Goal: Task Accomplishment & Management: Manage account settings

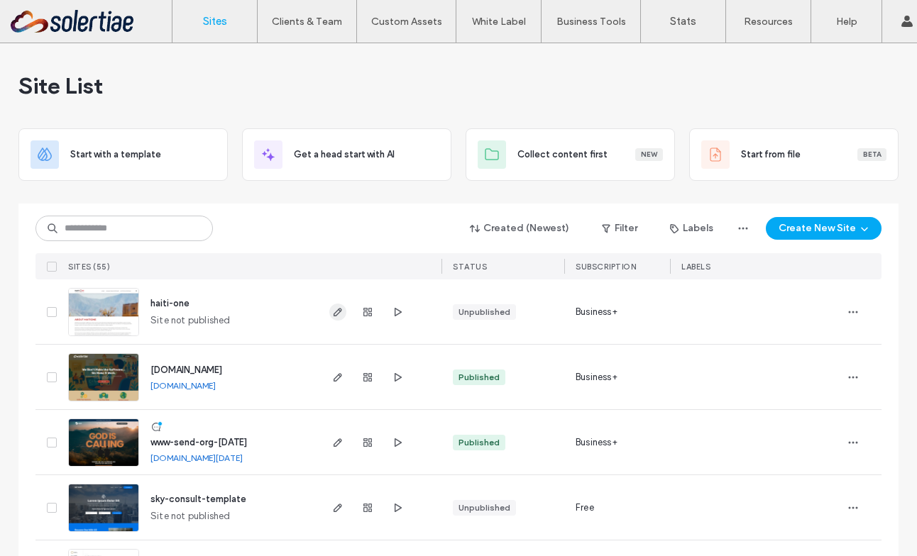
click at [336, 314] on icon "button" at bounding box center [337, 312] width 11 height 11
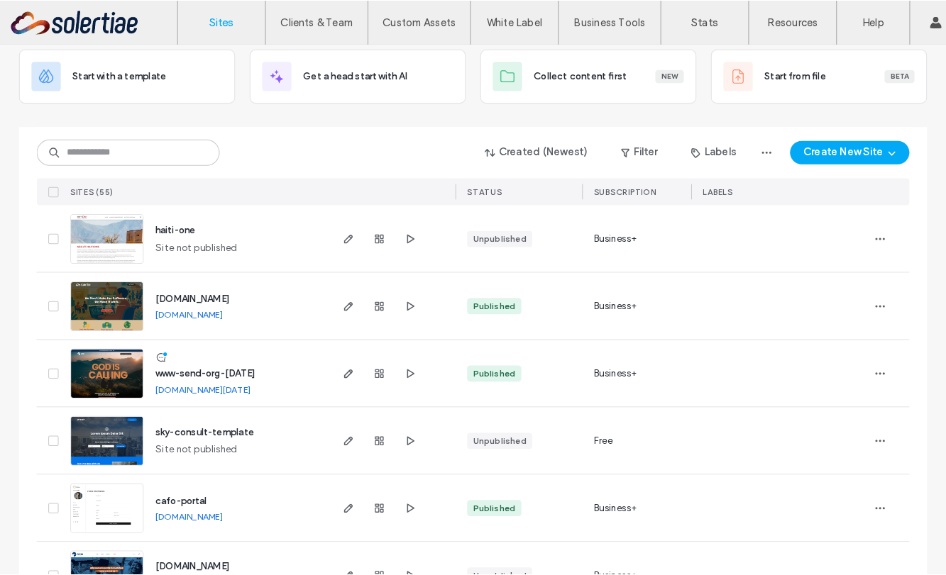
scroll to position [70, 0]
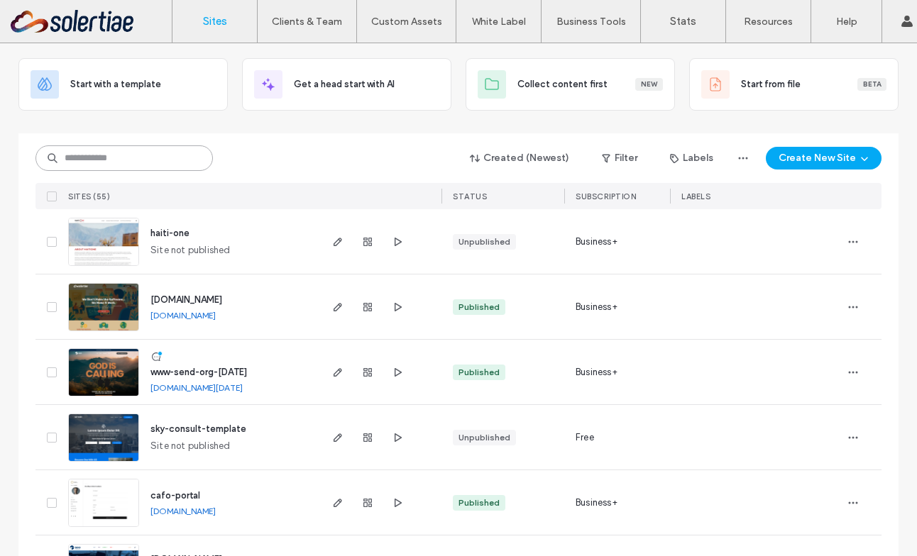
click at [140, 155] on input at bounding box center [123, 158] width 177 height 26
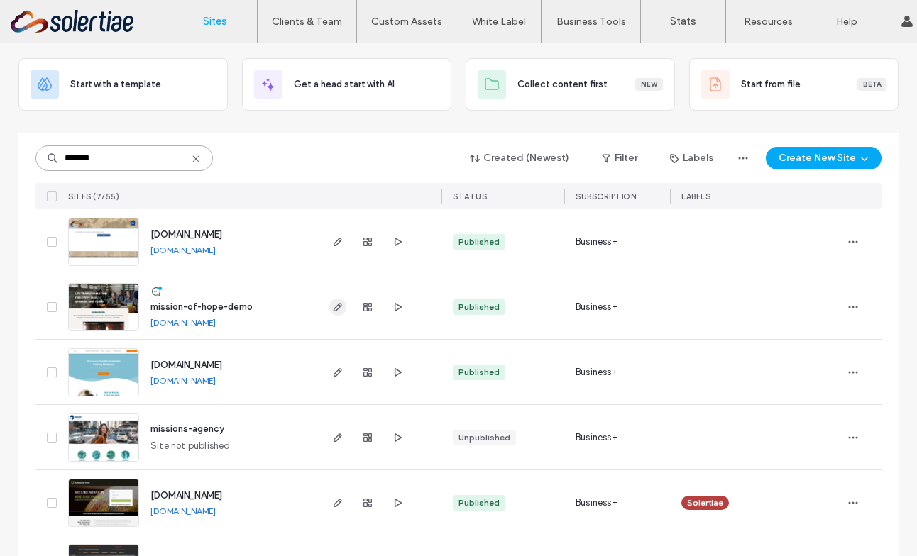
type input "*******"
click at [333, 311] on icon "button" at bounding box center [337, 307] width 11 height 11
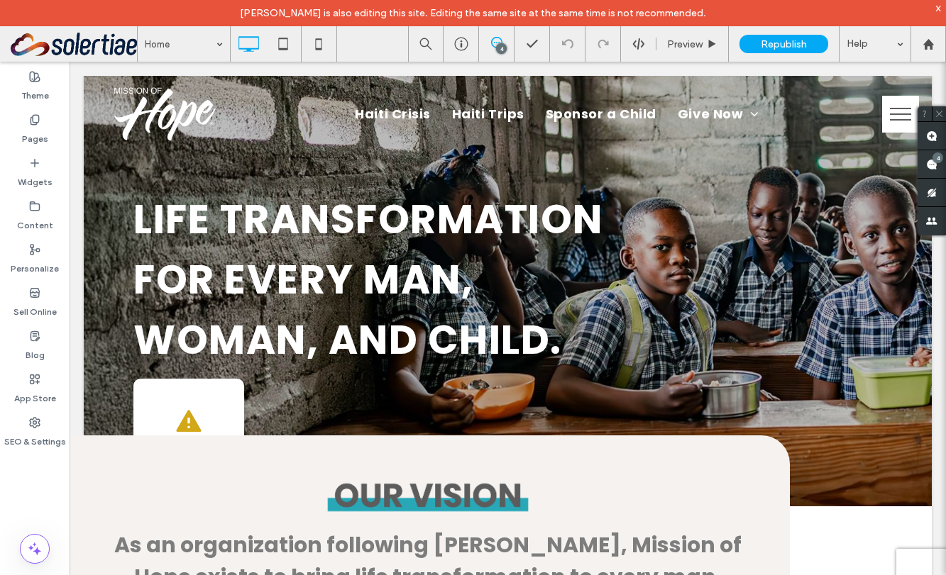
click at [888, 114] on button "menu" at bounding box center [900, 114] width 37 height 37
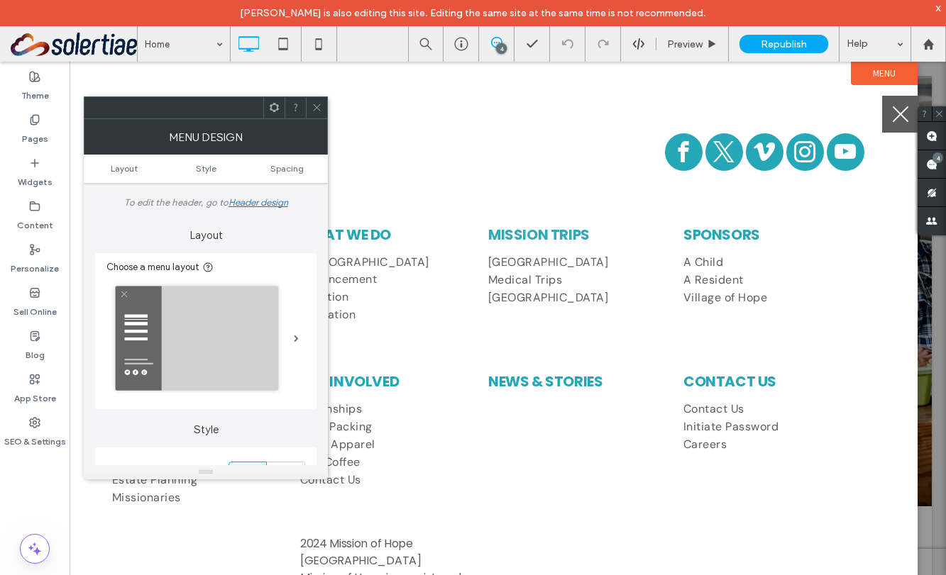
click at [308, 112] on div at bounding box center [316, 107] width 21 height 21
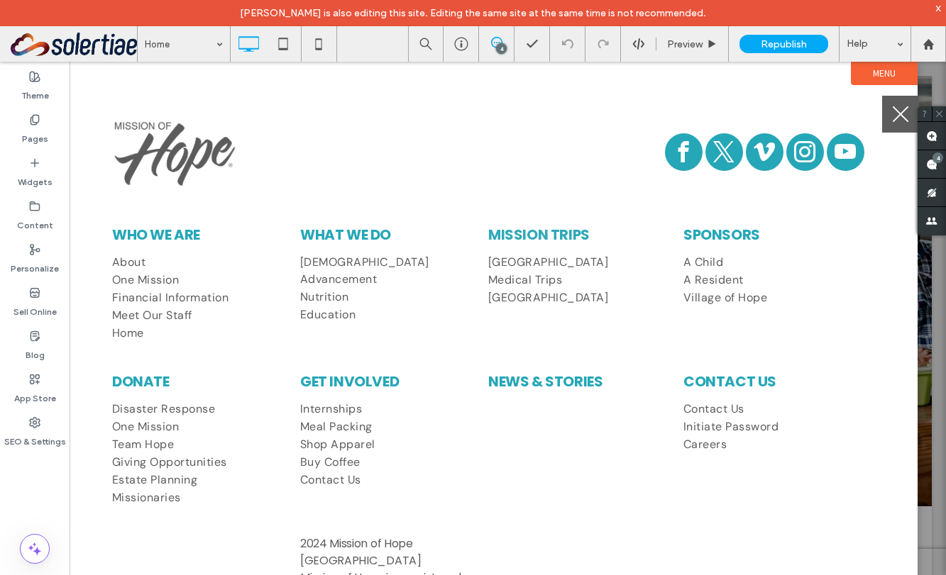
click at [892, 121] on button "menu" at bounding box center [900, 114] width 37 height 37
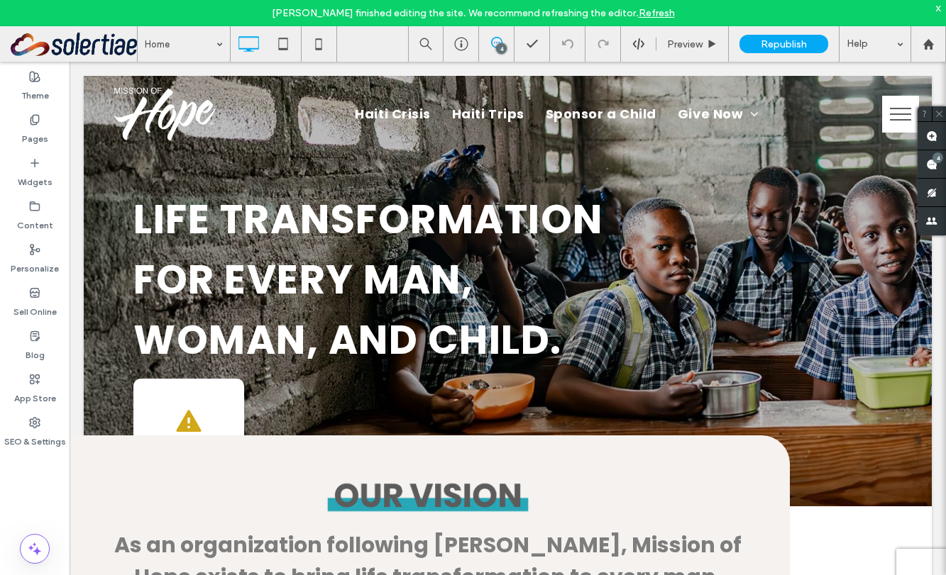
click at [888, 114] on button "menu" at bounding box center [900, 114] width 37 height 37
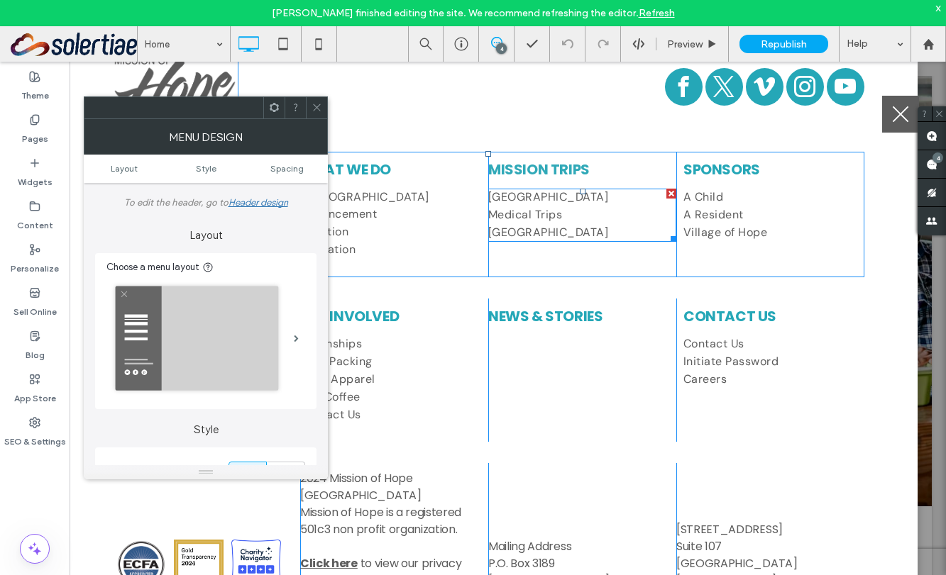
scroll to position [114, 0]
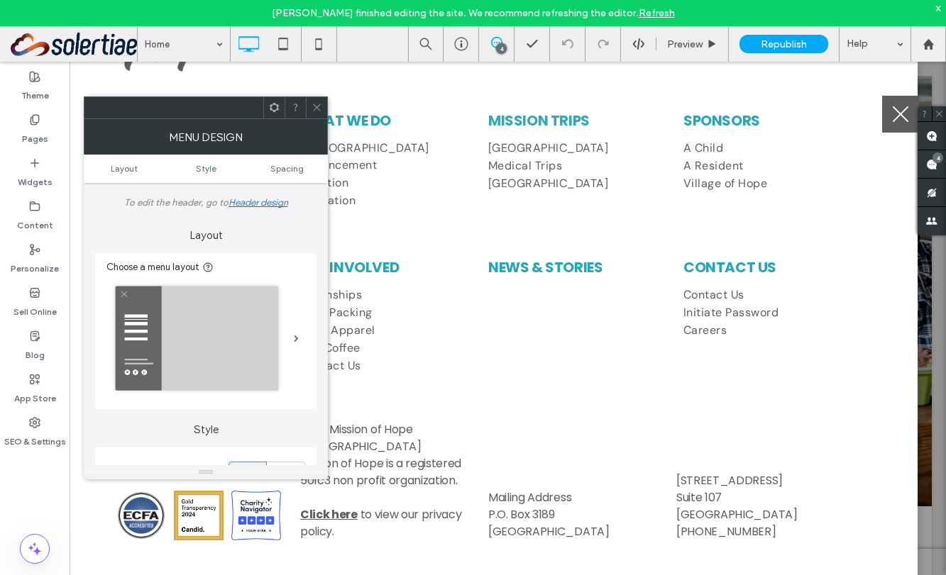
click at [316, 109] on icon at bounding box center [316, 107] width 11 height 11
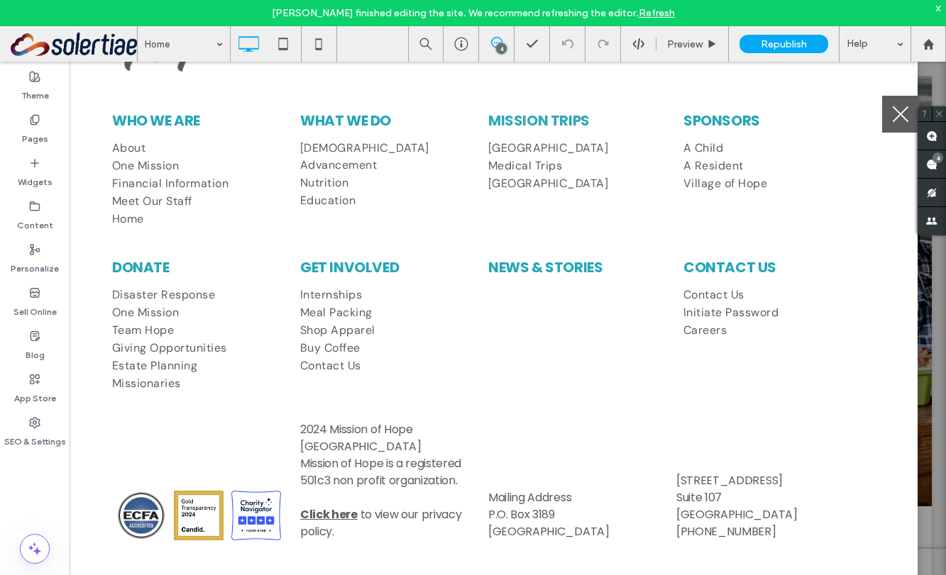
click at [896, 118] on span "menu" at bounding box center [901, 114] width 16 height 16
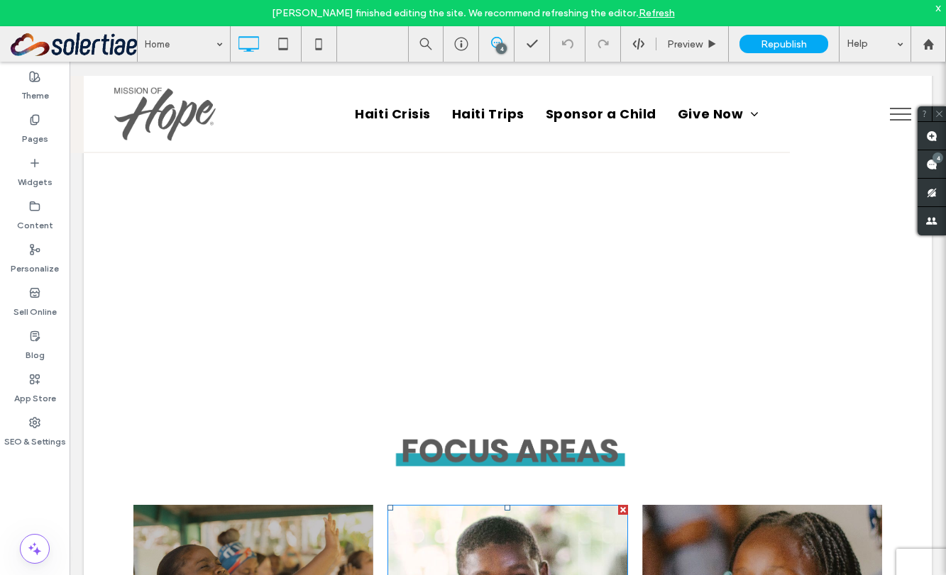
scroll to position [493, 0]
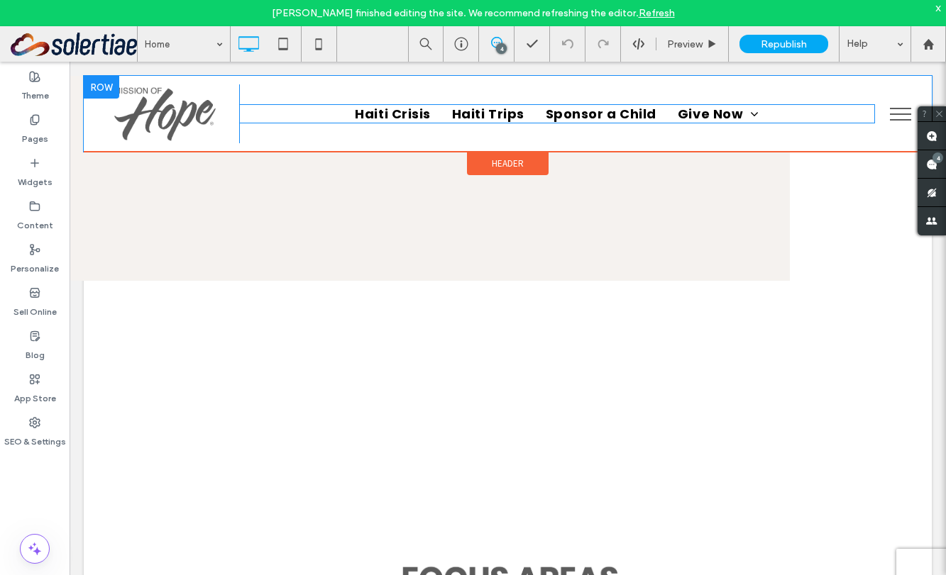
click at [620, 122] on span "Sponsor a Child" at bounding box center [601, 113] width 111 height 19
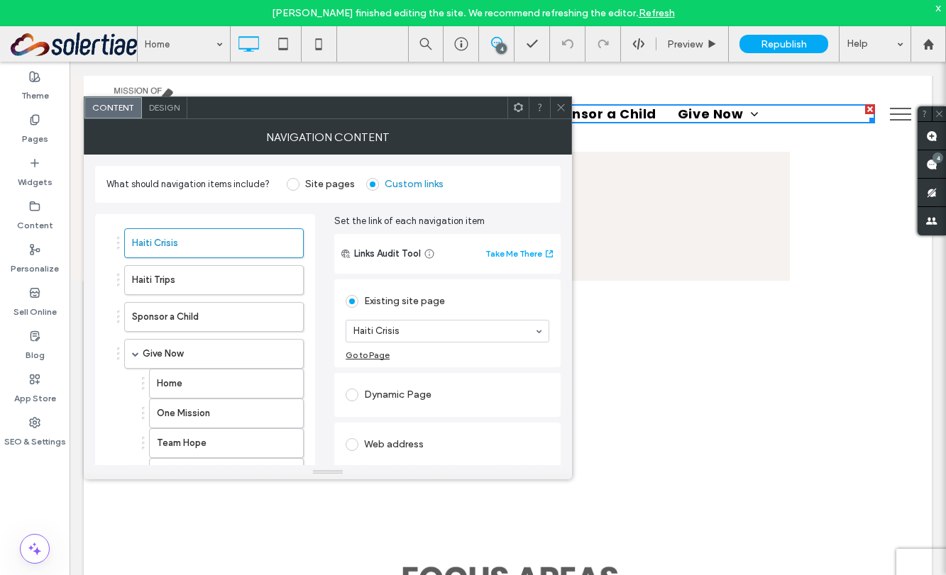
click at [554, 111] on div at bounding box center [560, 107] width 21 height 21
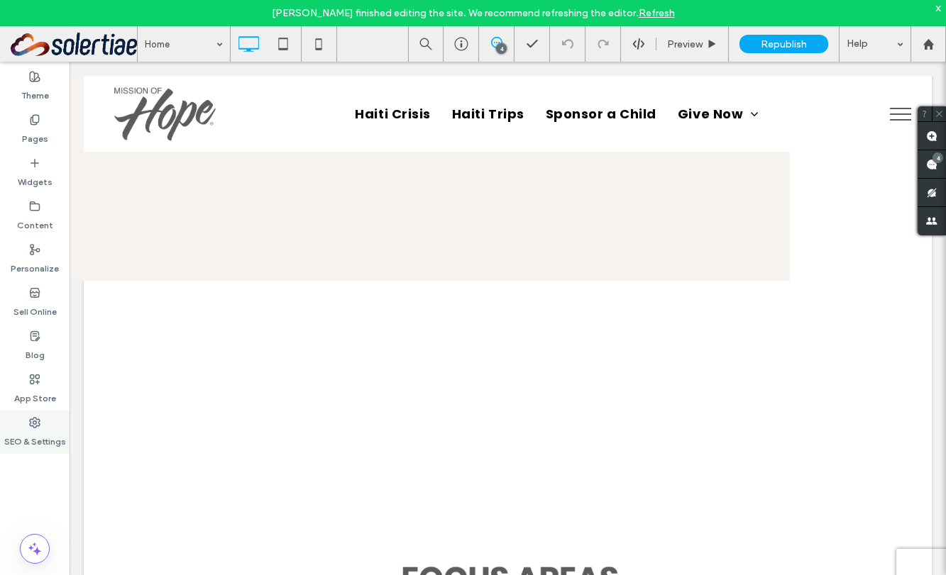
click at [52, 435] on label "SEO & Settings" at bounding box center [35, 439] width 62 height 20
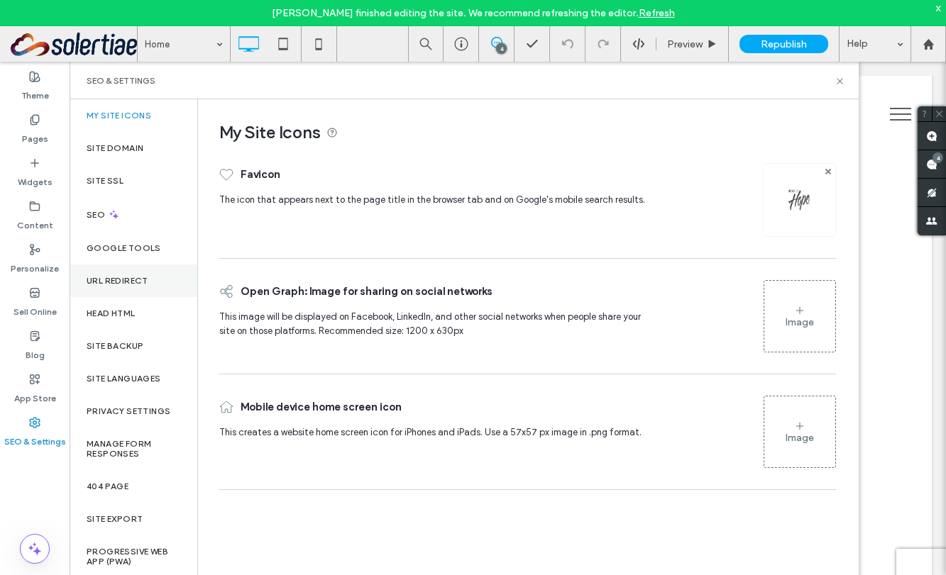
click at [123, 289] on div "URL Redirect" at bounding box center [134, 281] width 128 height 33
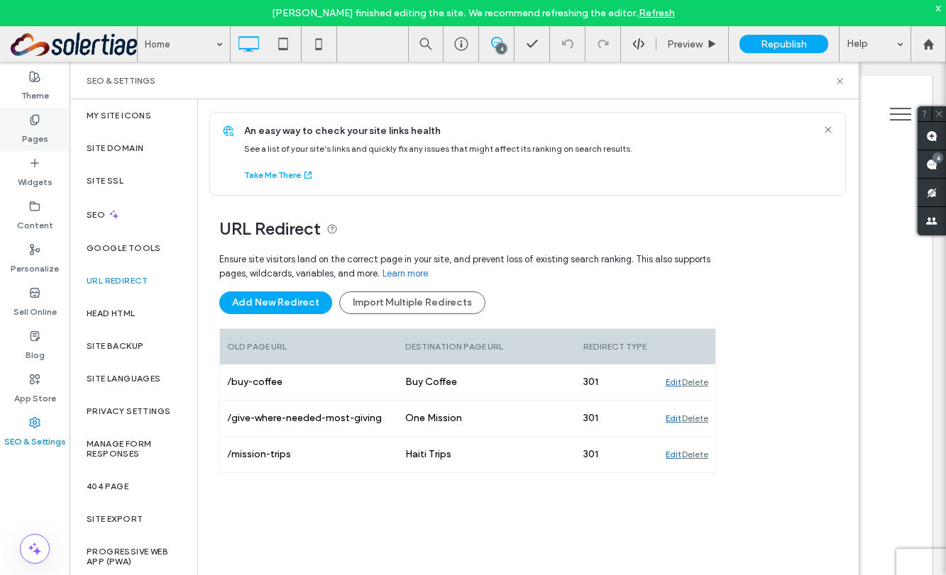
click at [30, 133] on label "Pages" at bounding box center [35, 136] width 26 height 20
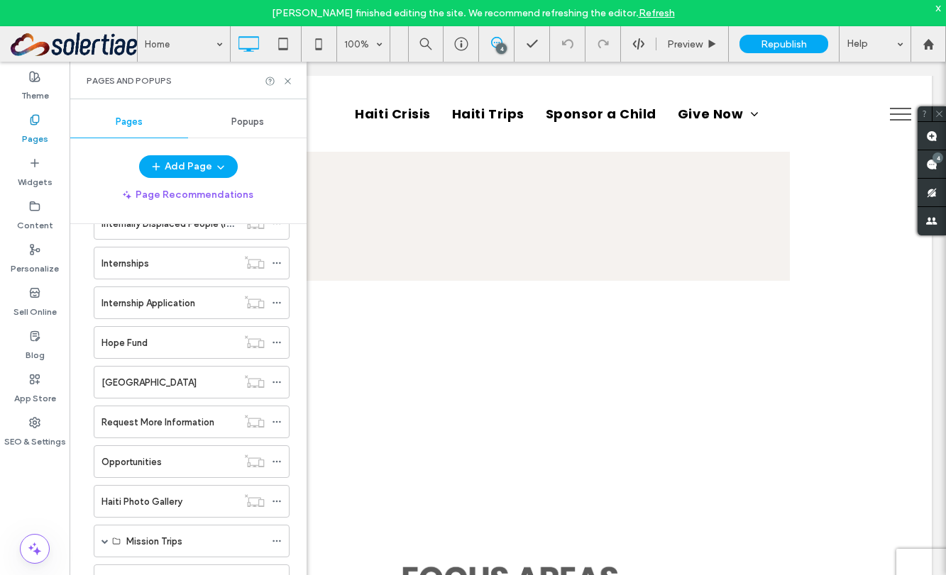
scroll to position [1311, 0]
click at [287, 82] on icon at bounding box center [287, 81] width 11 height 11
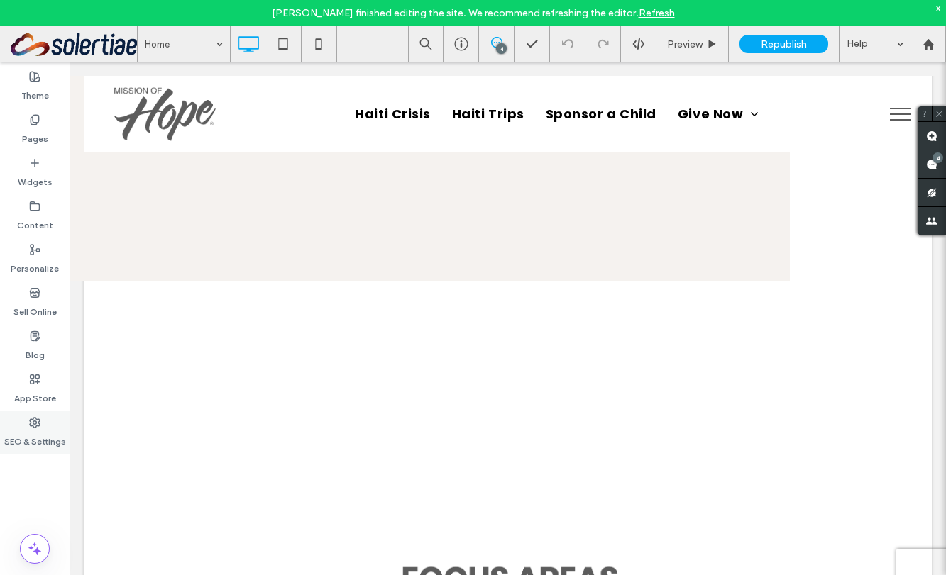
click at [50, 434] on label "SEO & Settings" at bounding box center [35, 439] width 62 height 20
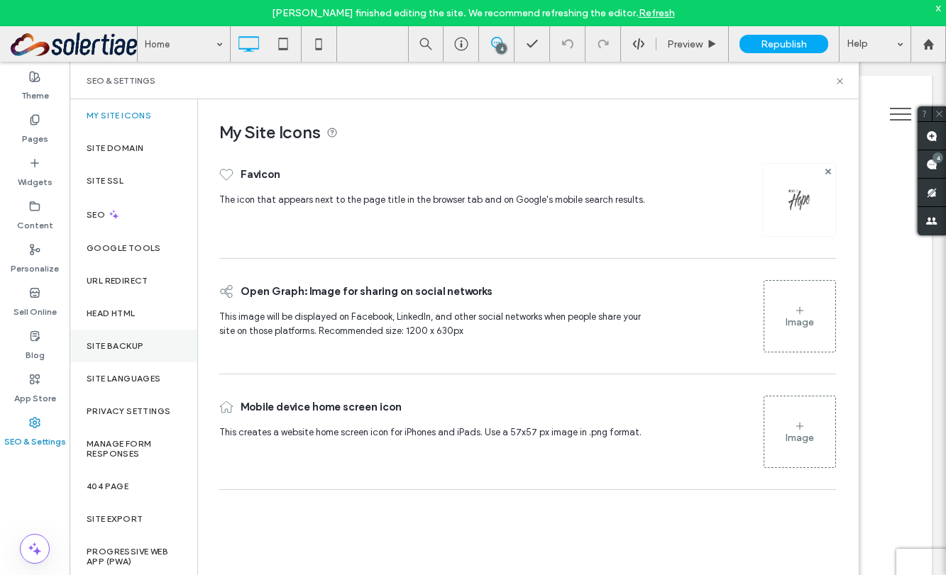
click at [124, 354] on div "Site Backup" at bounding box center [134, 346] width 128 height 33
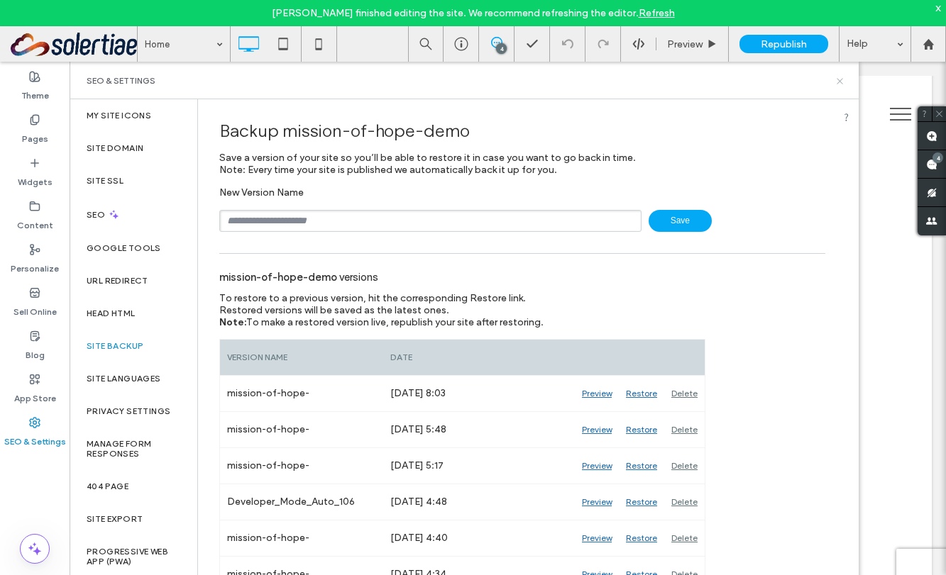
click at [843, 84] on icon at bounding box center [839, 81] width 11 height 11
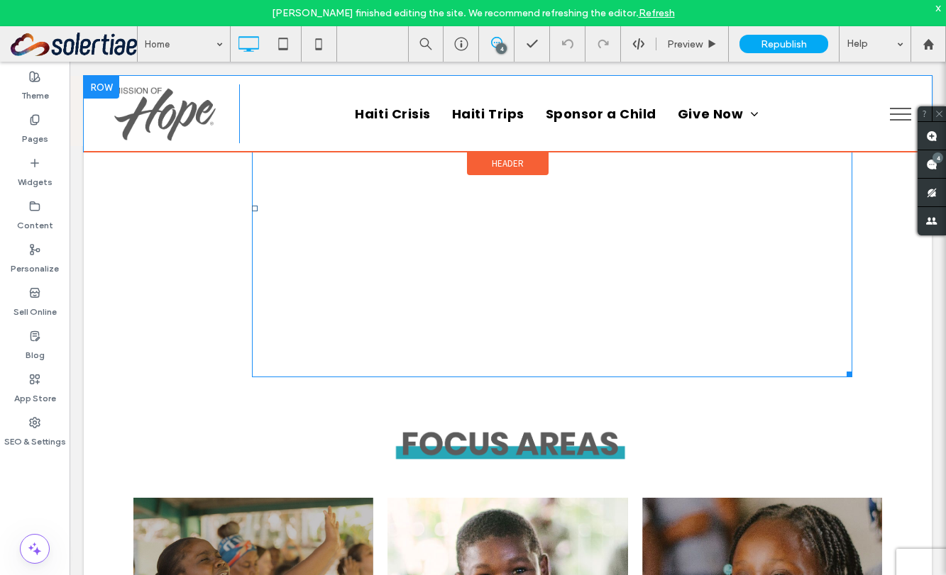
scroll to position [588, 0]
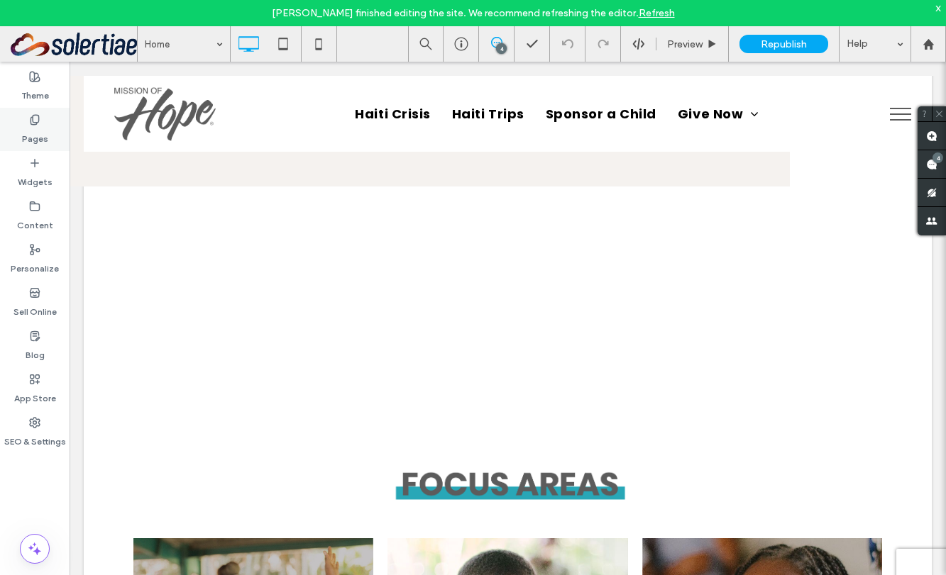
click at [48, 137] on div "Pages" at bounding box center [35, 129] width 70 height 43
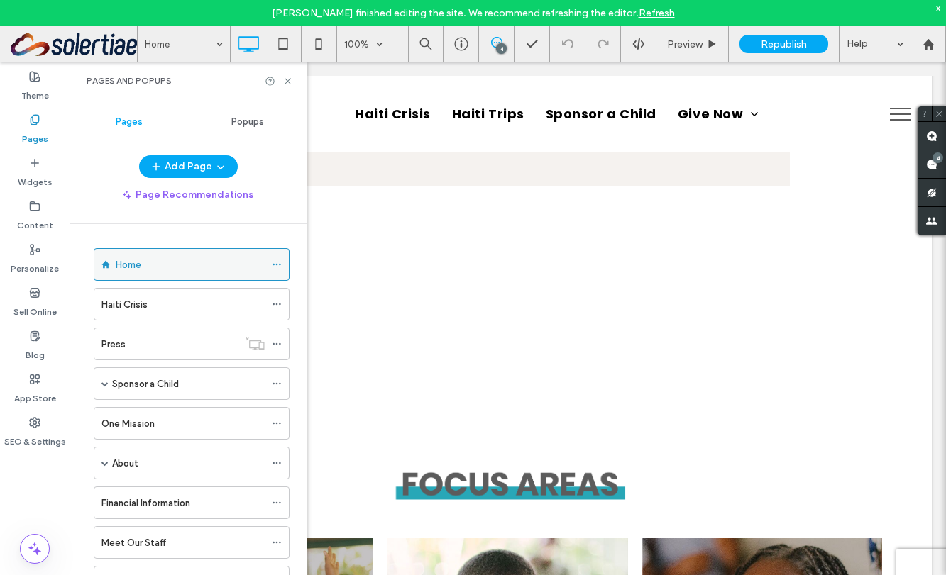
click at [125, 257] on label "Home" at bounding box center [129, 265] width 26 height 25
click at [286, 79] on icon at bounding box center [287, 81] width 11 height 11
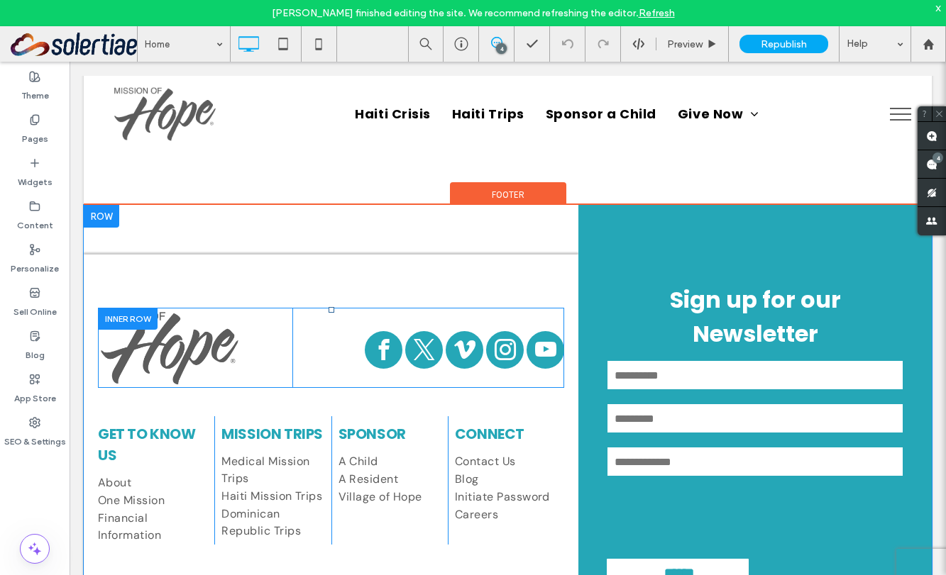
scroll to position [1687, 0]
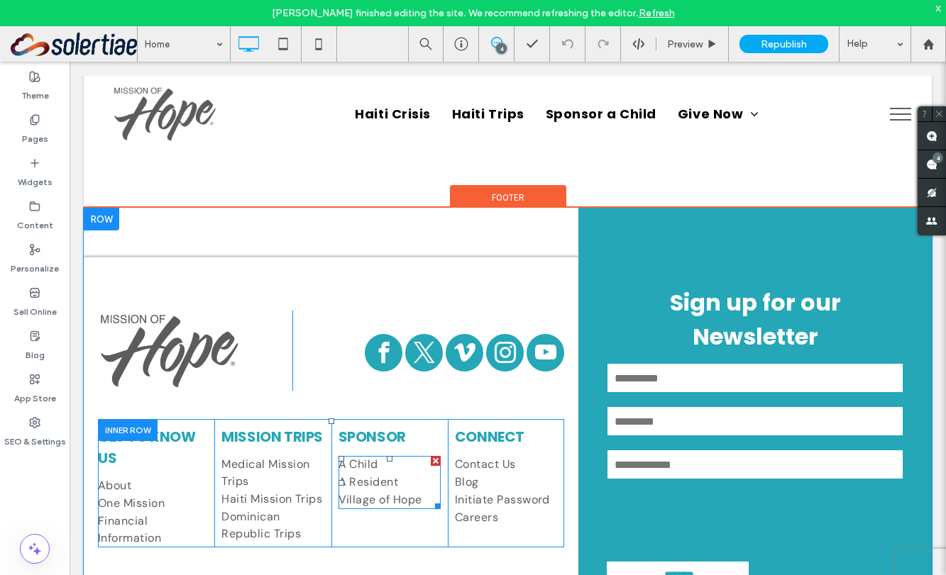
click at [384, 463] on link "A Child" at bounding box center [389, 464] width 102 height 17
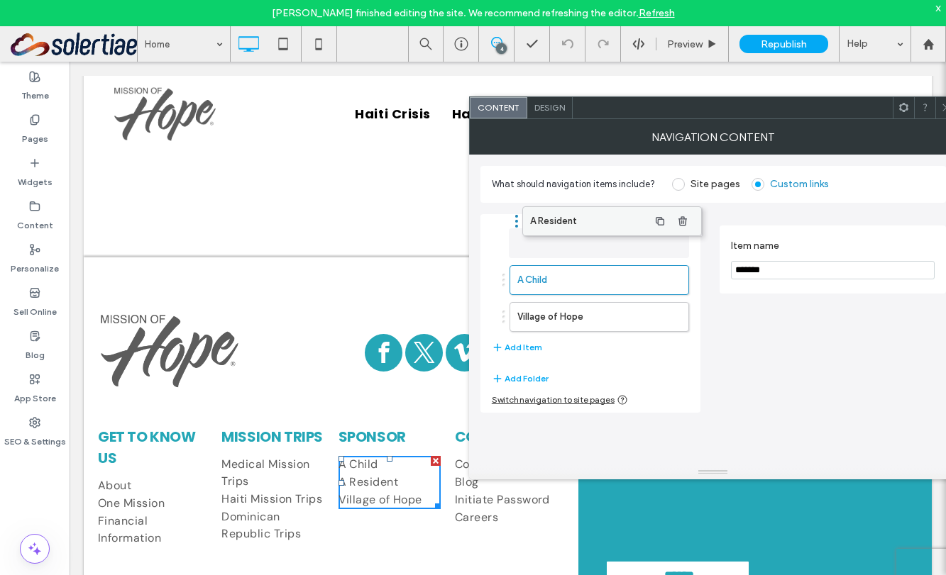
drag, startPoint x: 544, startPoint y: 282, endPoint x: 556, endPoint y: 224, distance: 60.1
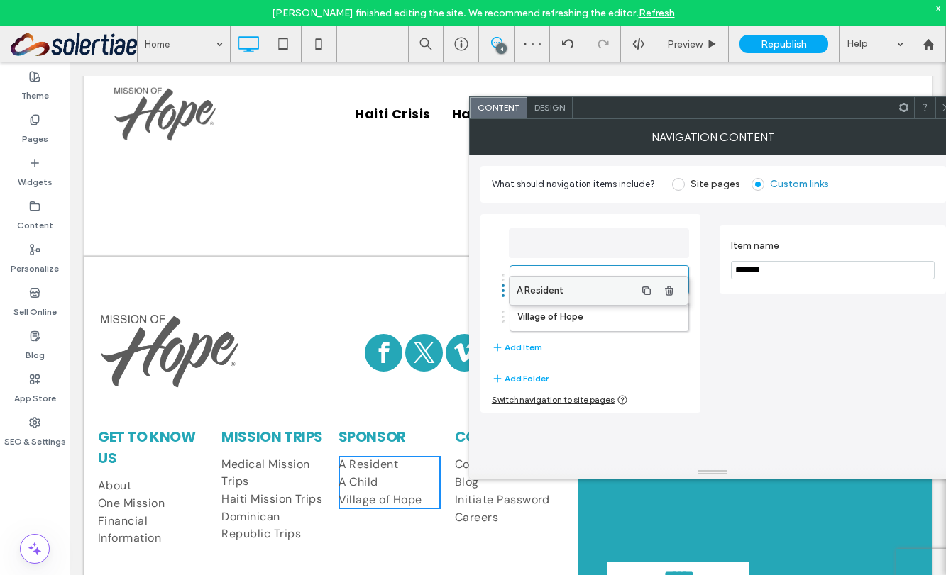
drag, startPoint x: 548, startPoint y: 238, endPoint x: 547, endPoint y: 286, distance: 48.3
click at [916, 105] on div at bounding box center [945, 107] width 21 height 21
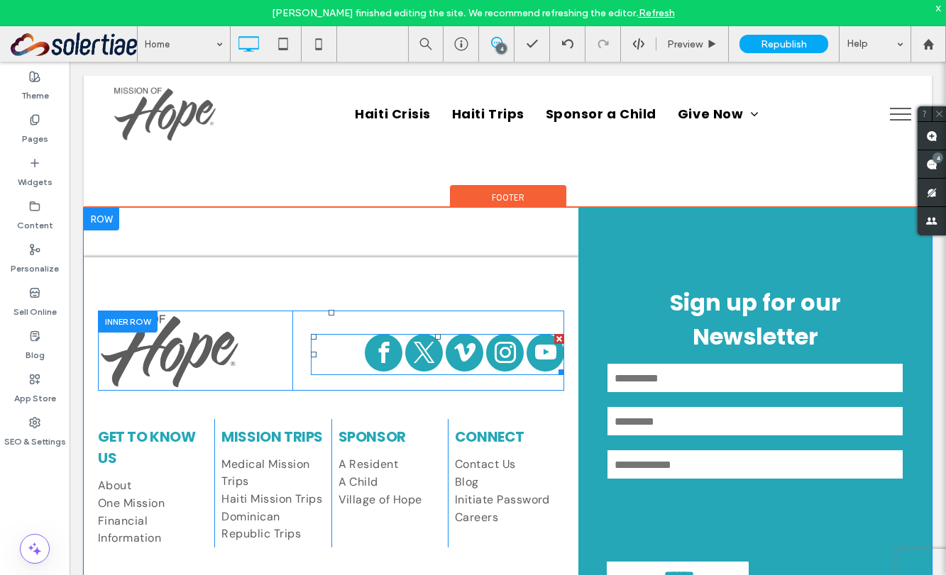
click at [383, 358] on span "facebook" at bounding box center [384, 353] width 38 height 38
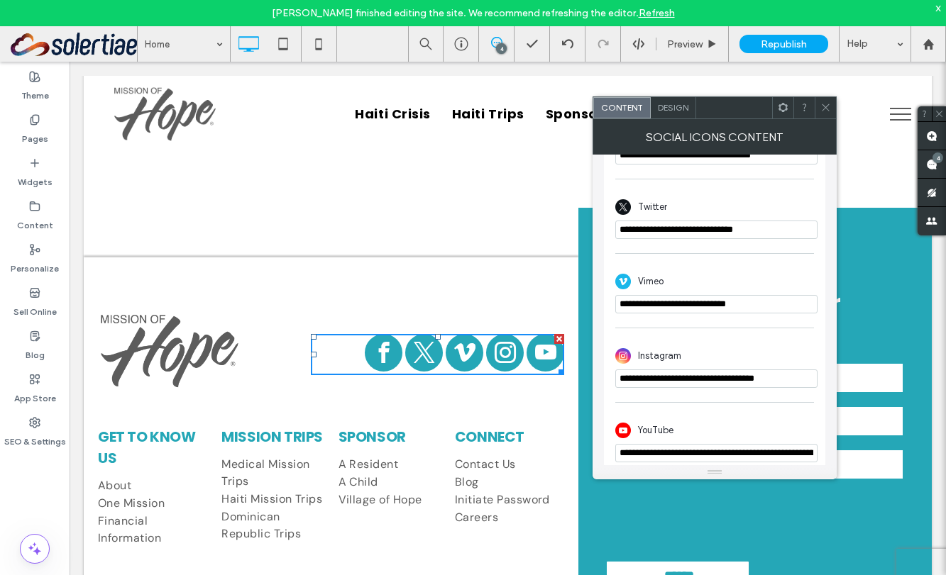
scroll to position [402, 0]
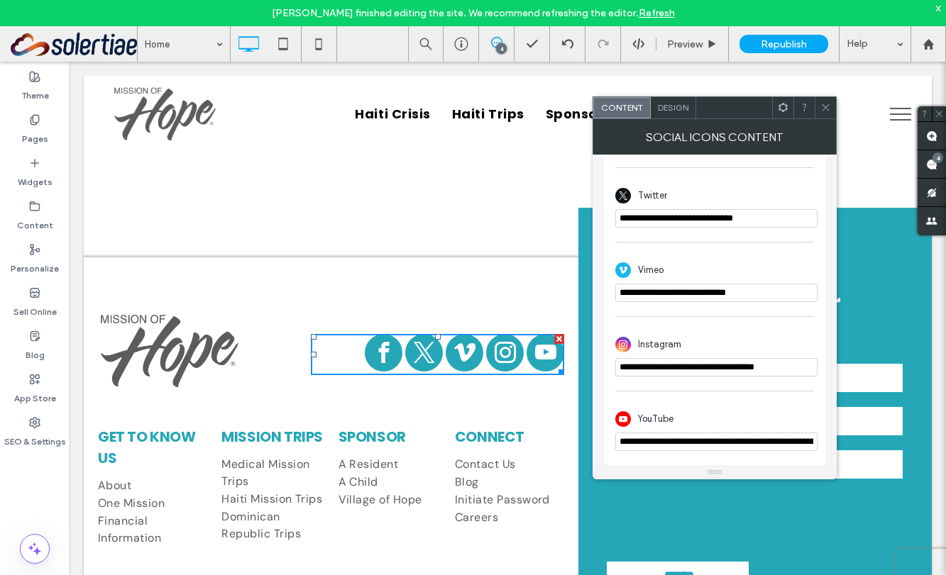
click at [824, 109] on use at bounding box center [825, 107] width 7 height 7
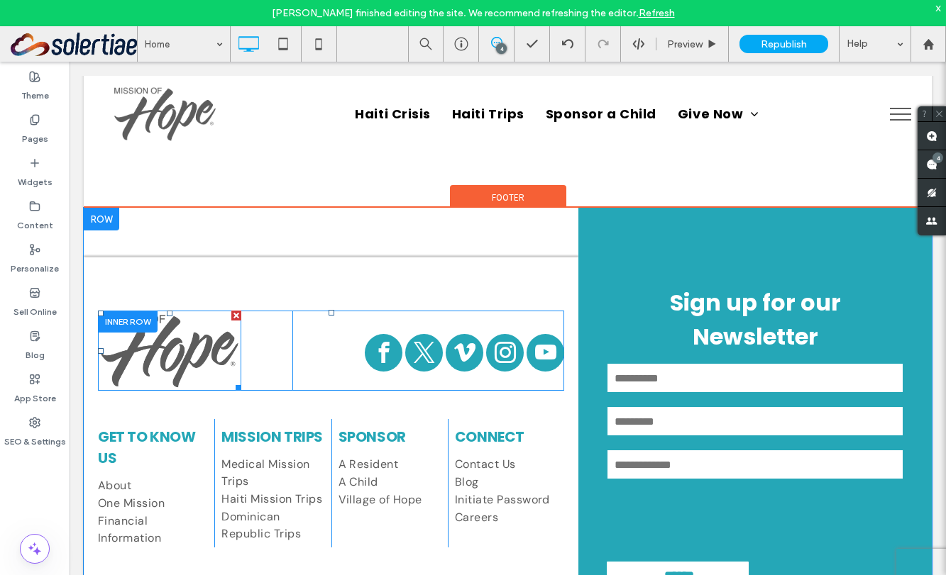
click at [165, 353] on img at bounding box center [169, 351] width 143 height 80
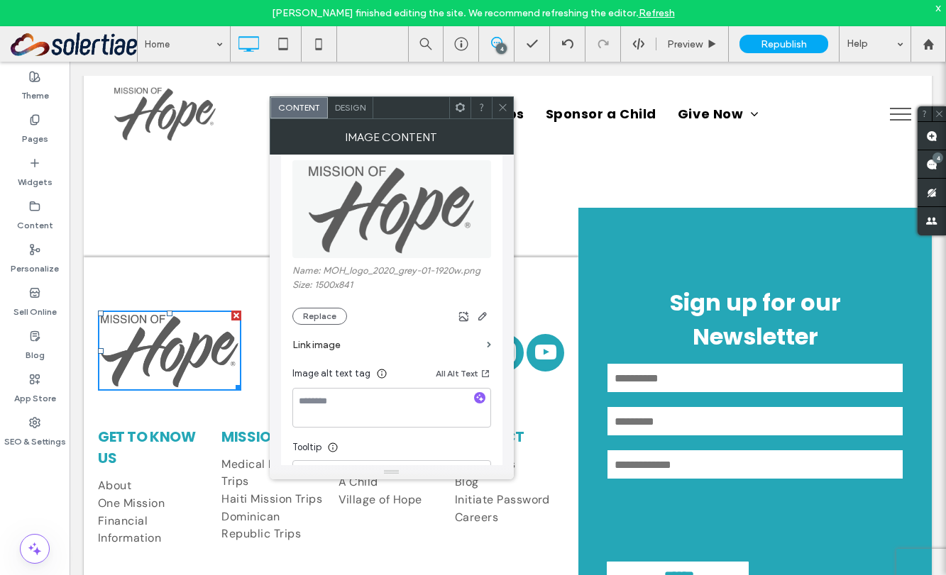
scroll to position [184, 0]
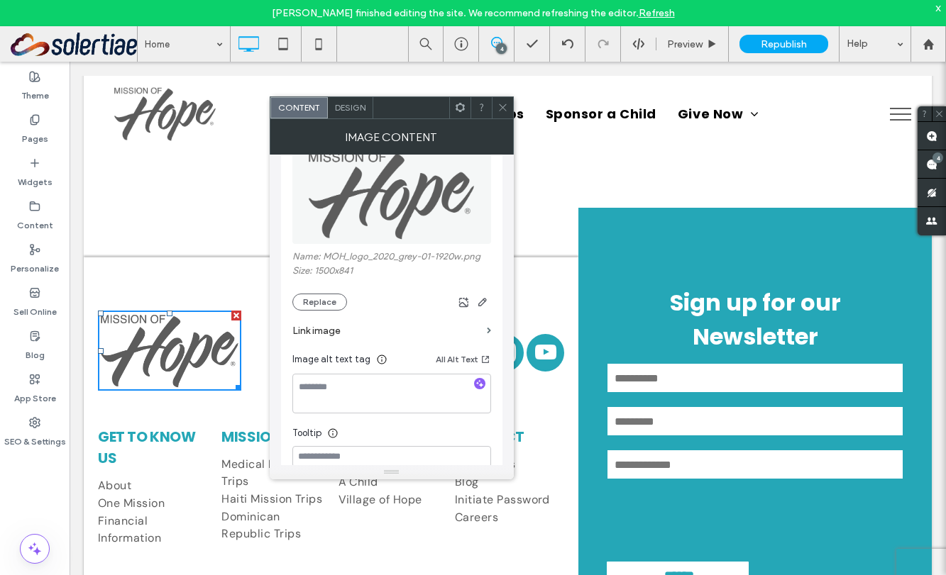
click at [504, 106] on use at bounding box center [502, 107] width 7 height 7
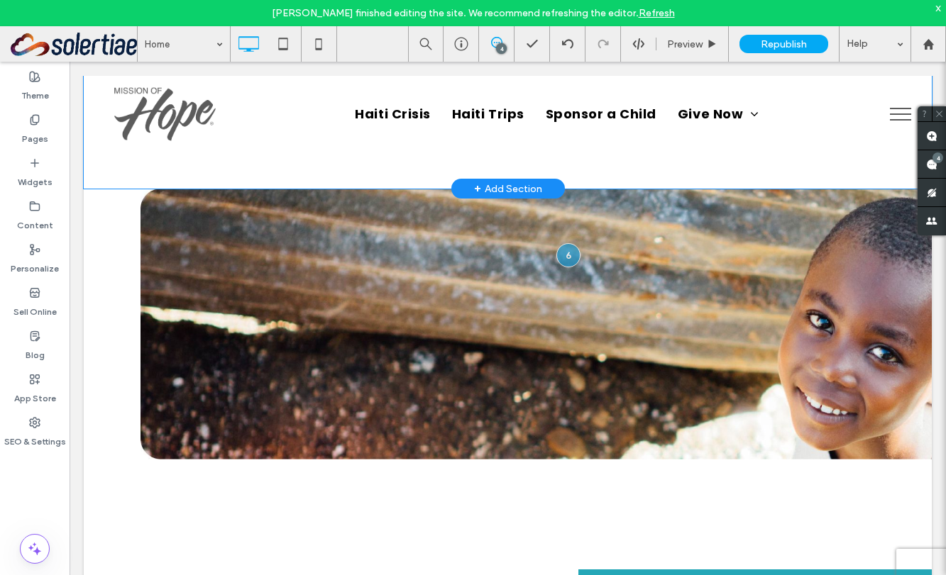
scroll to position [1315, 0]
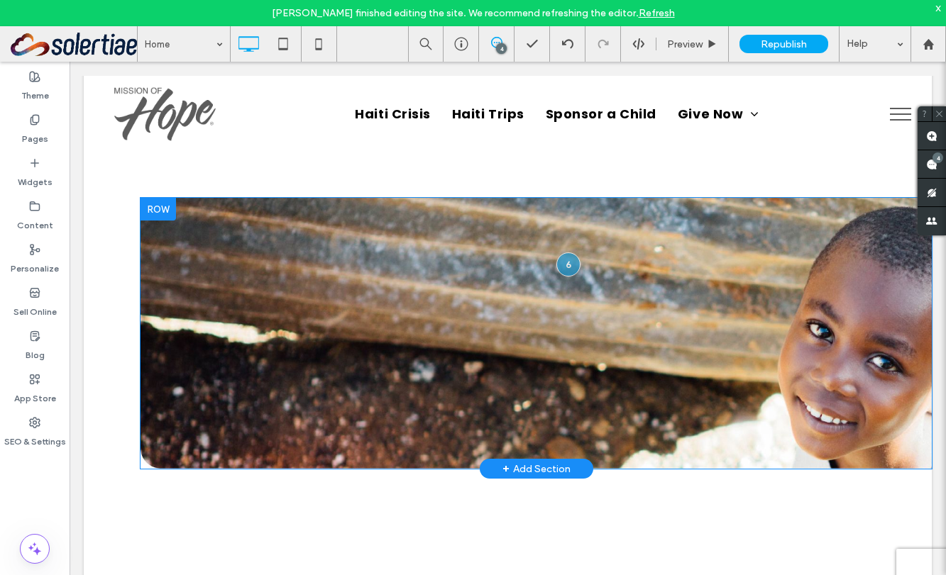
click at [275, 231] on div "Click To Paste Row + Add Section" at bounding box center [535, 333] width 791 height 271
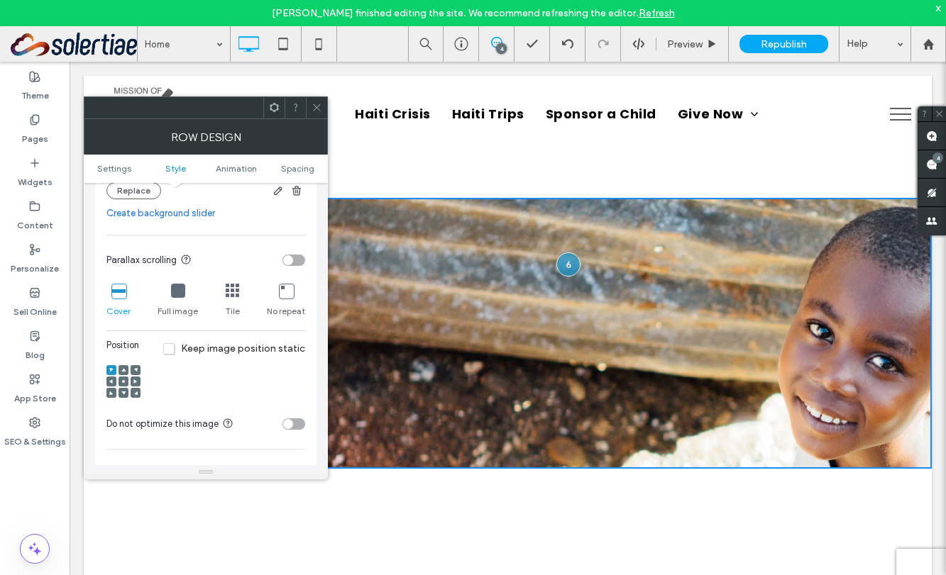
scroll to position [379, 0]
click at [294, 264] on div "toggle" at bounding box center [293, 259] width 23 height 11
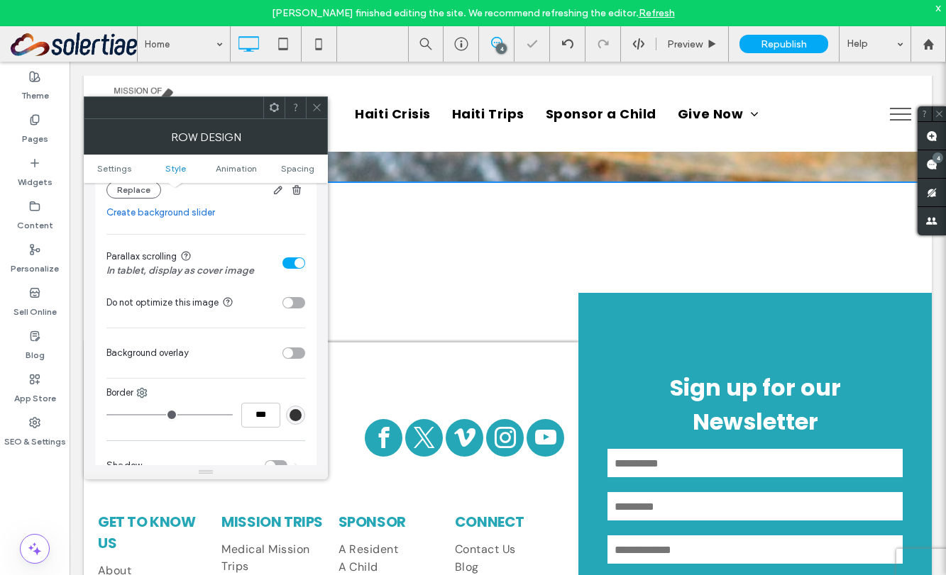
scroll to position [1585, 0]
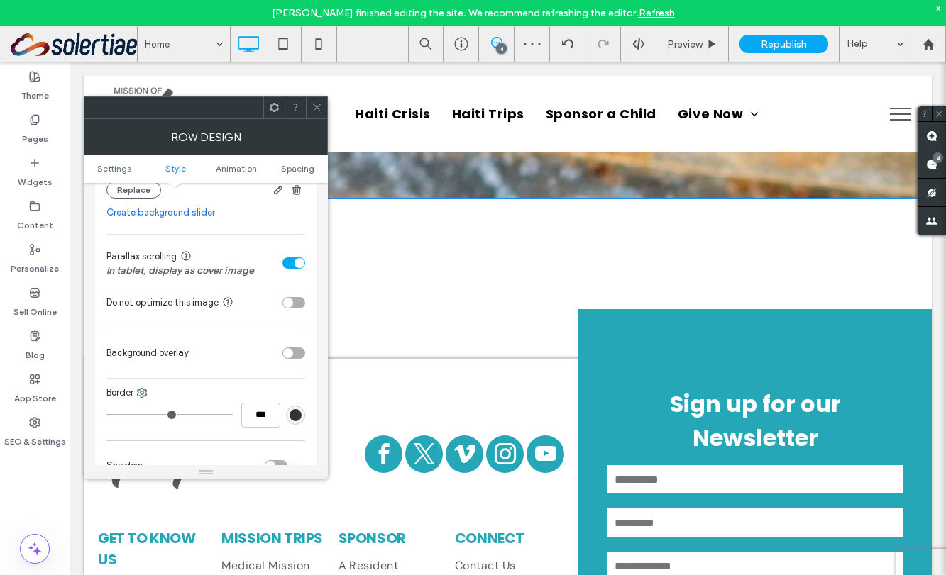
click at [287, 260] on div "toggle" at bounding box center [293, 263] width 23 height 11
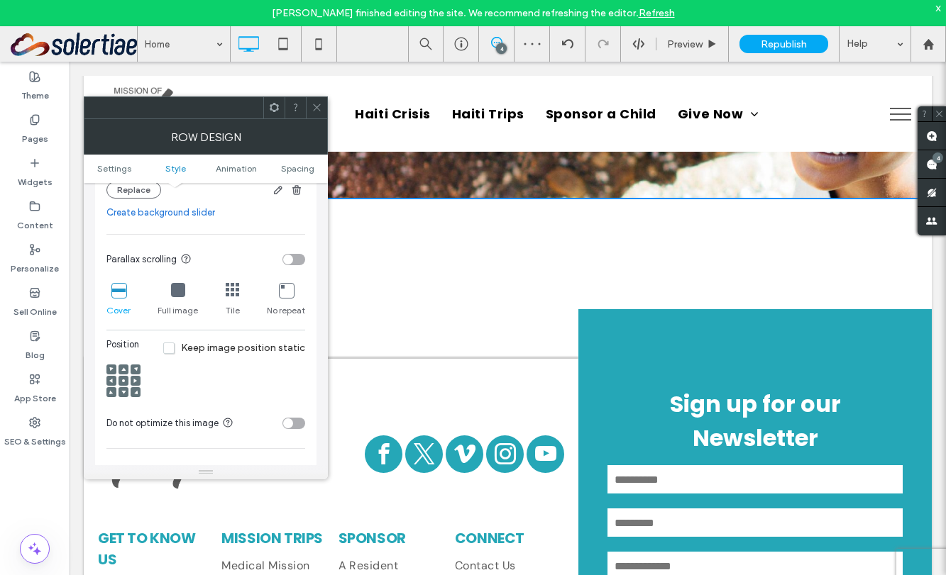
click at [178, 292] on icon at bounding box center [178, 290] width 14 height 14
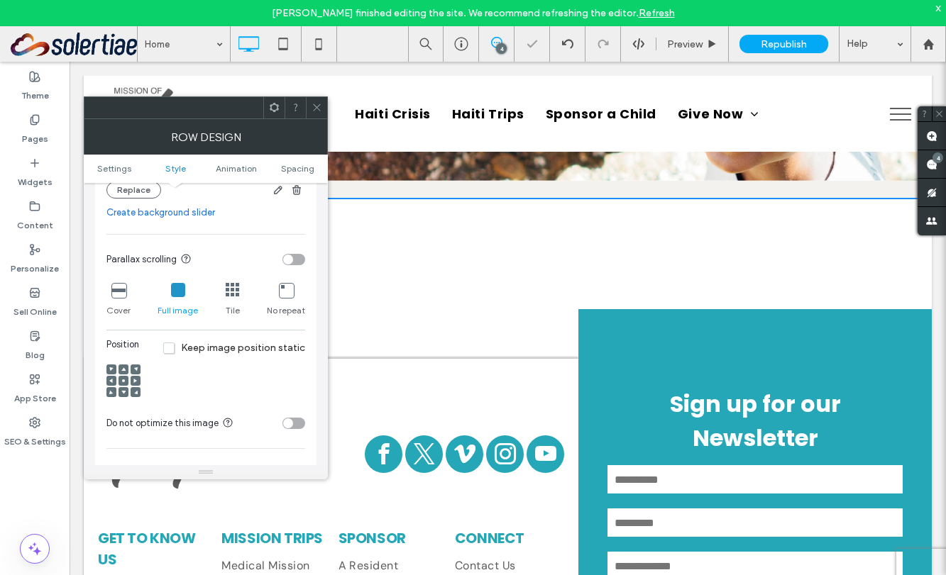
click at [113, 292] on icon at bounding box center [118, 290] width 14 height 14
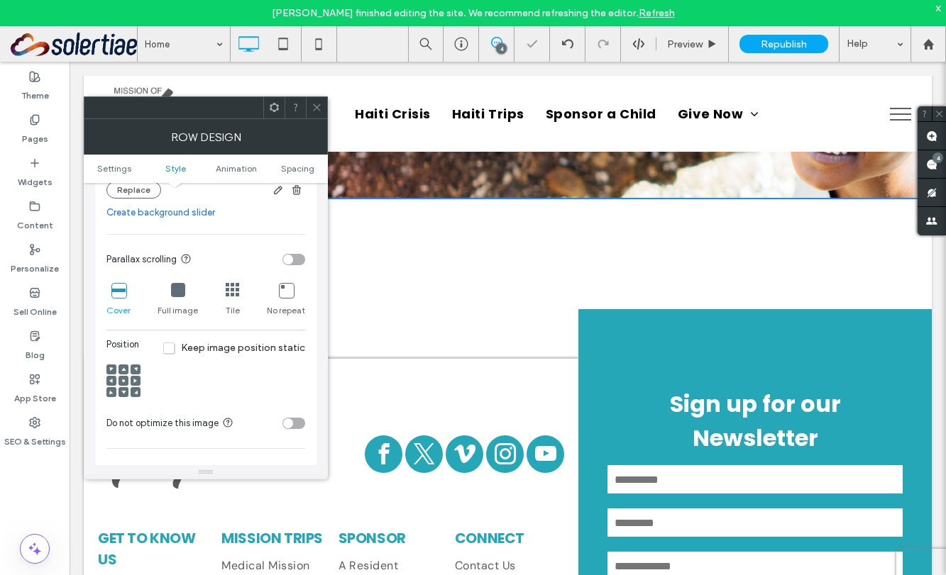
click at [229, 293] on icon at bounding box center [233, 290] width 14 height 14
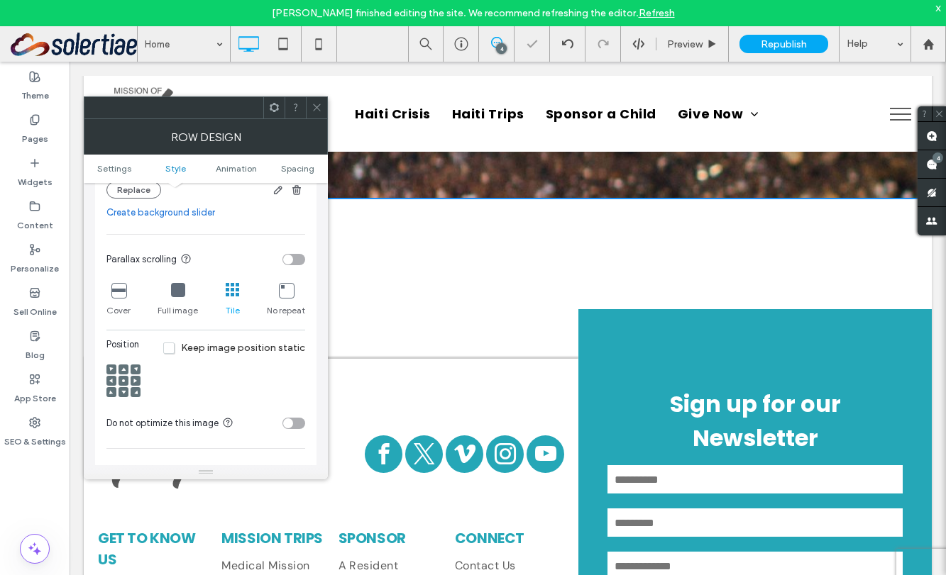
click at [174, 292] on icon at bounding box center [178, 290] width 14 height 14
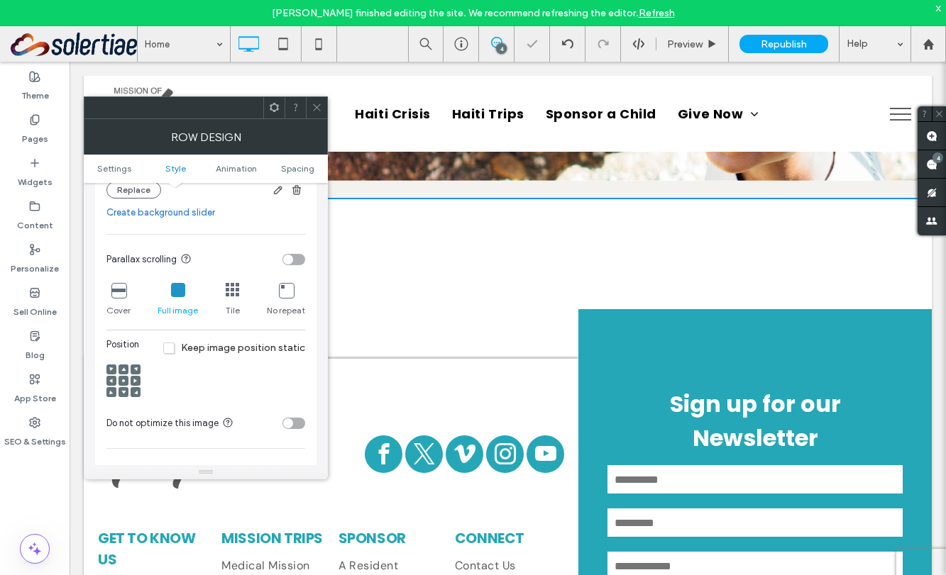
click at [232, 291] on icon at bounding box center [233, 290] width 14 height 14
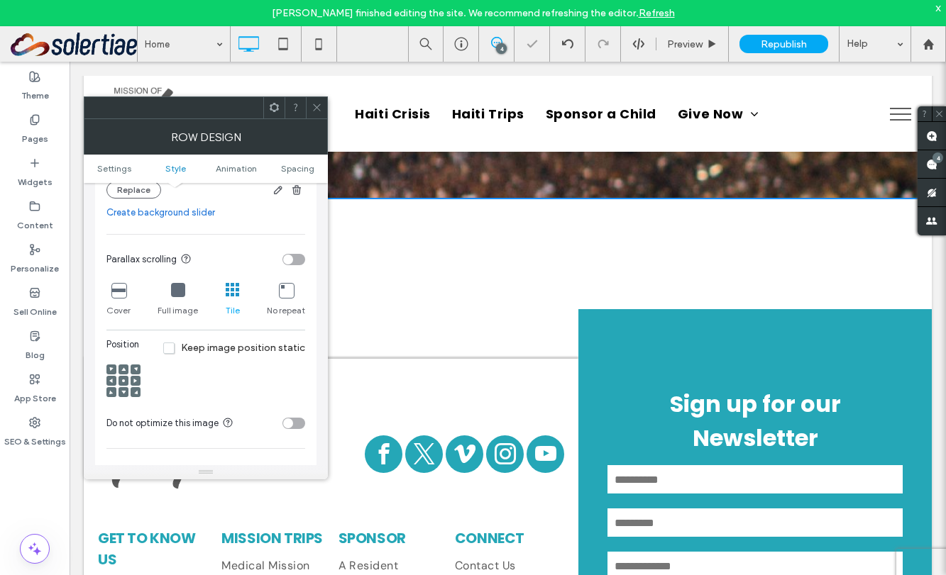
click at [232, 297] on icon at bounding box center [233, 290] width 14 height 14
click at [187, 294] on div "Full image" at bounding box center [178, 299] width 40 height 45
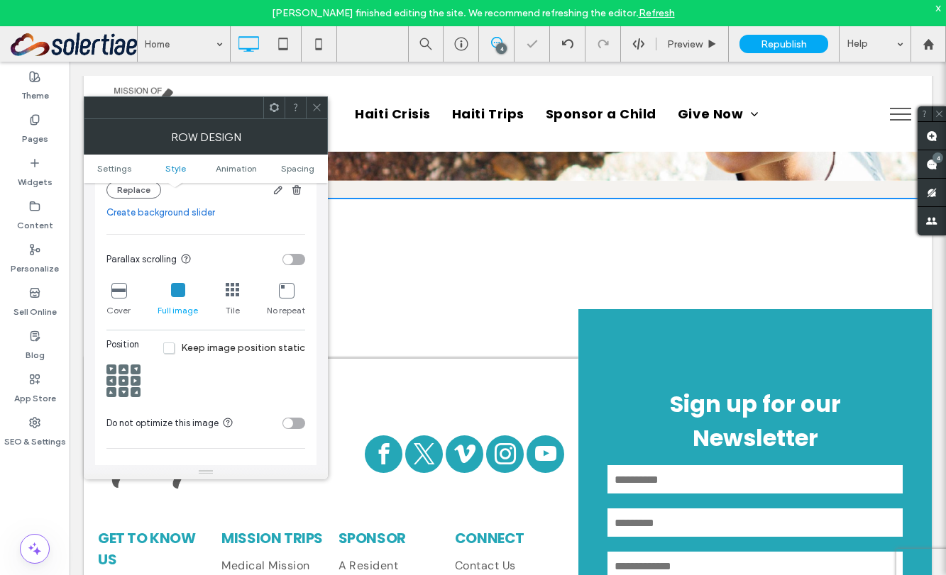
click at [123, 380] on span at bounding box center [123, 381] width 4 height 10
click at [116, 297] on icon at bounding box center [118, 290] width 14 height 14
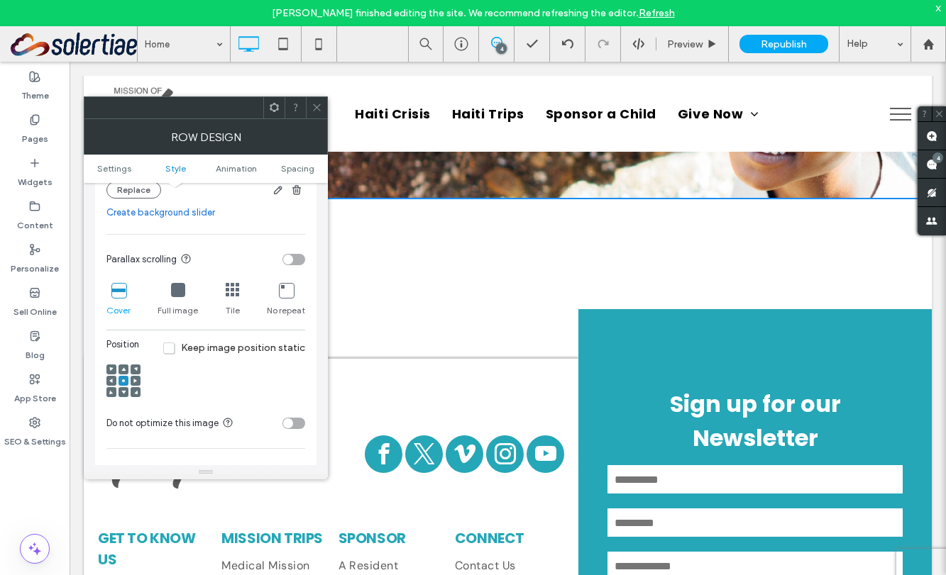
click at [318, 106] on use at bounding box center [316, 107] width 7 height 7
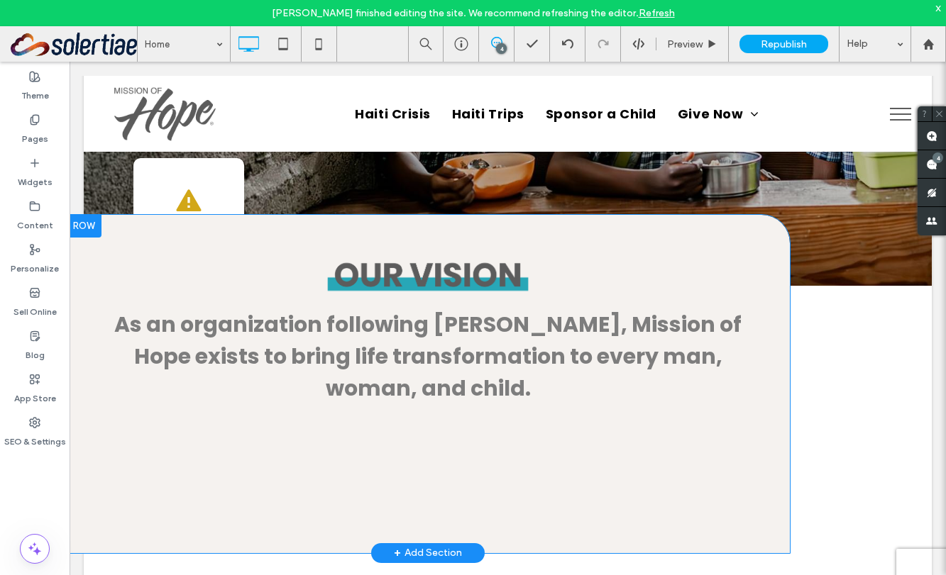
scroll to position [242, 0]
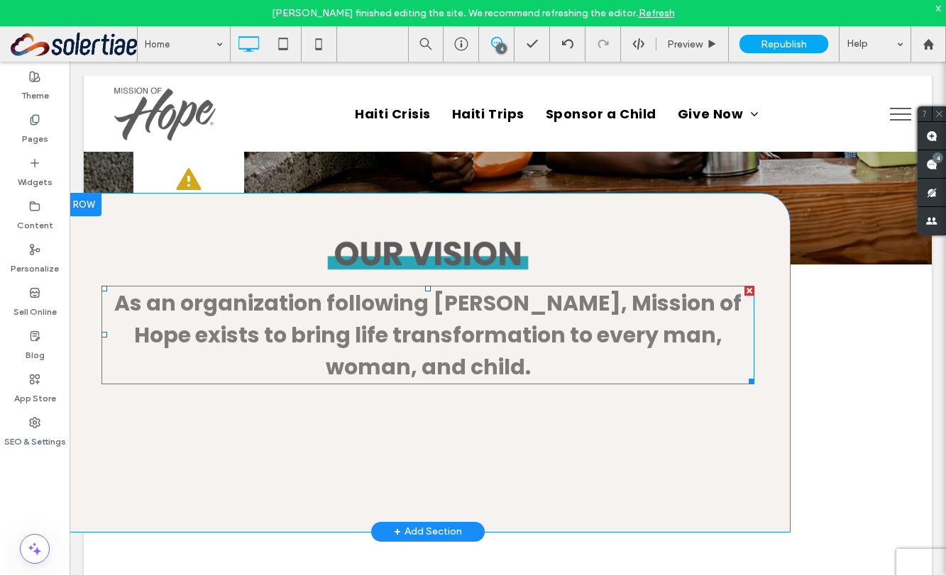
click at [492, 307] on span "As an organization following Jesus Christ, Mission of Hope exists to bring life…" at bounding box center [427, 335] width 627 height 94
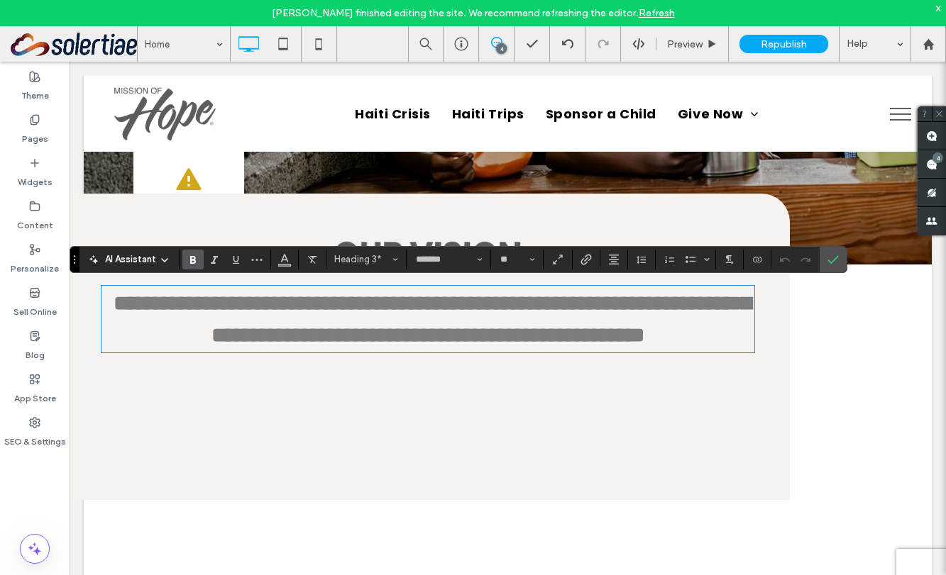
click at [470, 309] on span "**********" at bounding box center [432, 319] width 637 height 53
click at [263, 258] on button "More" at bounding box center [256, 260] width 21 height 20
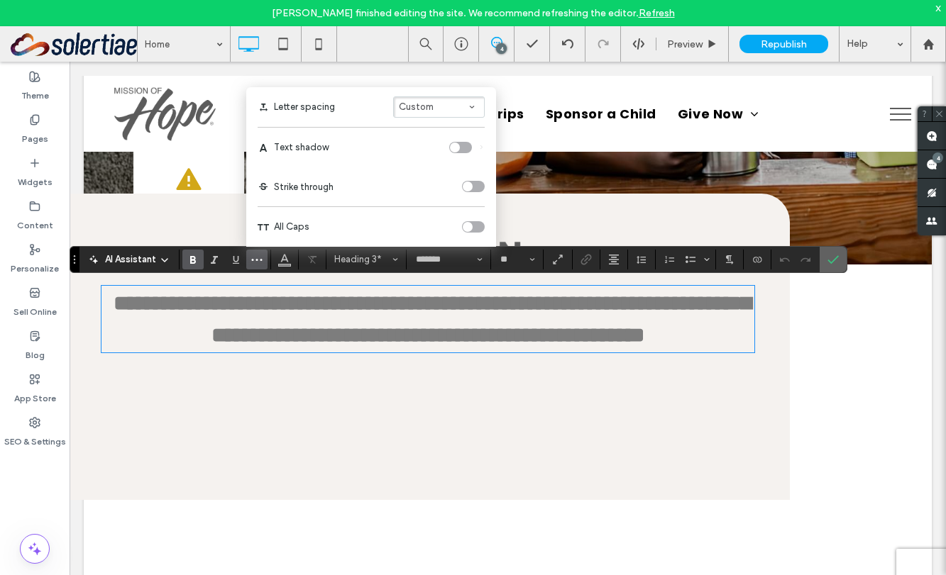
click at [827, 263] on icon "Confirm" at bounding box center [832, 259] width 11 height 11
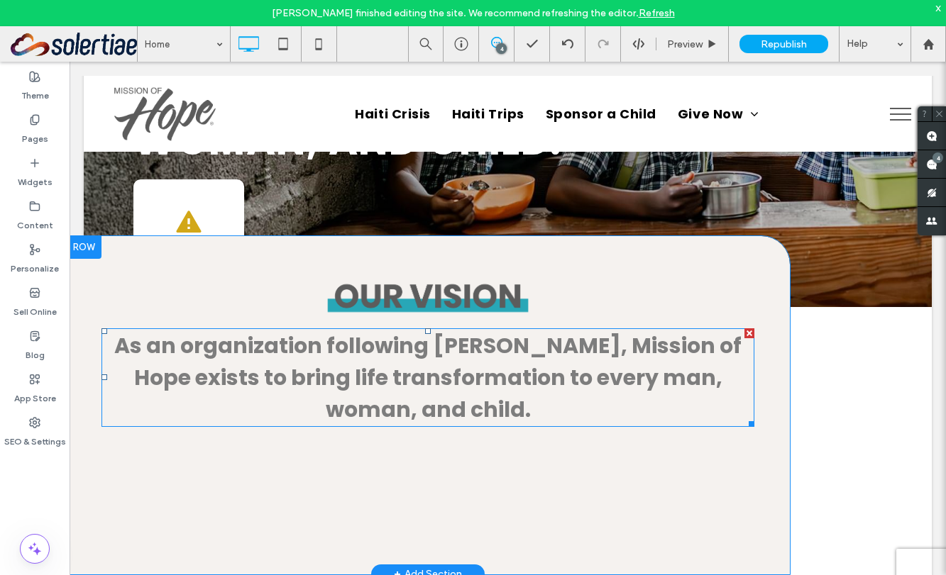
scroll to position [195, 0]
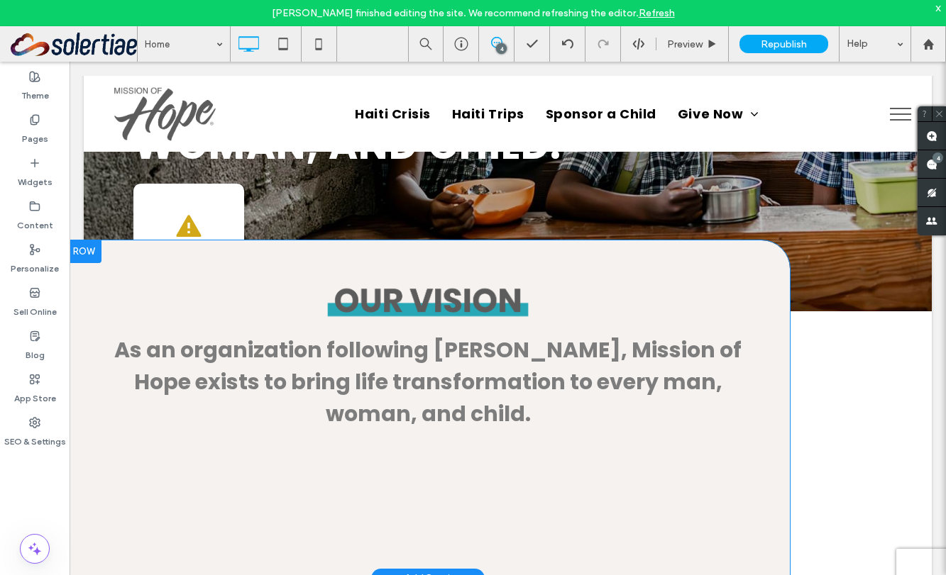
click at [88, 250] on div at bounding box center [83, 252] width 35 height 23
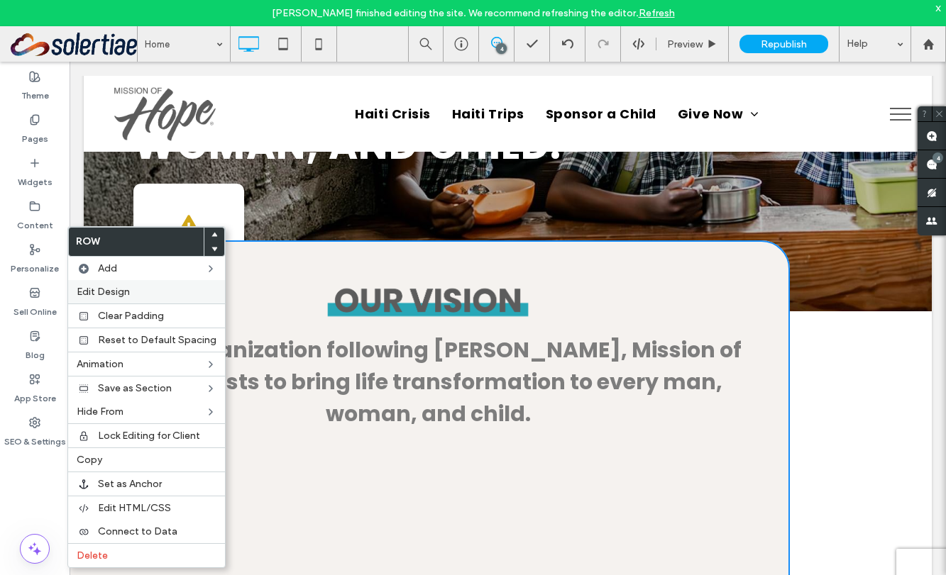
click at [99, 292] on span "Edit Design" at bounding box center [103, 292] width 53 height 12
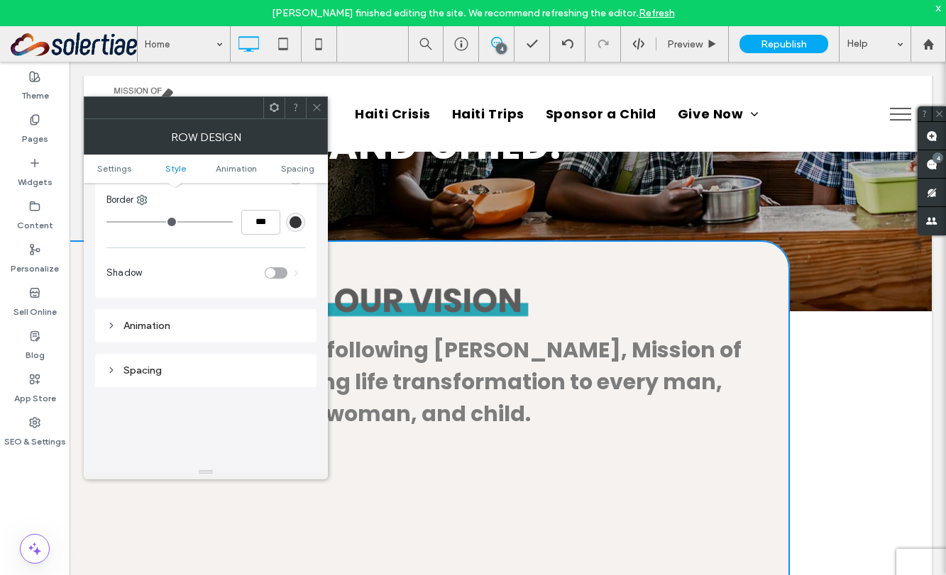
scroll to position [381, 0]
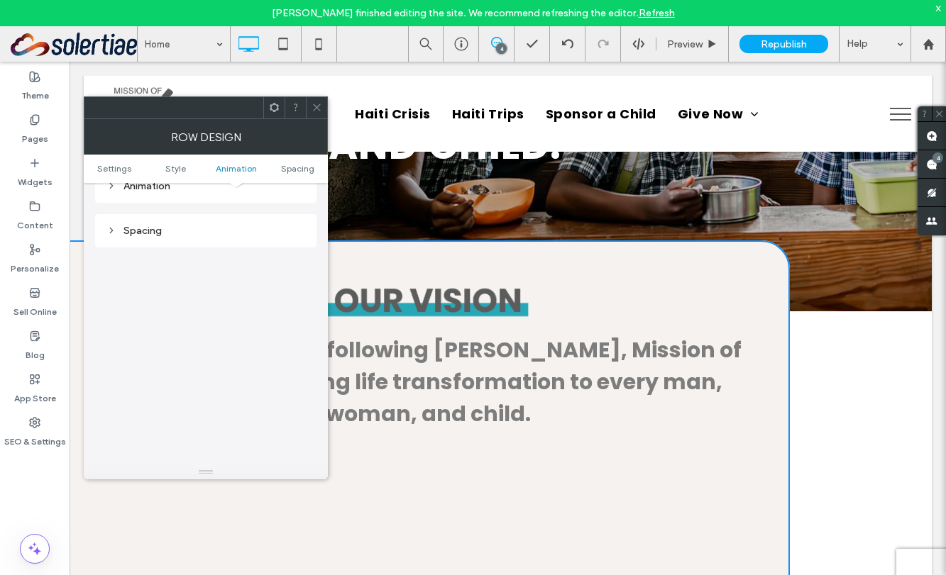
click at [316, 109] on icon at bounding box center [316, 107] width 11 height 11
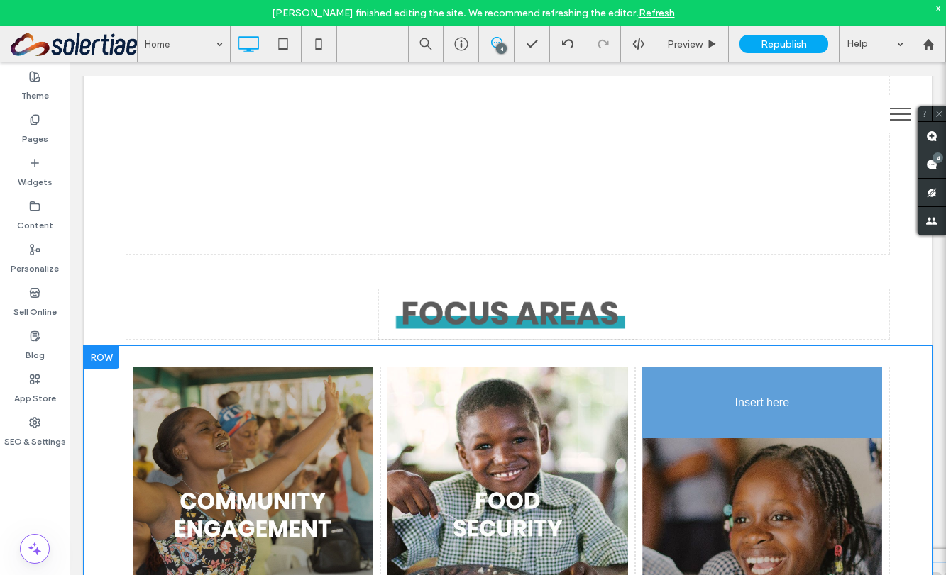
scroll to position [781, 0]
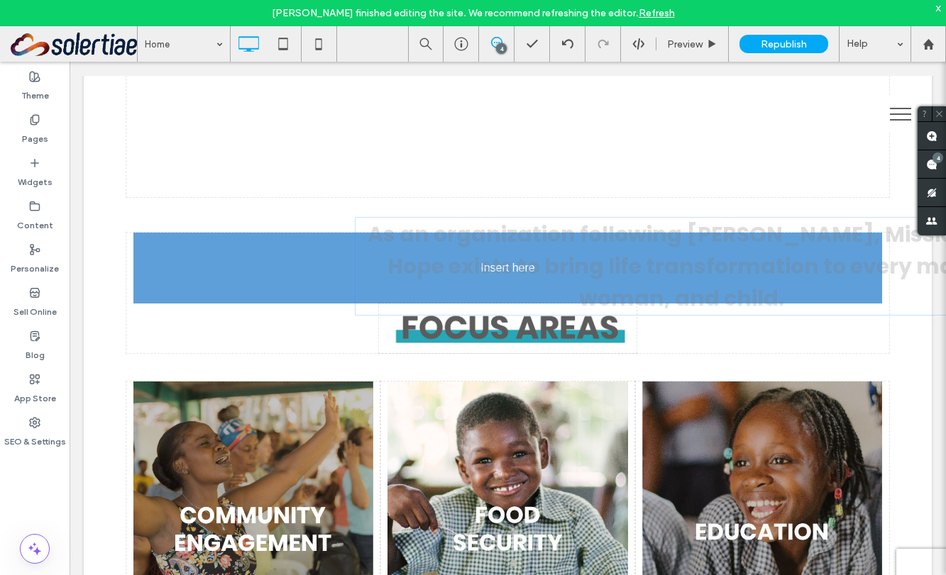
drag, startPoint x: 422, startPoint y: 238, endPoint x: 515, endPoint y: 241, distance: 93.0
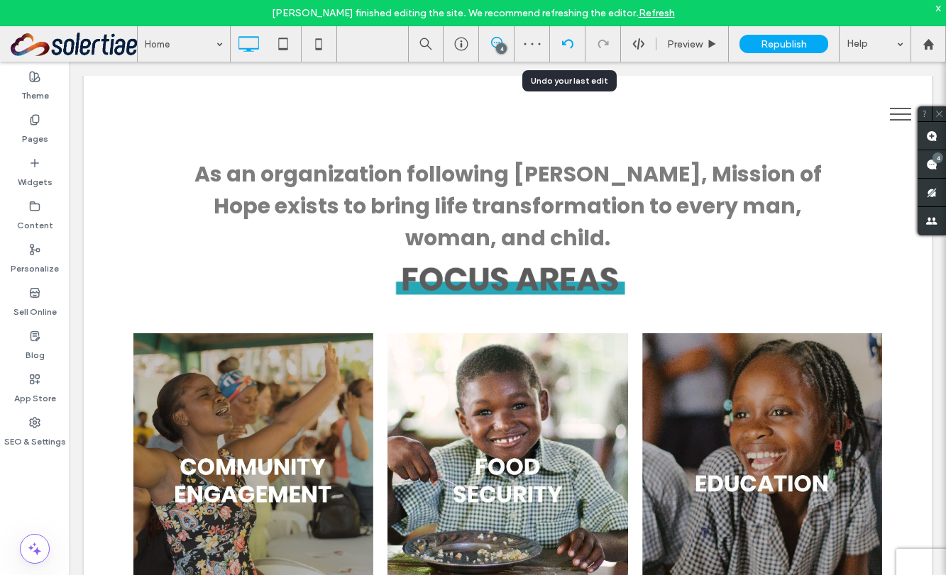
click at [565, 43] on icon at bounding box center [567, 43] width 11 height 11
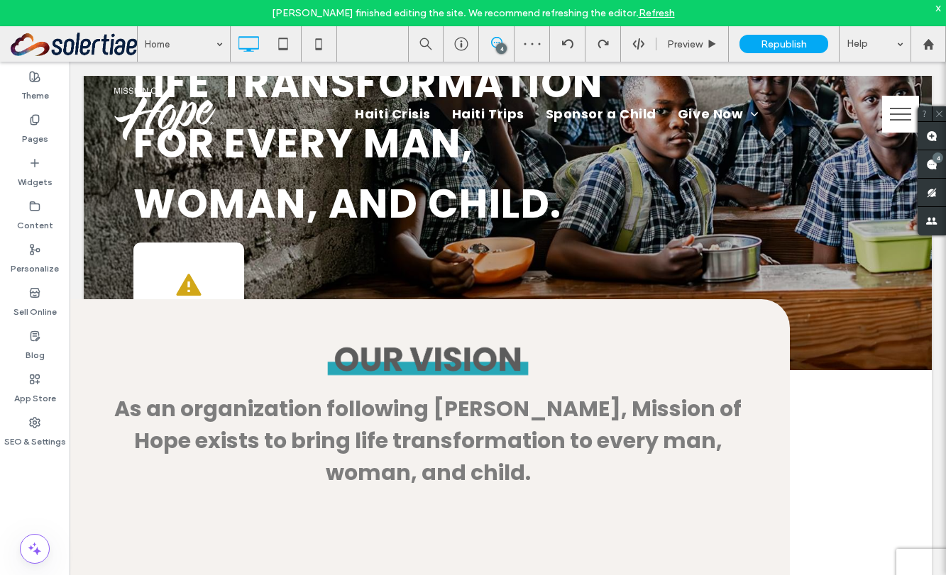
scroll to position [0, 0]
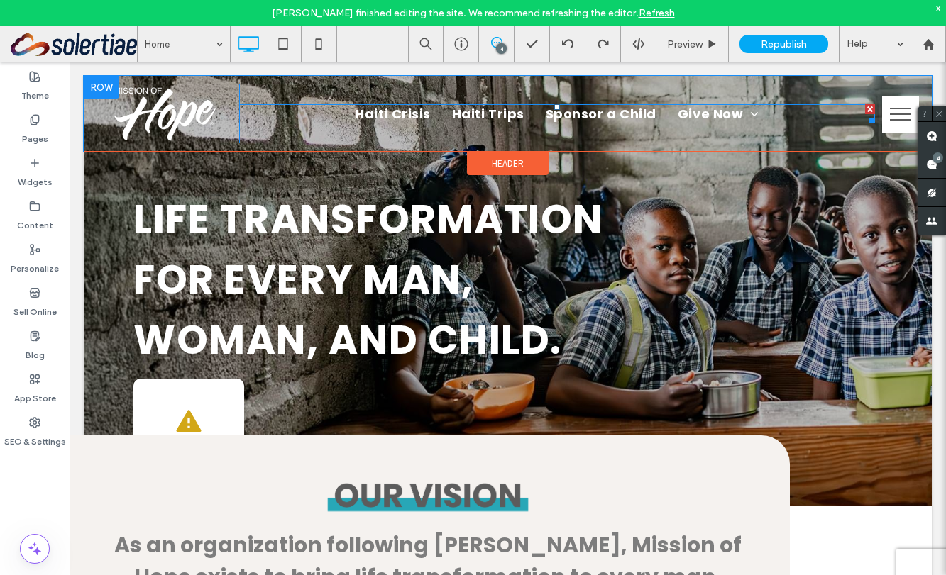
click at [480, 115] on span "Haiti Trips" at bounding box center [488, 113] width 72 height 19
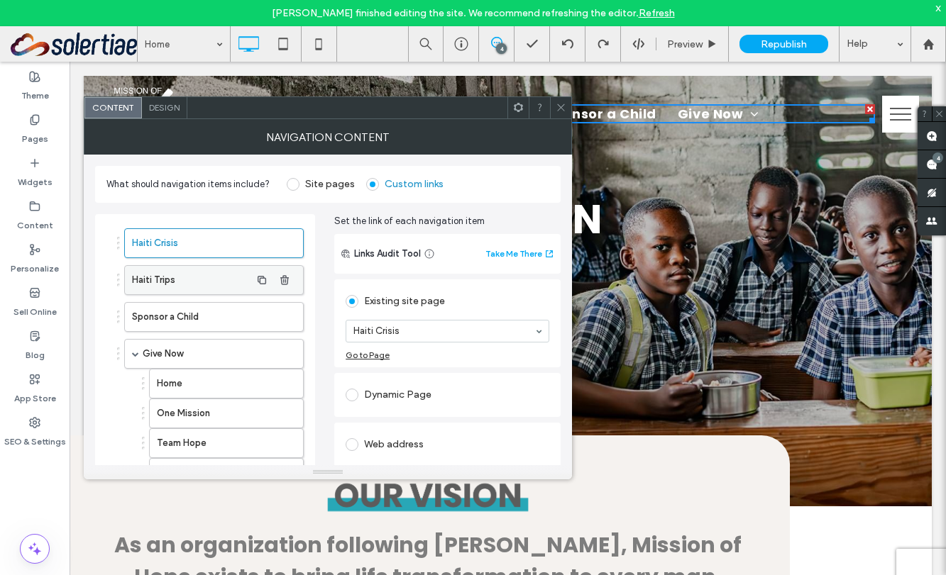
click at [182, 280] on label "Haiti Trips" at bounding box center [191, 280] width 118 height 28
click at [561, 110] on icon at bounding box center [561, 107] width 11 height 11
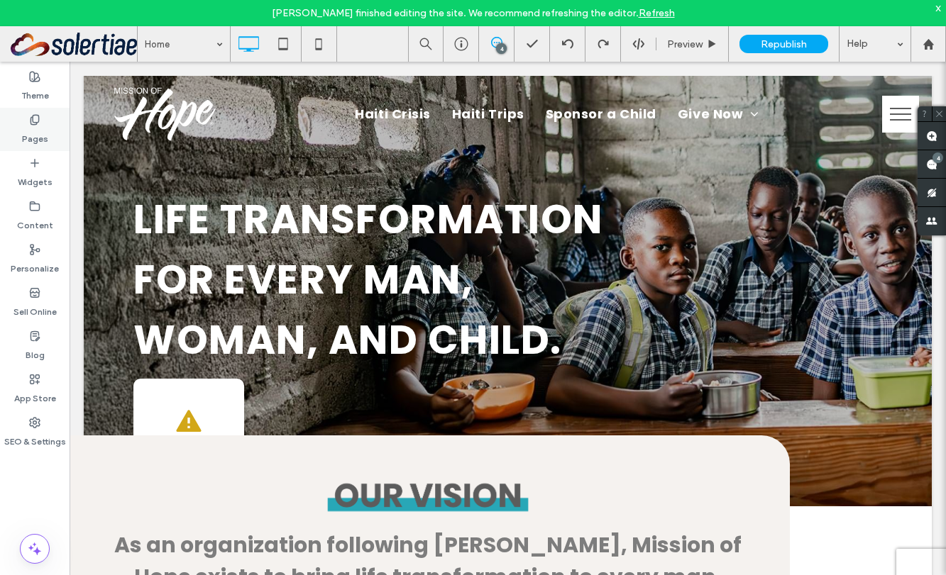
click at [38, 131] on label "Pages" at bounding box center [35, 136] width 26 height 20
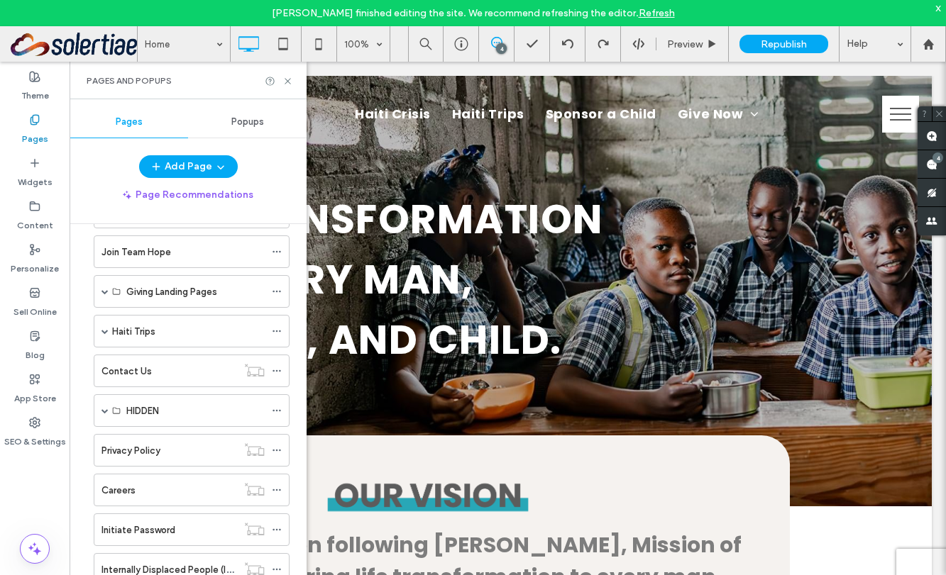
scroll to position [857, 0]
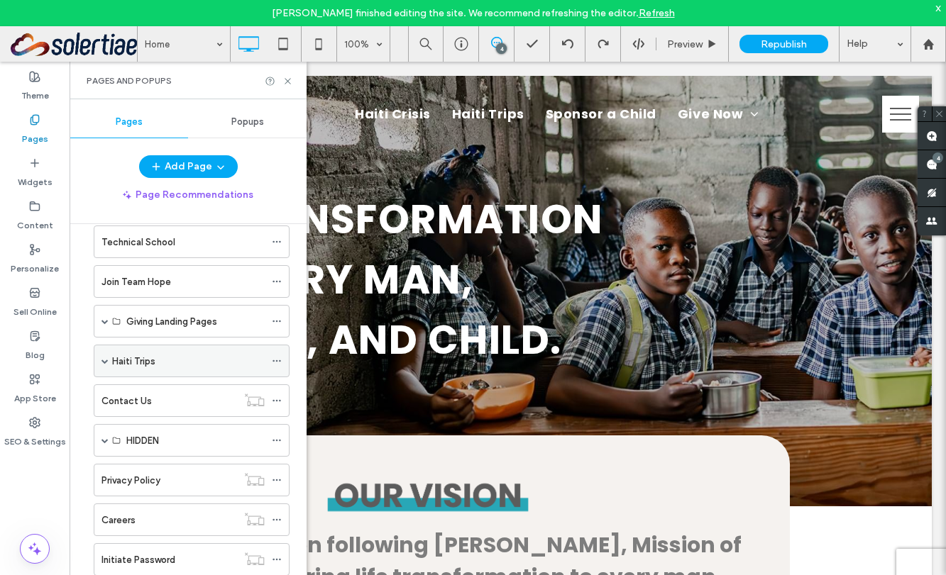
click at [276, 360] on icon at bounding box center [277, 361] width 10 height 10
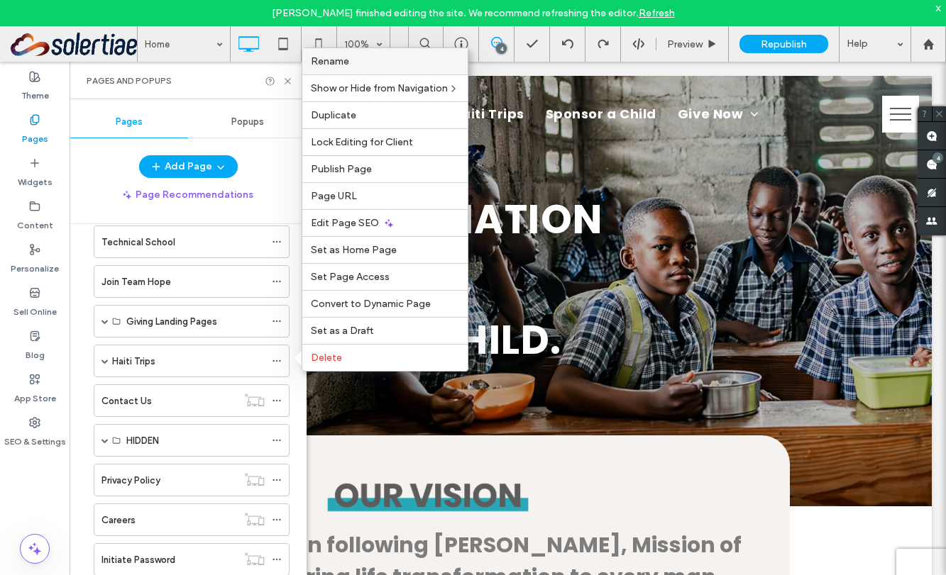
click at [348, 65] on span "Rename" at bounding box center [330, 61] width 38 height 12
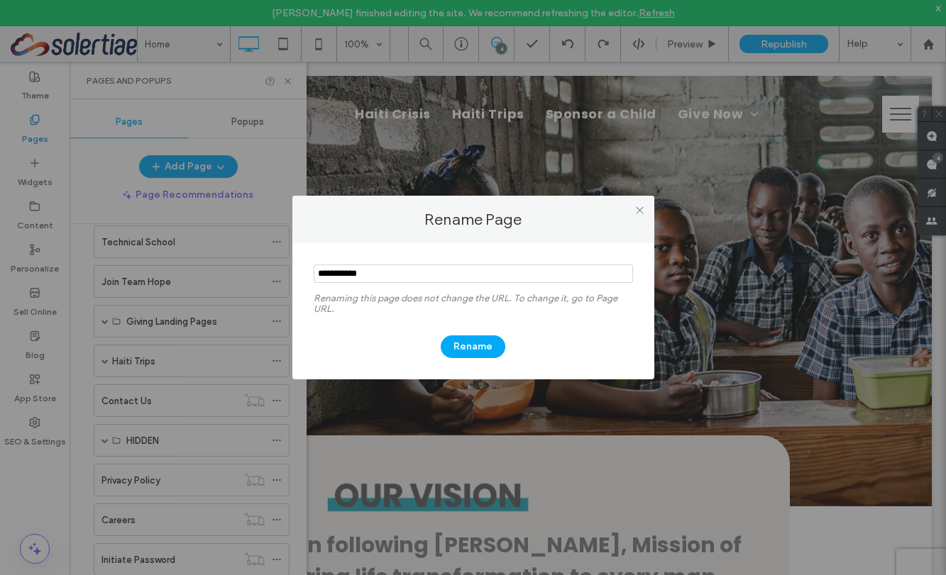
drag, startPoint x: 338, startPoint y: 273, endPoint x: 278, endPoint y: 273, distance: 60.3
click at [280, 273] on div "Rename Page Renaming this page does not change the URL. To change it, go to Pag…" at bounding box center [473, 287] width 946 height 575
type input "*****"
click at [482, 353] on button "Rename" at bounding box center [473, 347] width 65 height 23
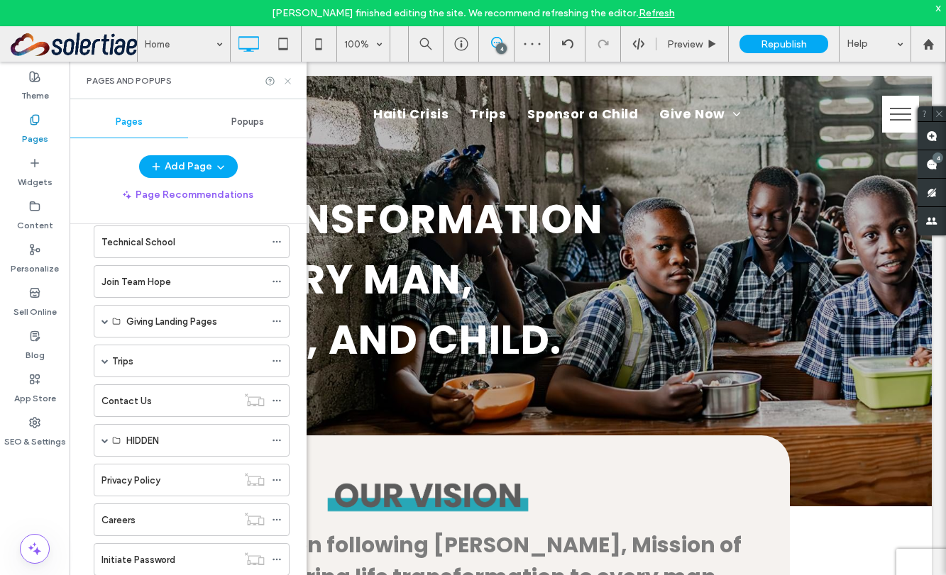
click at [287, 80] on use at bounding box center [288, 81] width 6 height 6
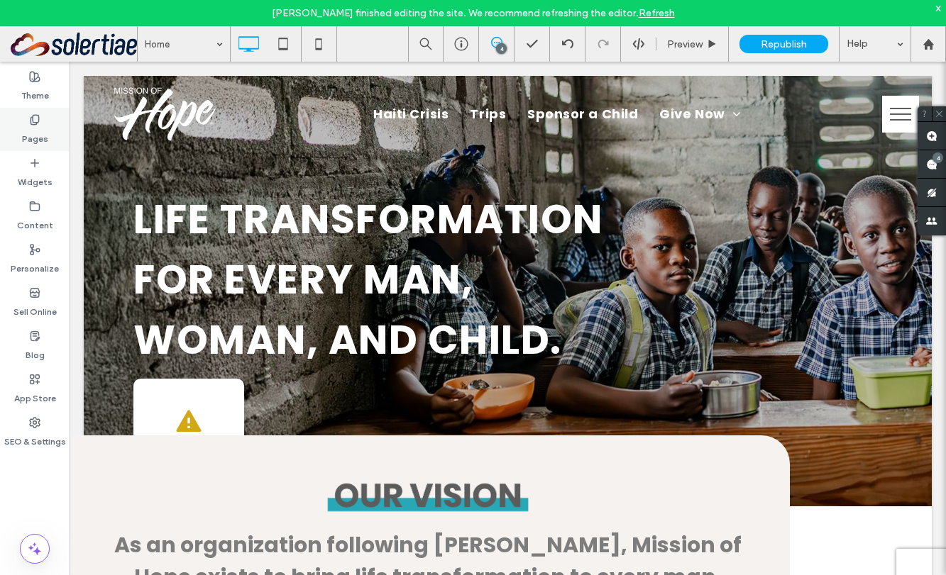
click at [49, 133] on div "Pages" at bounding box center [35, 129] width 70 height 43
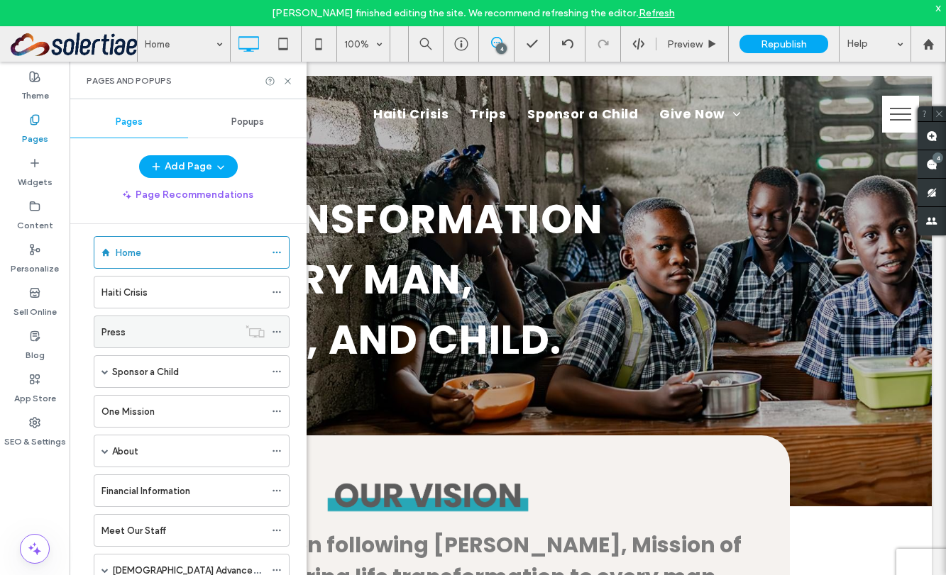
scroll to position [0, 0]
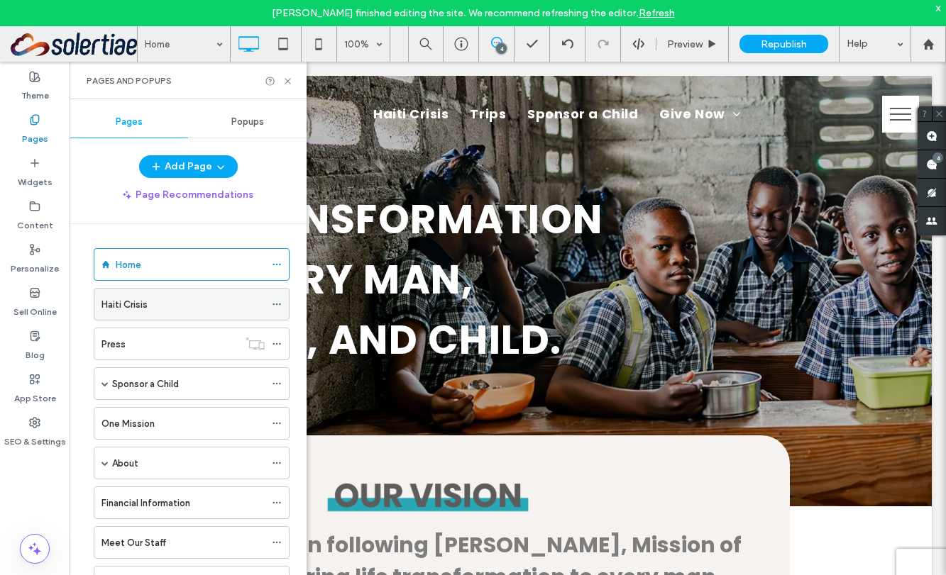
click at [219, 307] on div "Haiti Crisis" at bounding box center [182, 304] width 163 height 15
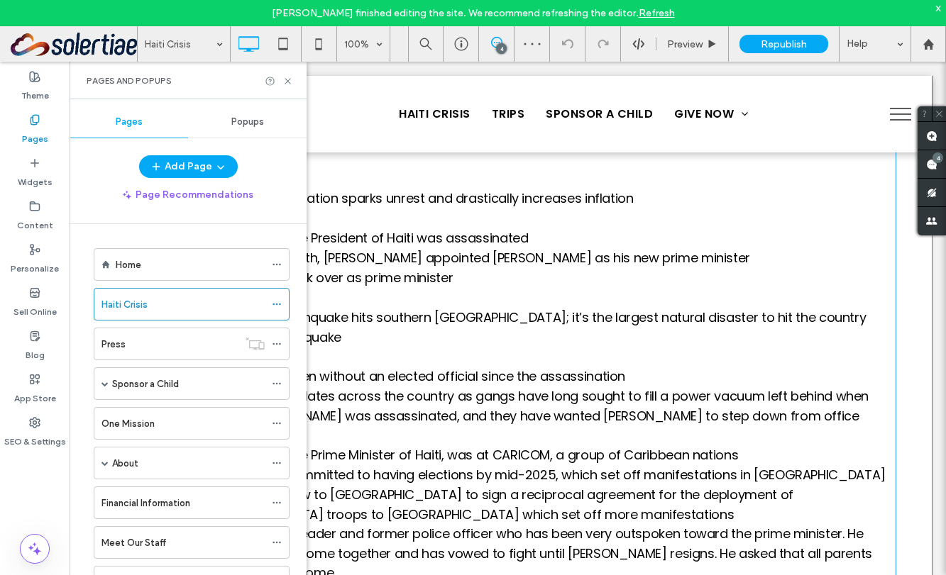
scroll to position [893, 0]
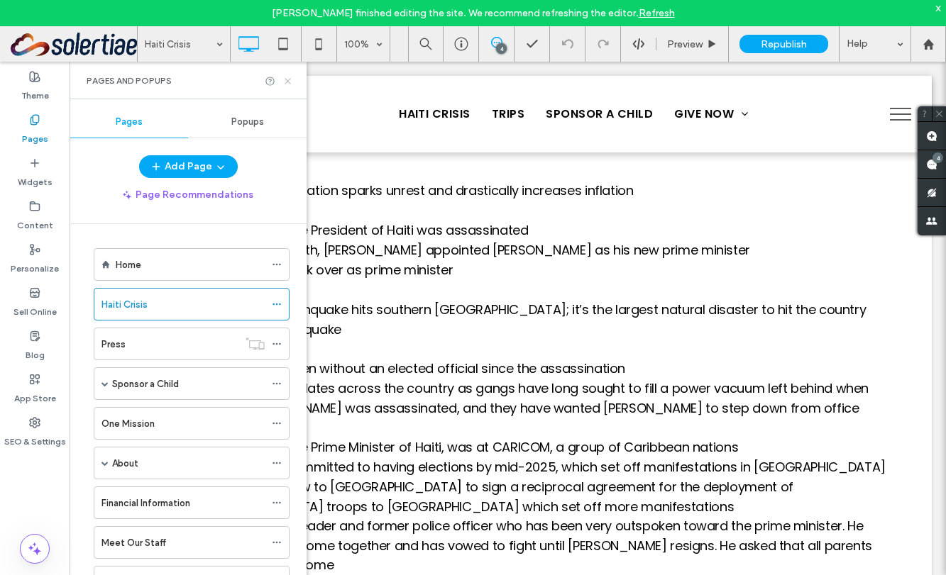
drag, startPoint x: 289, startPoint y: 79, endPoint x: 324, endPoint y: 269, distance: 193.4
click at [289, 79] on use at bounding box center [288, 81] width 6 height 6
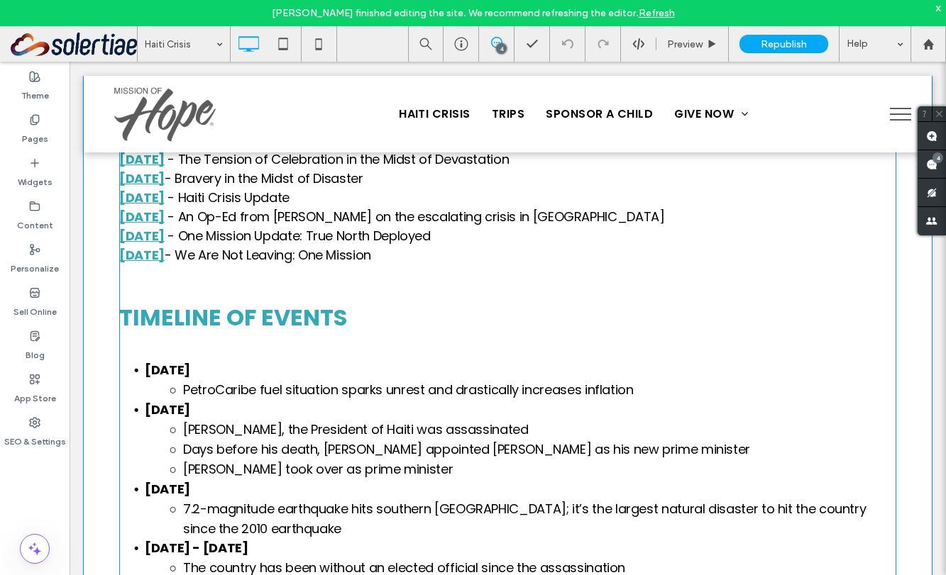
scroll to position [602, 0]
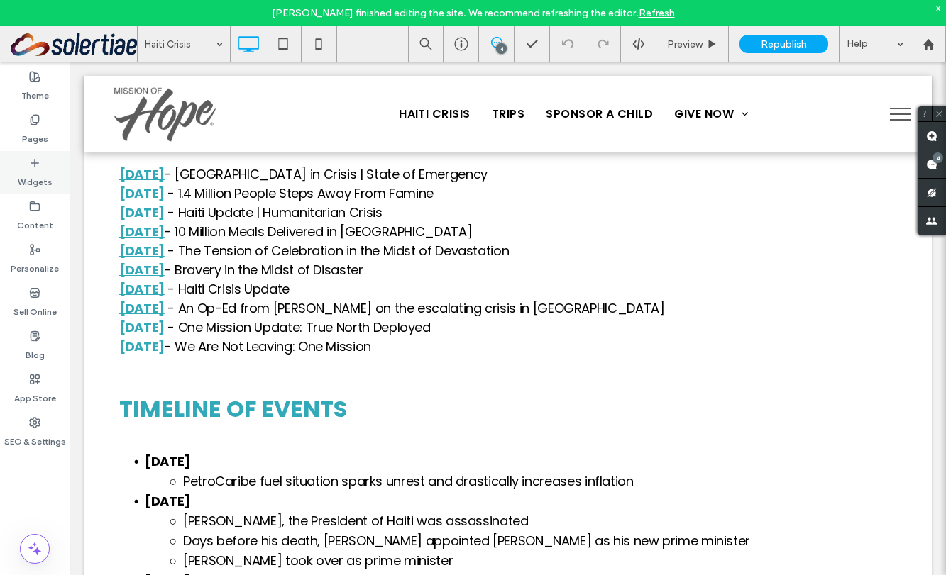
click at [50, 163] on div "Widgets" at bounding box center [35, 172] width 70 height 43
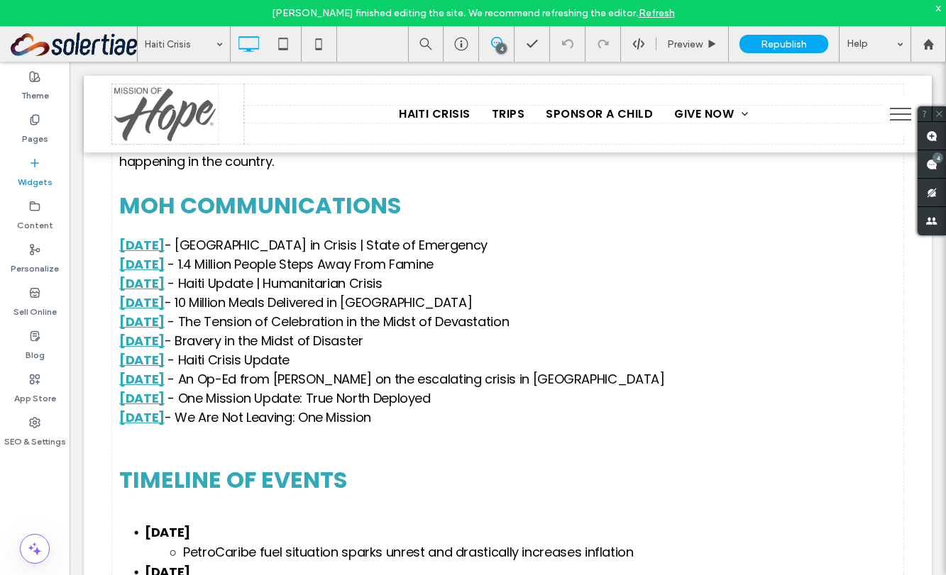
scroll to position [673, 0]
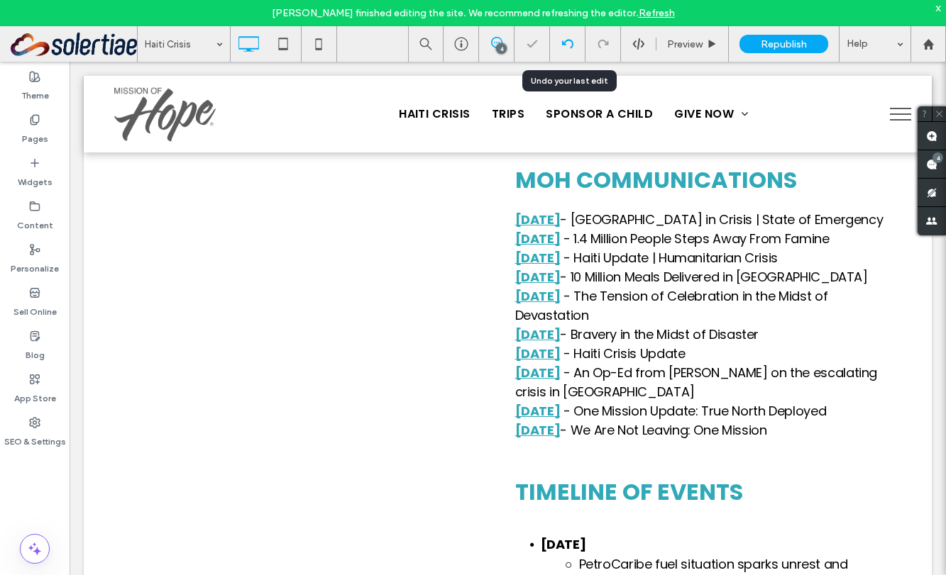
click at [570, 43] on icon at bounding box center [567, 43] width 11 height 11
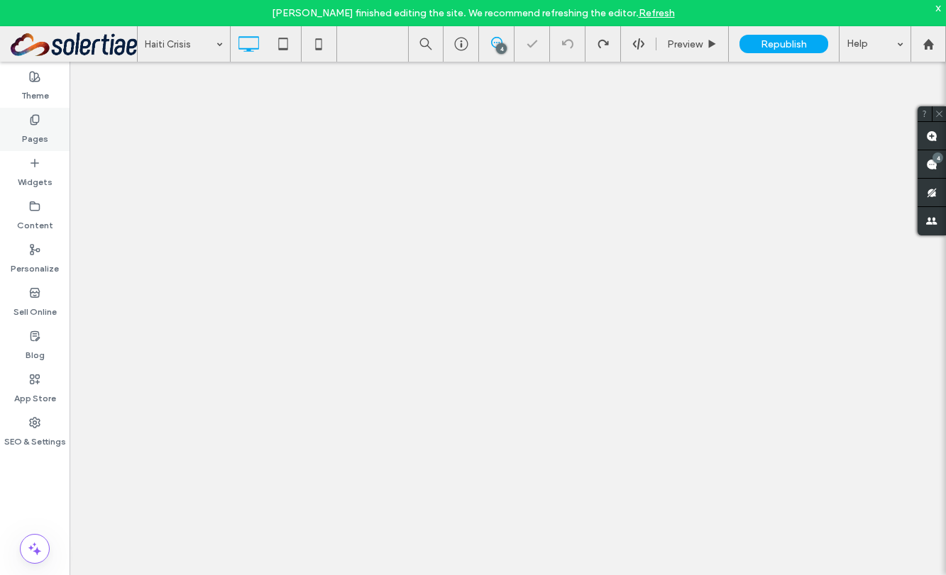
click at [30, 137] on label "Pages" at bounding box center [35, 136] width 26 height 20
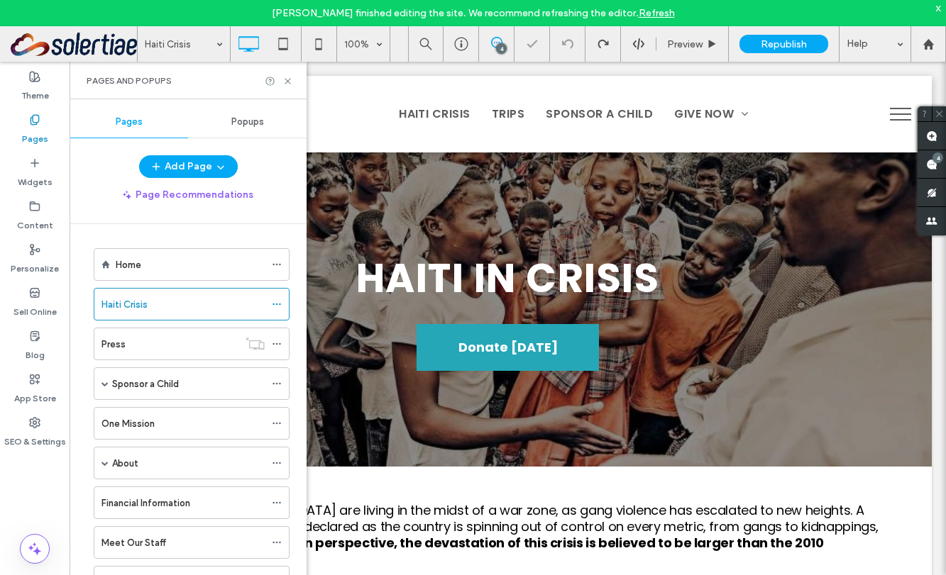
scroll to position [0, 0]
click at [275, 302] on icon at bounding box center [277, 304] width 10 height 10
click at [288, 79] on icon at bounding box center [287, 81] width 11 height 11
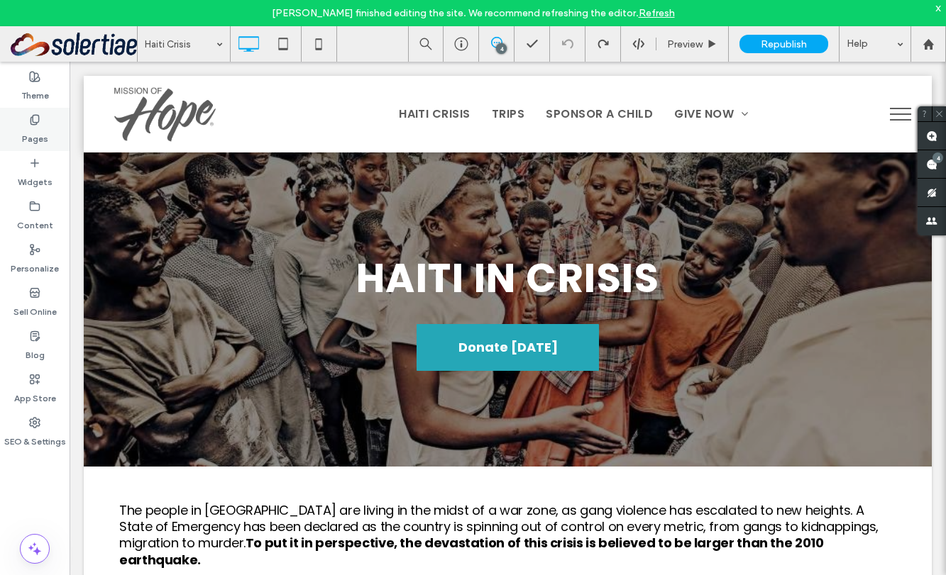
click at [45, 124] on div "Pages" at bounding box center [35, 129] width 70 height 43
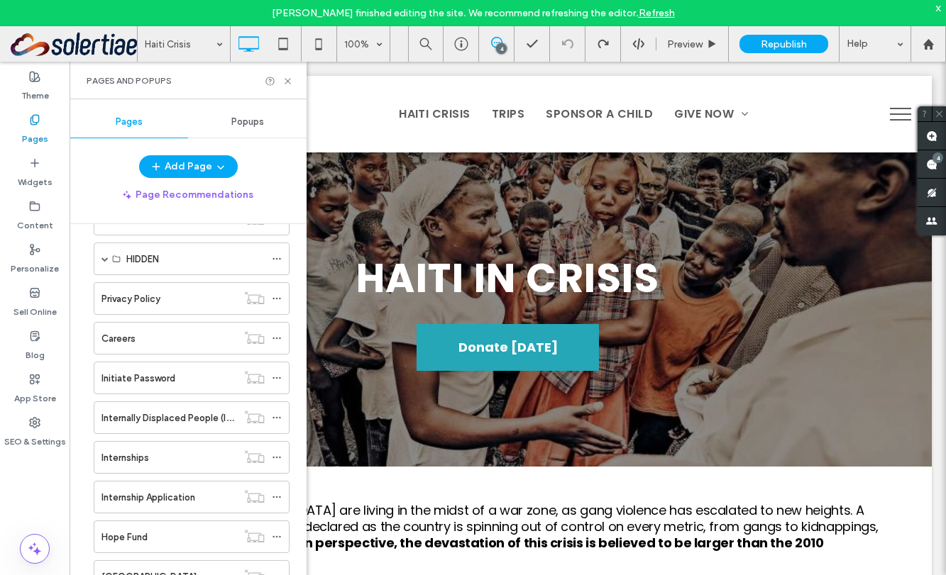
scroll to position [918, 0]
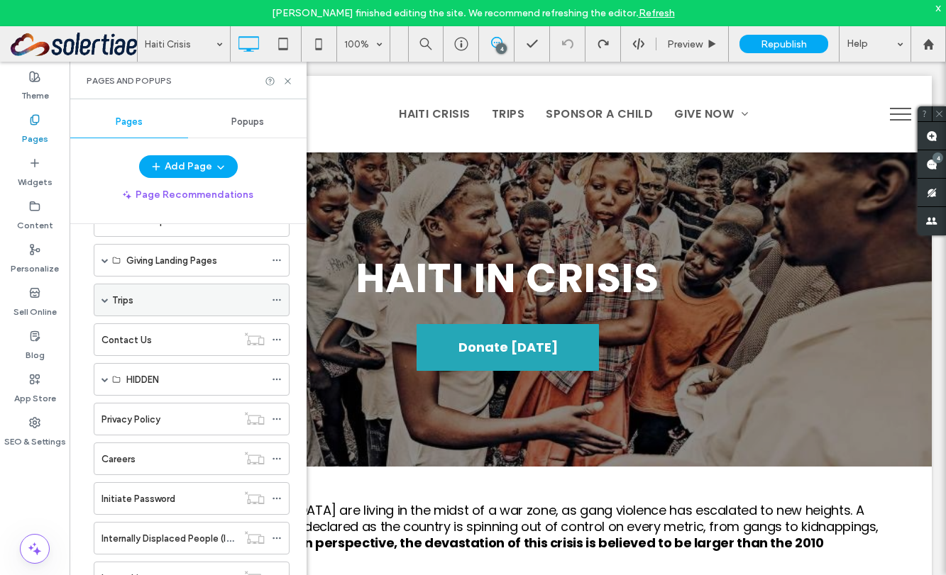
click at [138, 294] on div "Trips" at bounding box center [188, 300] width 153 height 15
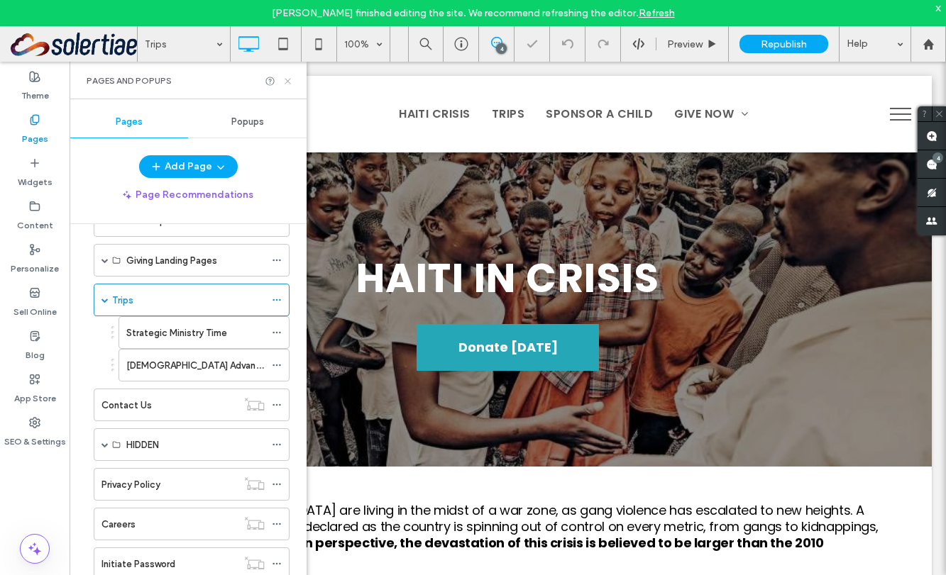
click at [289, 82] on icon at bounding box center [287, 81] width 11 height 11
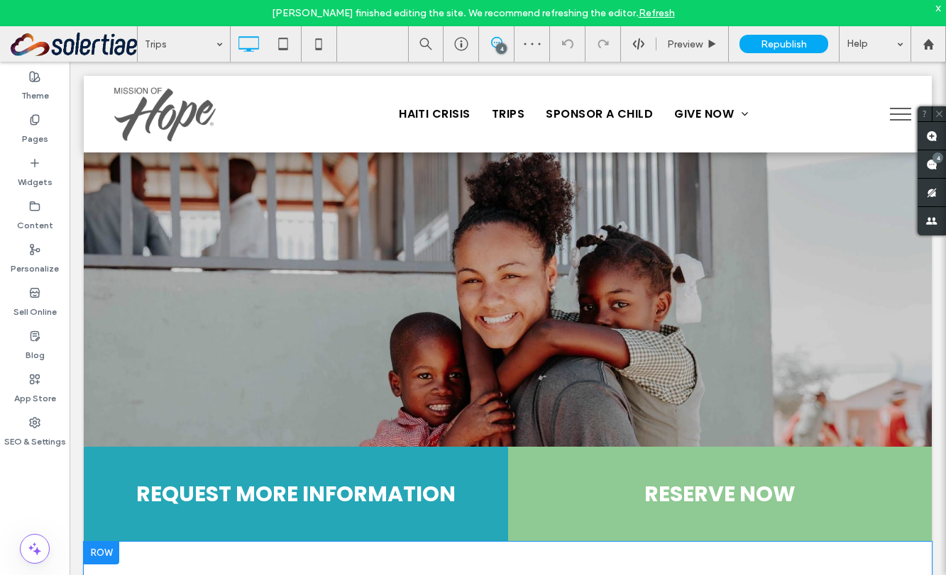
scroll to position [536, 0]
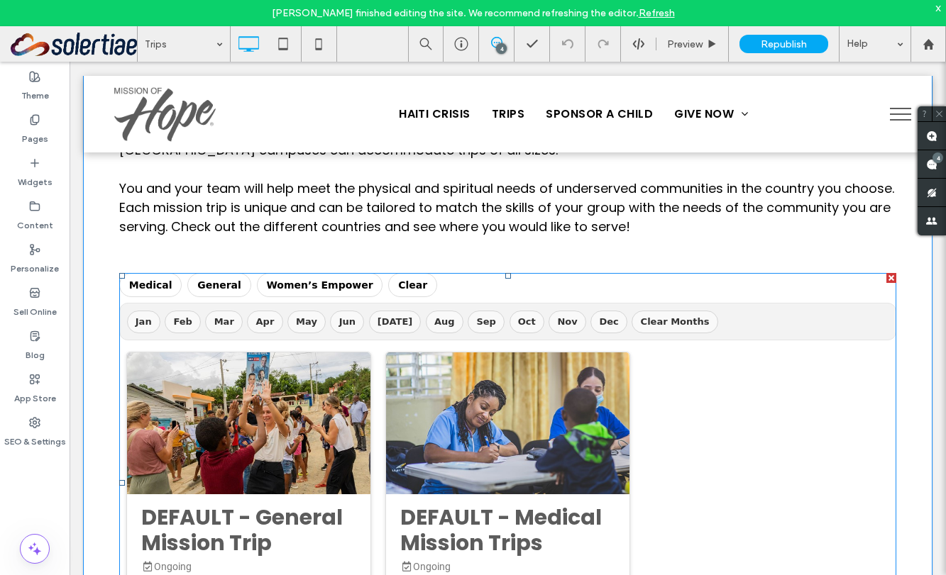
click at [143, 286] on span at bounding box center [507, 483] width 777 height 420
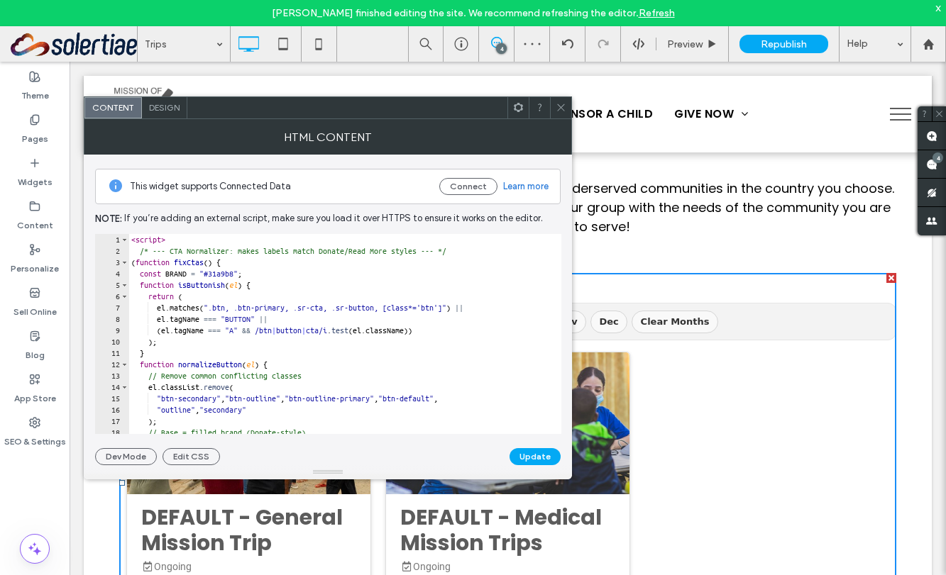
click at [520, 108] on icon at bounding box center [518, 107] width 11 height 11
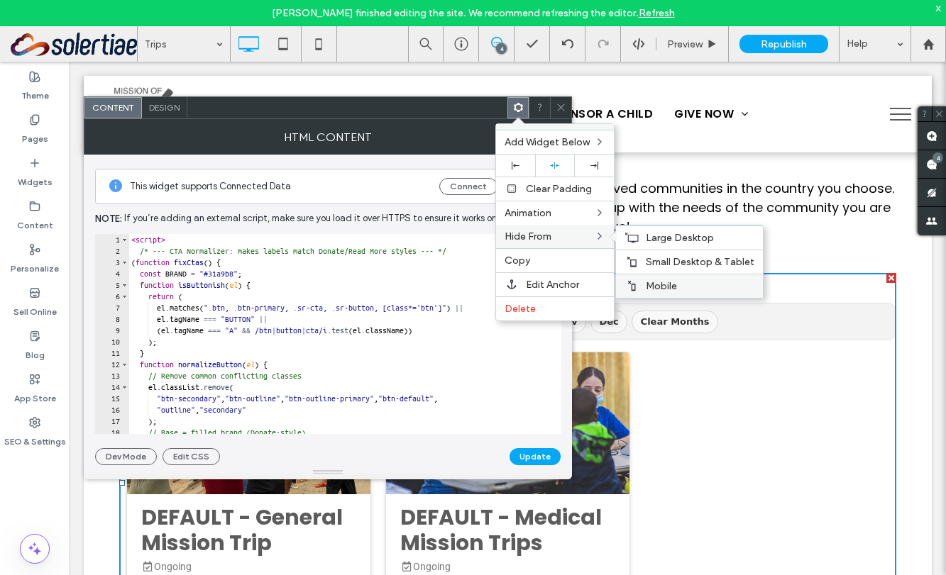
click at [665, 280] on span "Mobile" at bounding box center [661, 286] width 31 height 12
click at [674, 264] on span "Small Desktop & Tablet" at bounding box center [700, 262] width 109 height 12
click at [654, 258] on span "Small Desktop & Tablet" at bounding box center [700, 262] width 109 height 12
click at [651, 281] on span "Mobile" at bounding box center [661, 286] width 31 height 12
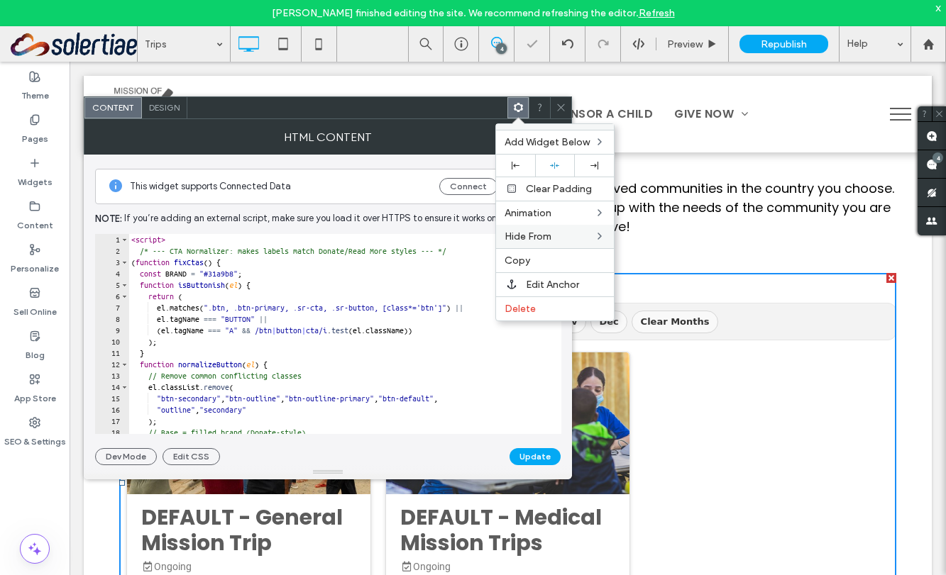
click at [557, 104] on icon at bounding box center [561, 107] width 11 height 11
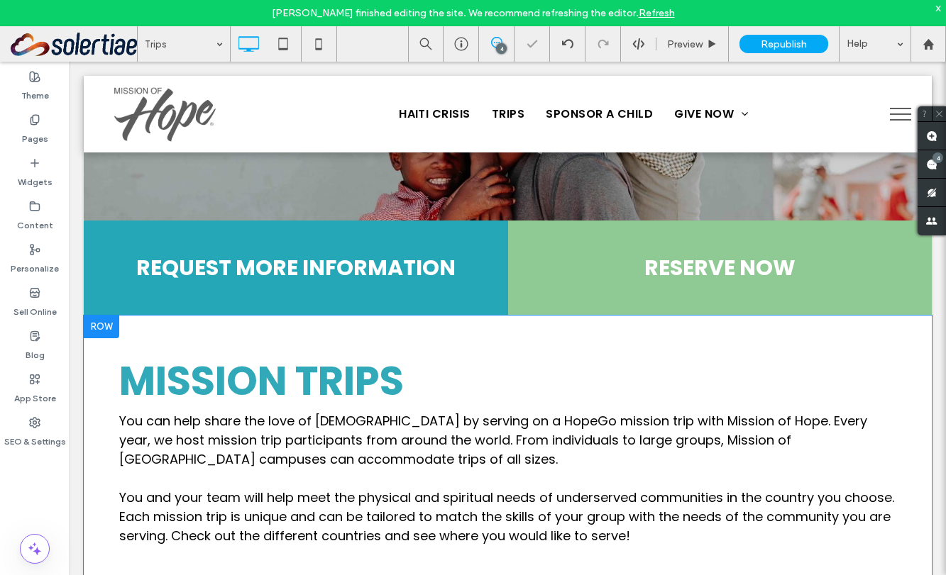
scroll to position [0, 0]
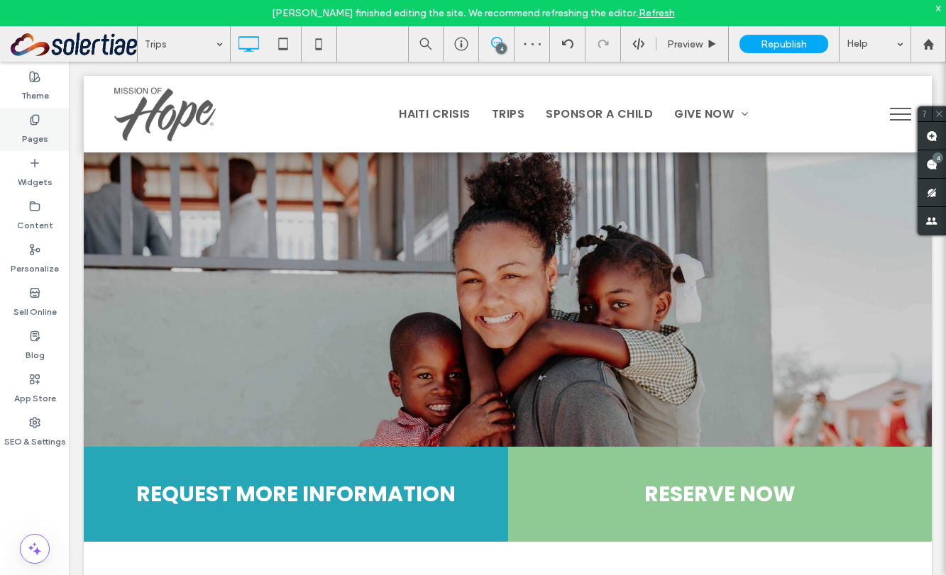
click at [39, 128] on label "Pages" at bounding box center [35, 136] width 26 height 20
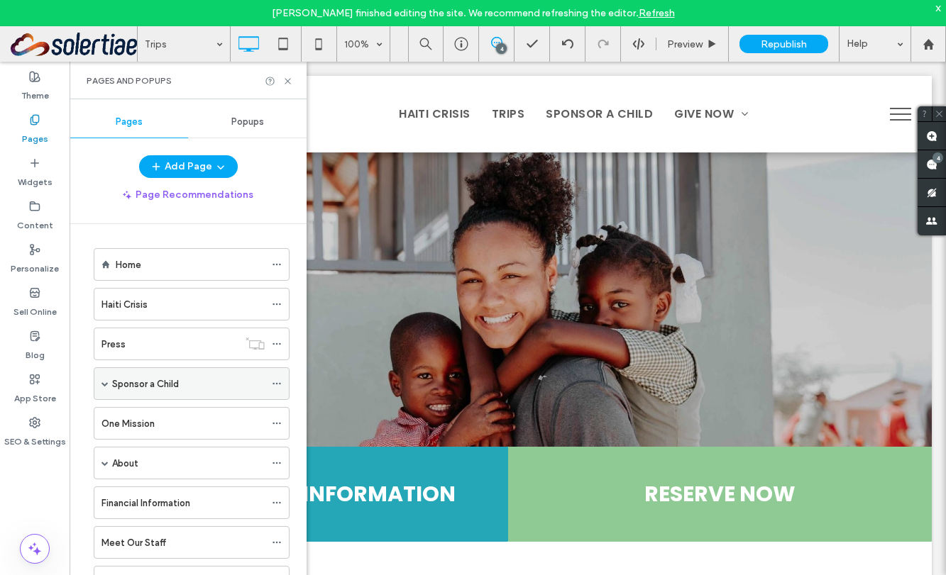
scroll to position [43, 0]
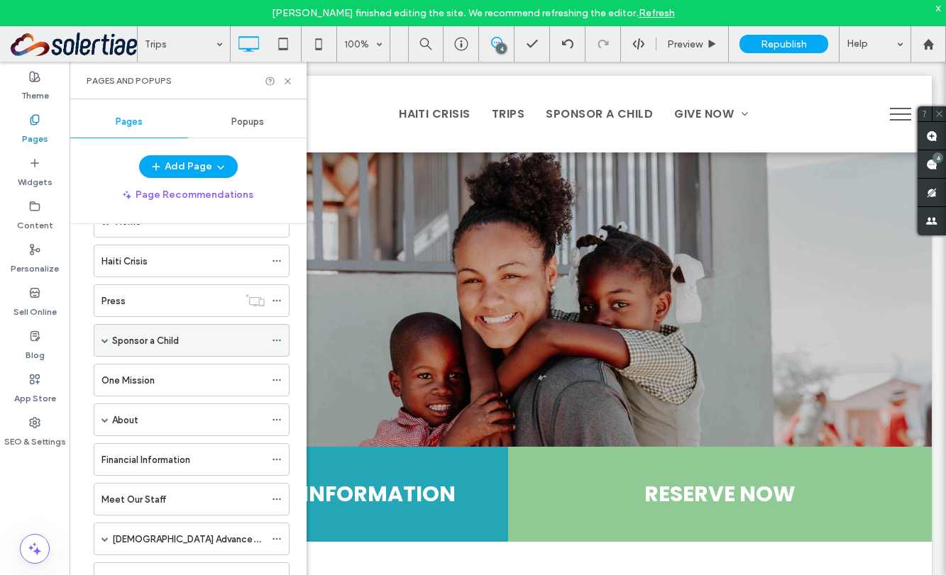
click at [106, 337] on span at bounding box center [104, 340] width 7 height 7
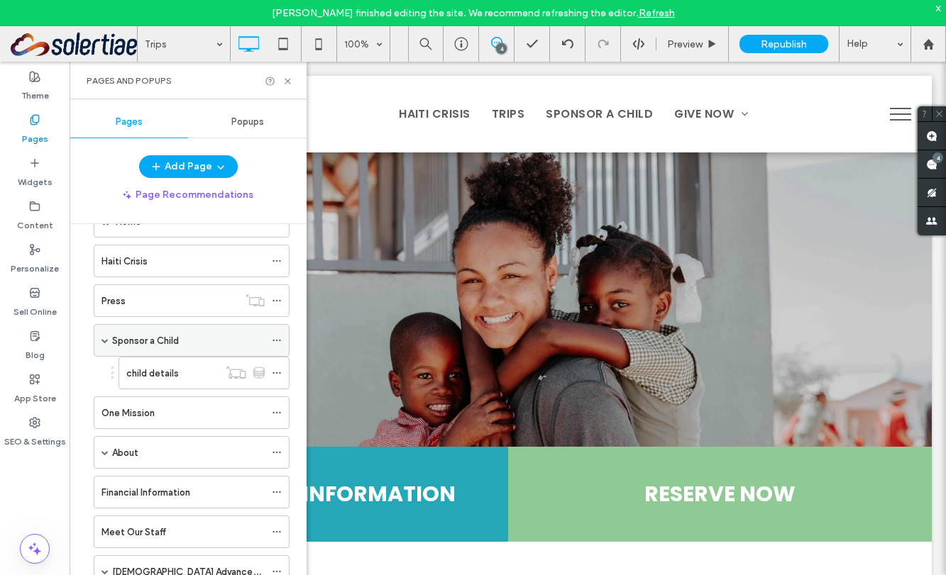
click at [164, 341] on label "Sponsor a Child" at bounding box center [145, 341] width 67 height 25
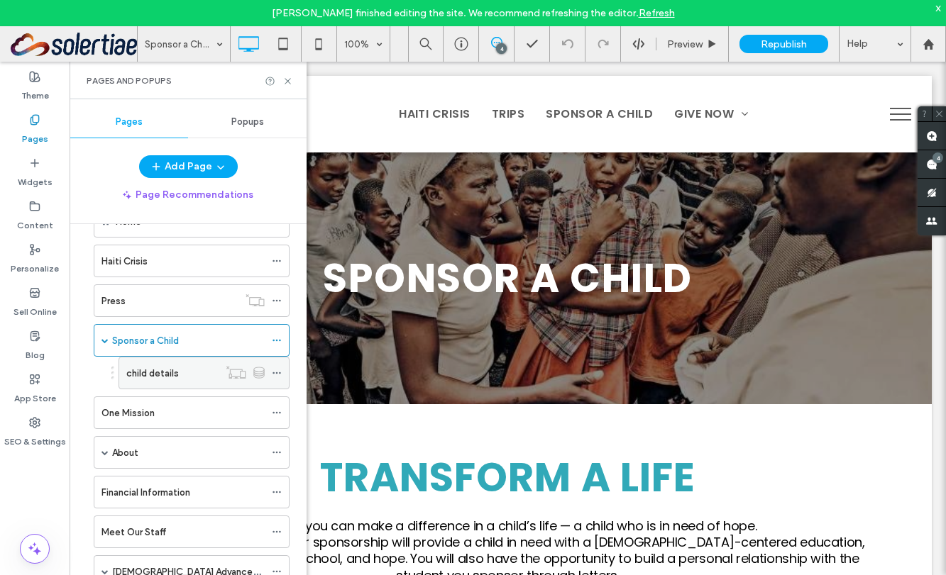
click at [157, 374] on label "child details" at bounding box center [152, 373] width 53 height 25
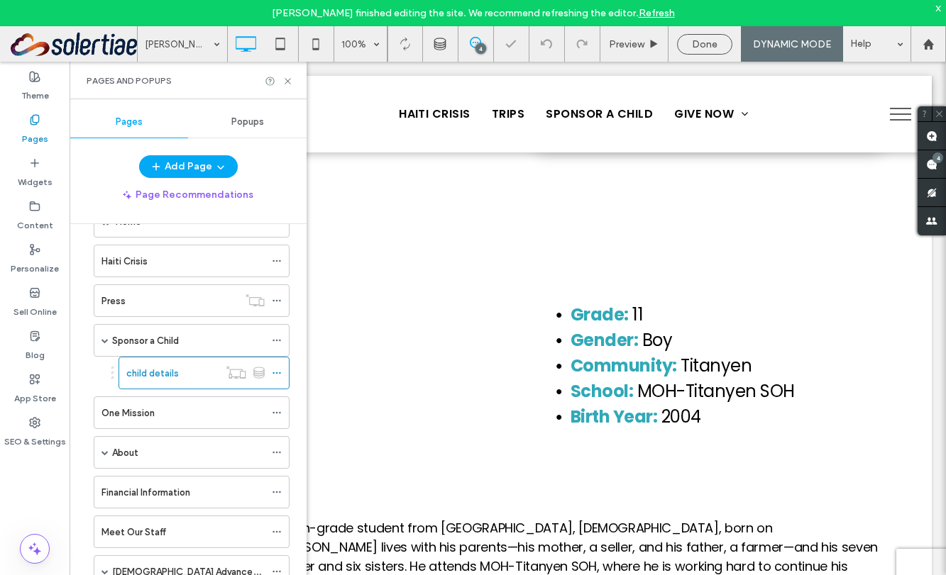
scroll to position [788, 0]
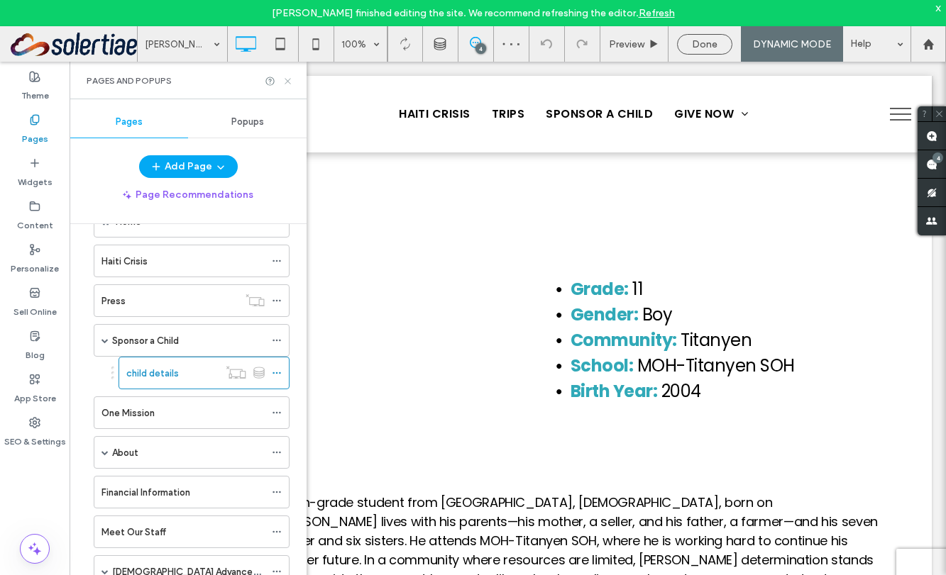
click at [286, 81] on icon at bounding box center [287, 81] width 11 height 11
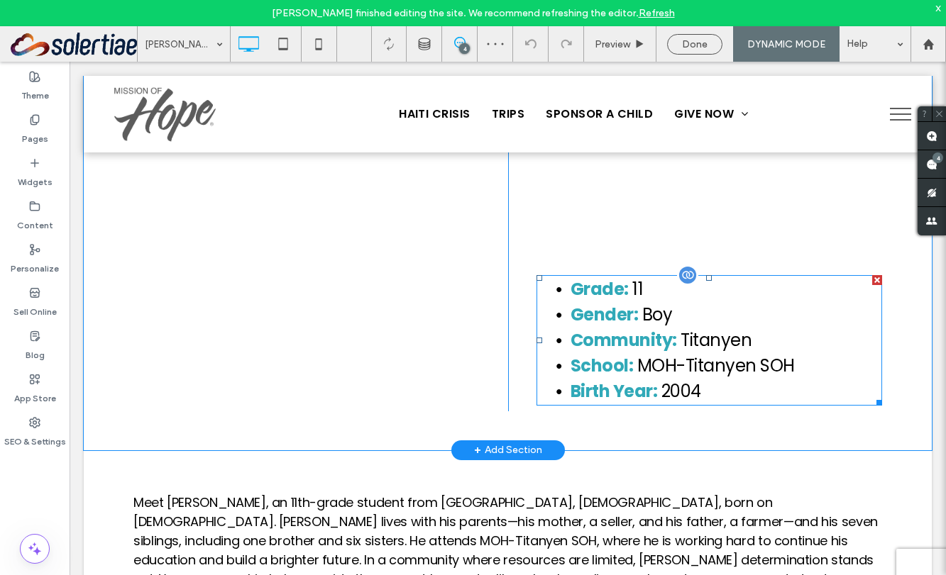
click at [660, 362] on span "MOH-Titanyen SOH" at bounding box center [716, 365] width 158 height 23
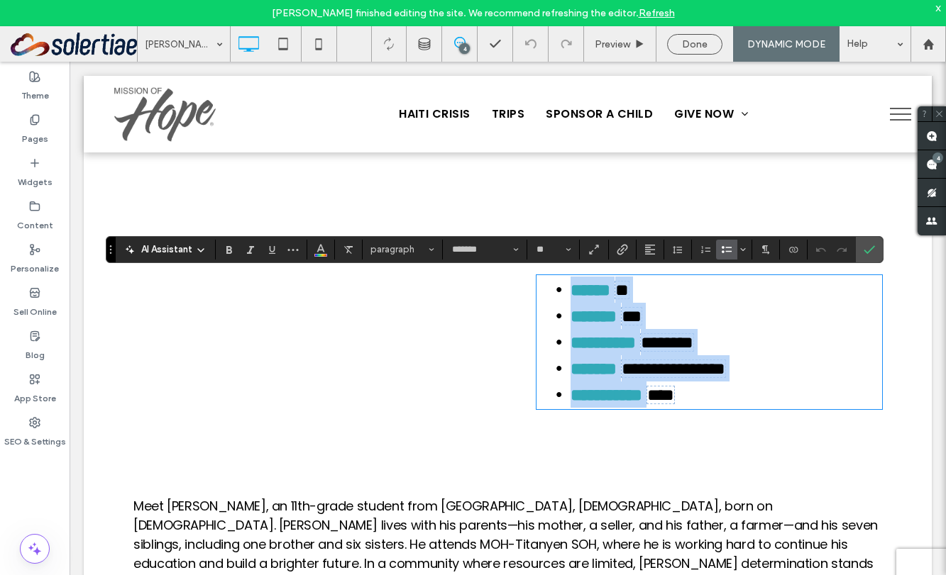
click at [641, 317] on span "***" at bounding box center [632, 316] width 20 height 17
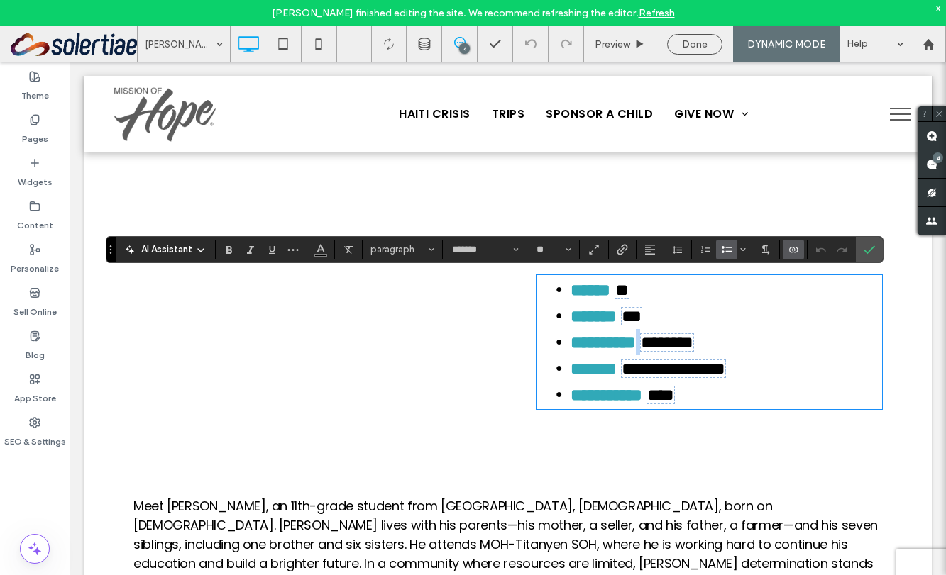
click at [693, 334] on span "********" at bounding box center [667, 342] width 53 height 17
click at [712, 363] on span "**********" at bounding box center [674, 368] width 104 height 17
click at [674, 387] on span "****" at bounding box center [660, 395] width 27 height 17
click at [641, 319] on span "***" at bounding box center [632, 316] width 20 height 17
click at [629, 293] on span "**" at bounding box center [621, 290] width 13 height 17
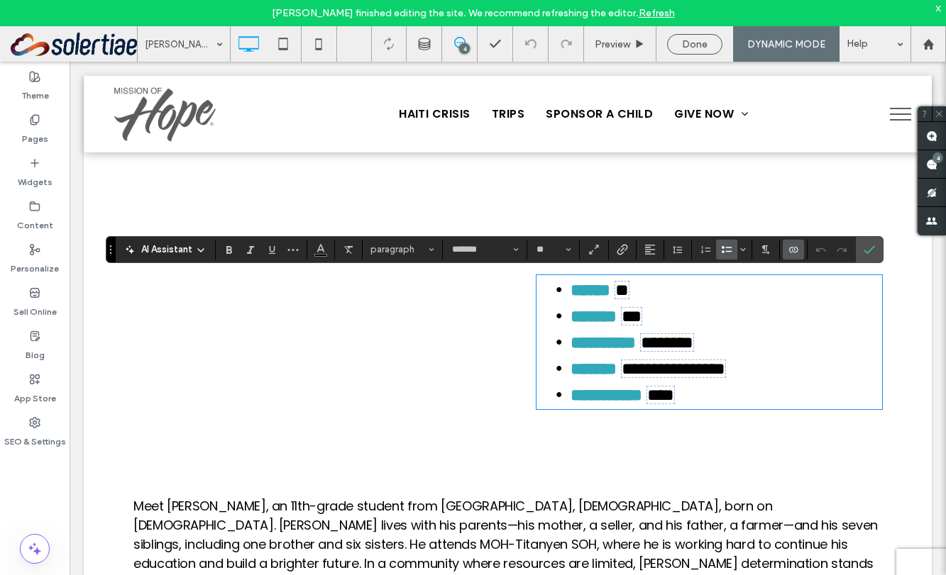
click at [596, 285] on strong "******" at bounding box center [590, 290] width 40 height 17
drag, startPoint x: 617, startPoint y: 293, endPoint x: 588, endPoint y: 293, distance: 29.8
click at [588, 293] on strong "******" at bounding box center [590, 290] width 40 height 17
drag, startPoint x: 593, startPoint y: 307, endPoint x: 588, endPoint y: 319, distance: 13.0
click at [588, 319] on strong "*******" at bounding box center [593, 316] width 46 height 17
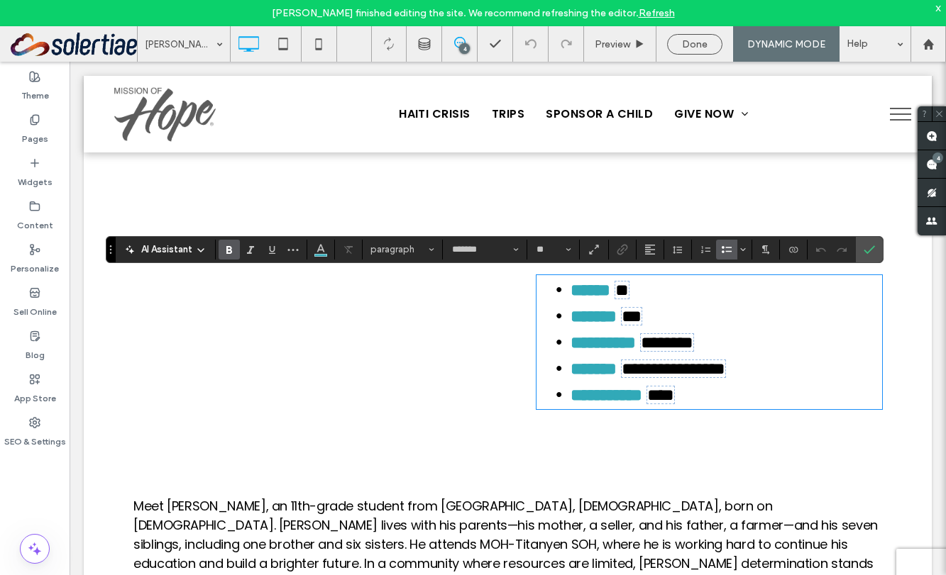
click at [598, 334] on strong "**********" at bounding box center [602, 342] width 65 height 17
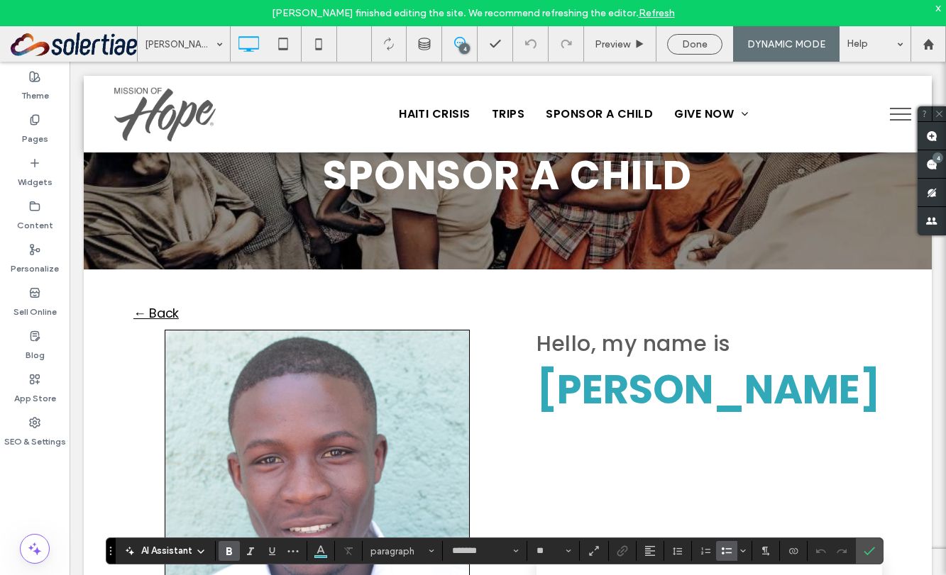
scroll to position [65, 0]
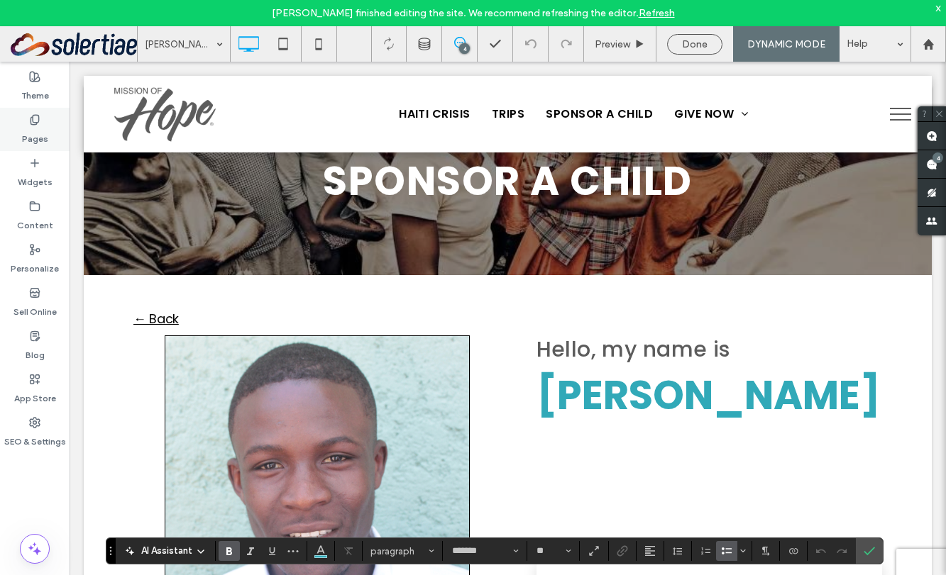
click at [33, 116] on use at bounding box center [35, 119] width 8 height 9
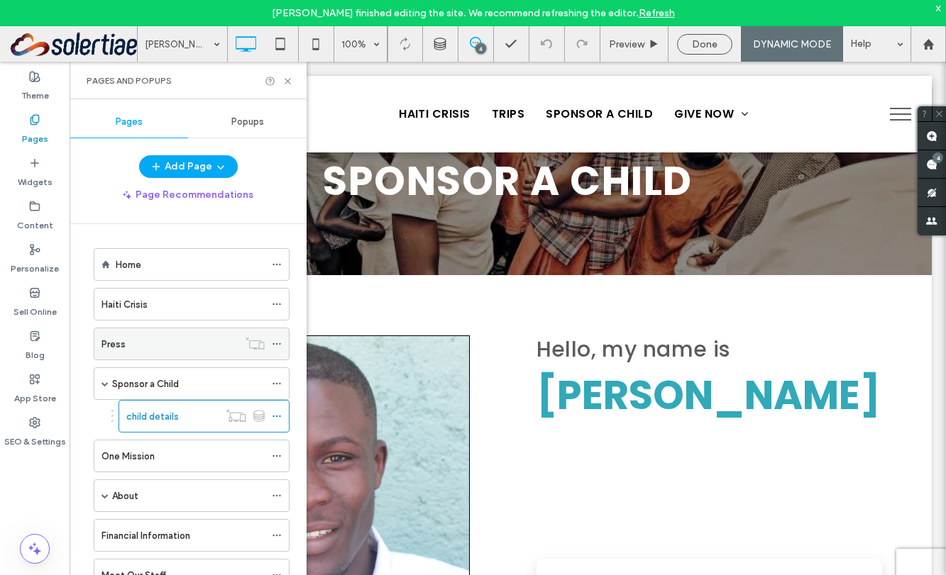
scroll to position [72, 0]
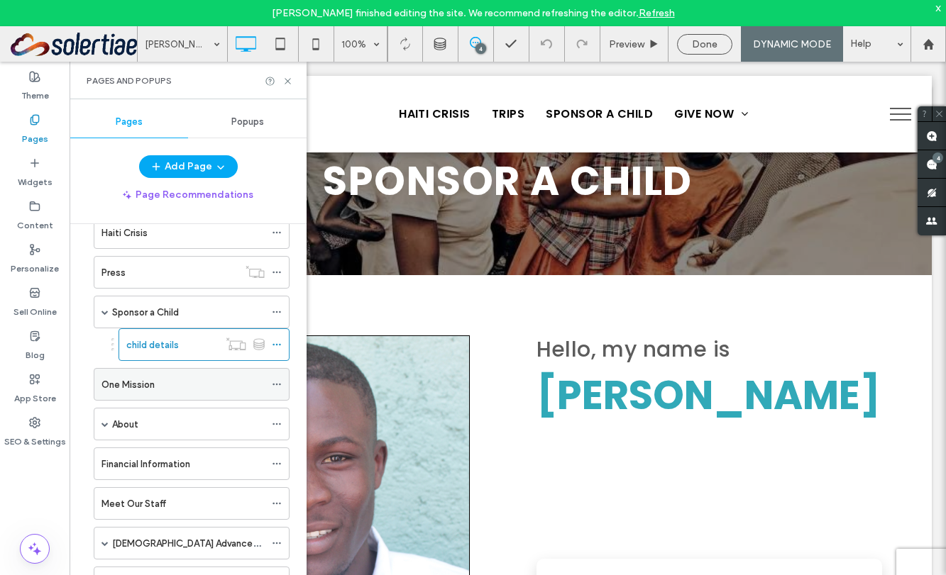
click at [153, 391] on label "One Mission" at bounding box center [127, 385] width 53 height 25
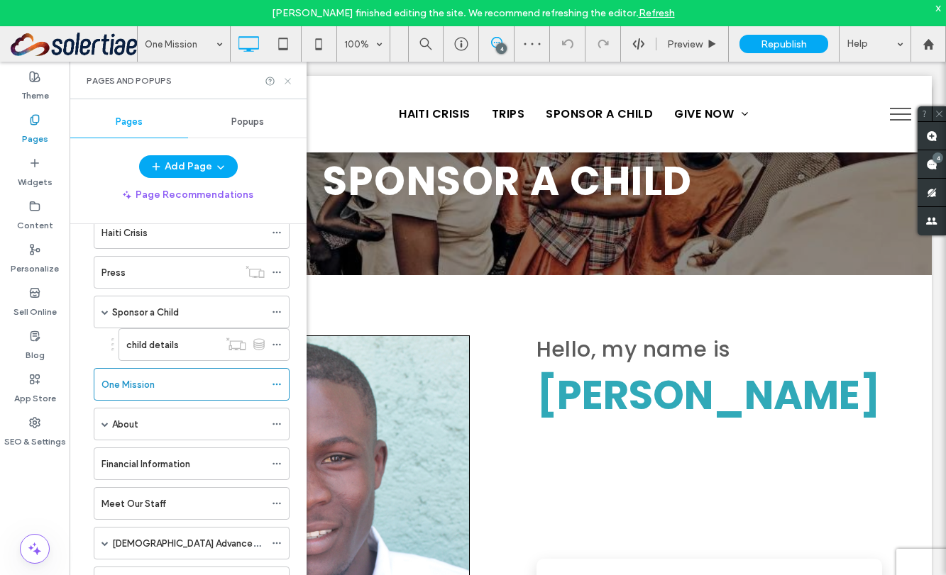
click at [290, 83] on use at bounding box center [288, 81] width 6 height 6
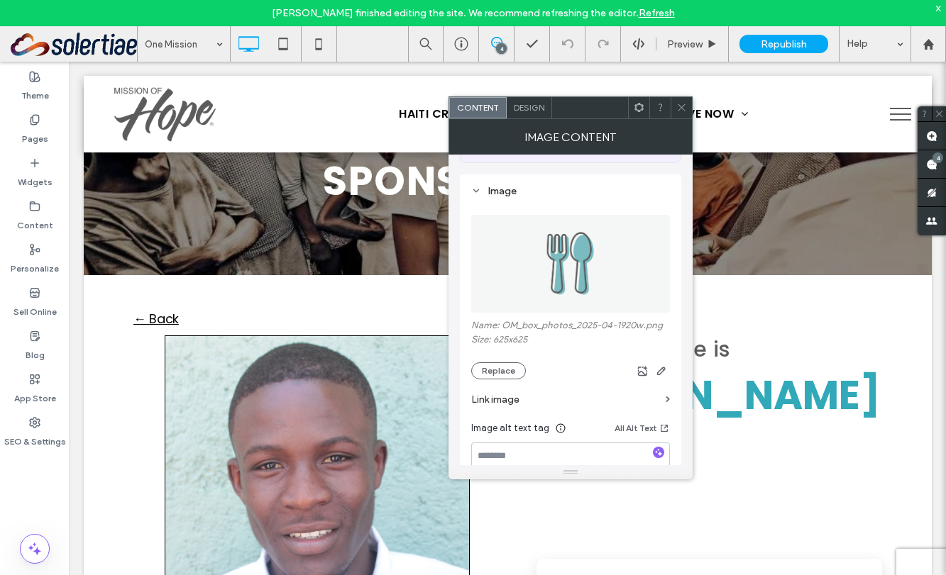
scroll to position [174, 0]
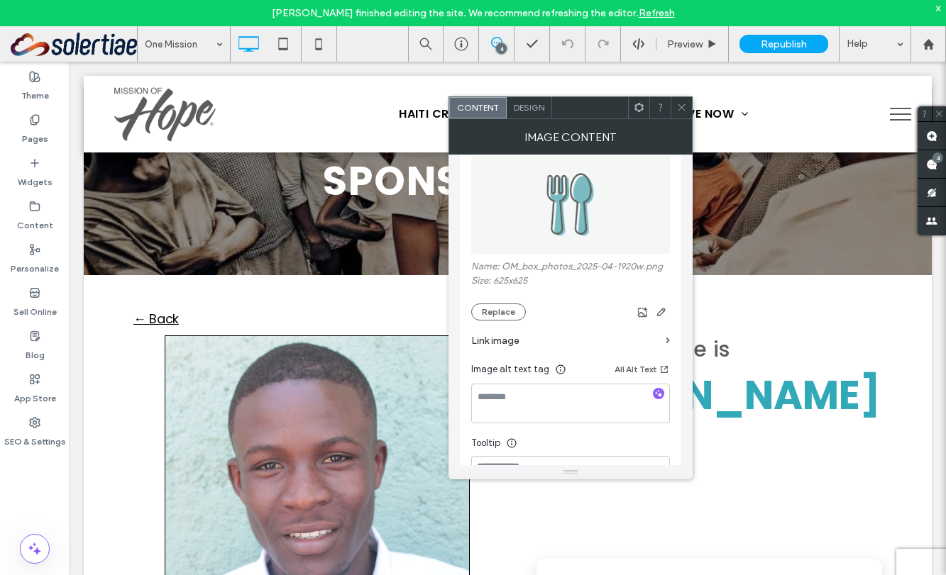
drag, startPoint x: 684, startPoint y: 105, endPoint x: 529, endPoint y: 274, distance: 229.0
click at [684, 105] on icon at bounding box center [681, 107] width 11 height 11
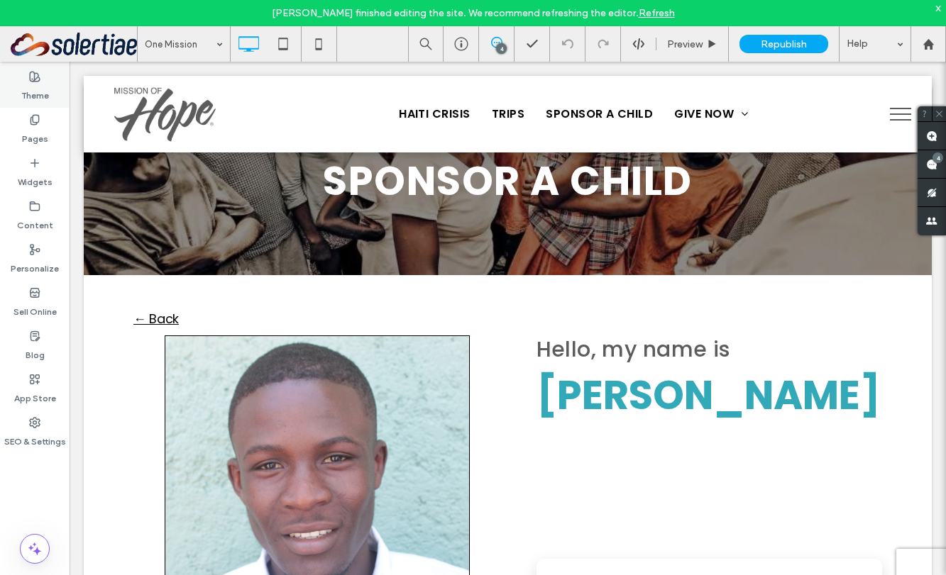
click at [38, 95] on label "Theme" at bounding box center [35, 92] width 28 height 20
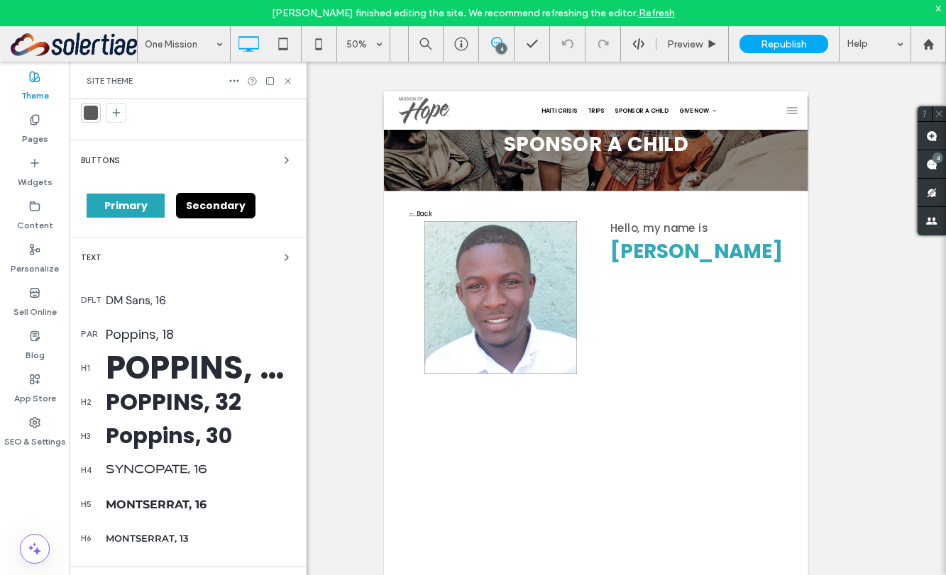
scroll to position [70, 0]
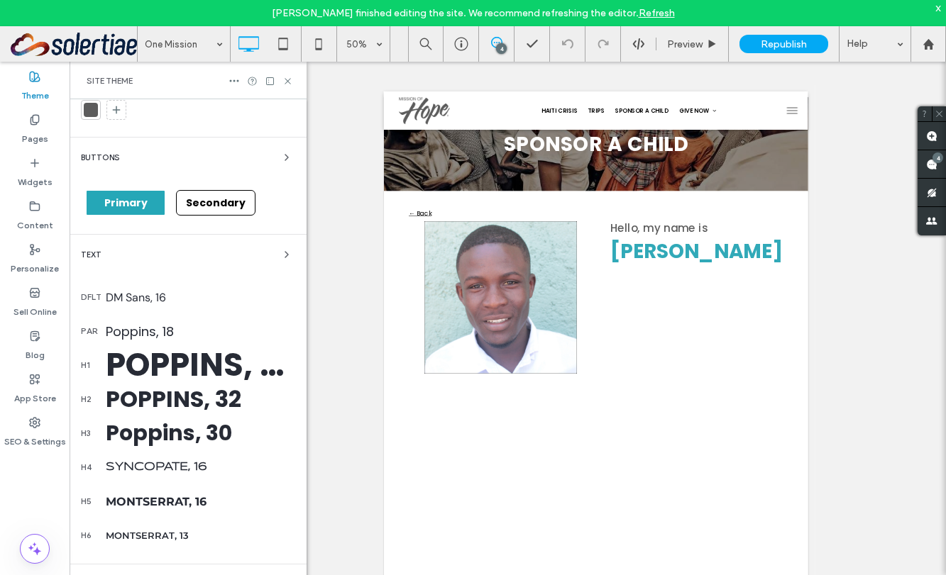
click at [173, 330] on div "Poppins, 18" at bounding box center [200, 331] width 189 height 19
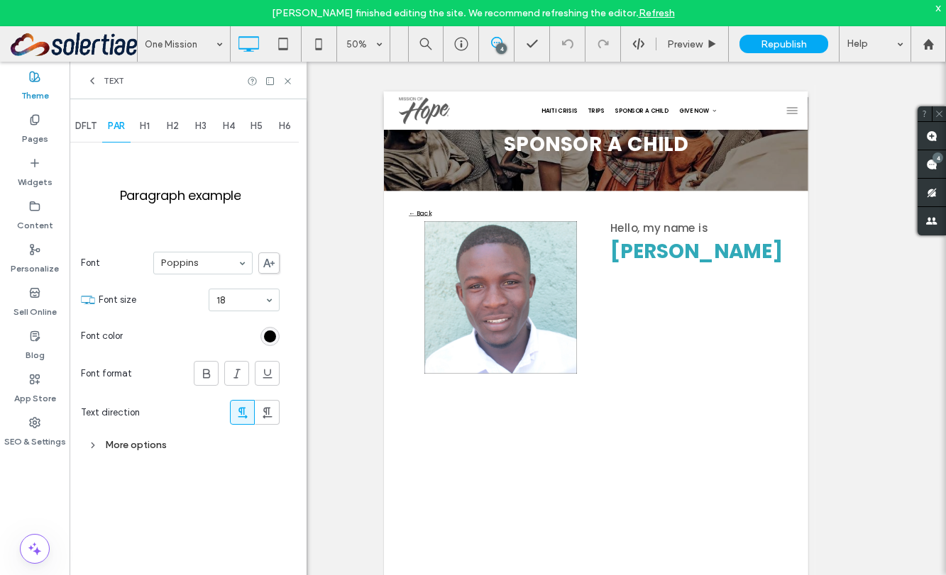
scroll to position [0, 0]
click at [270, 340] on div "rgb(0, 0, 0)" at bounding box center [270, 337] width 12 height 12
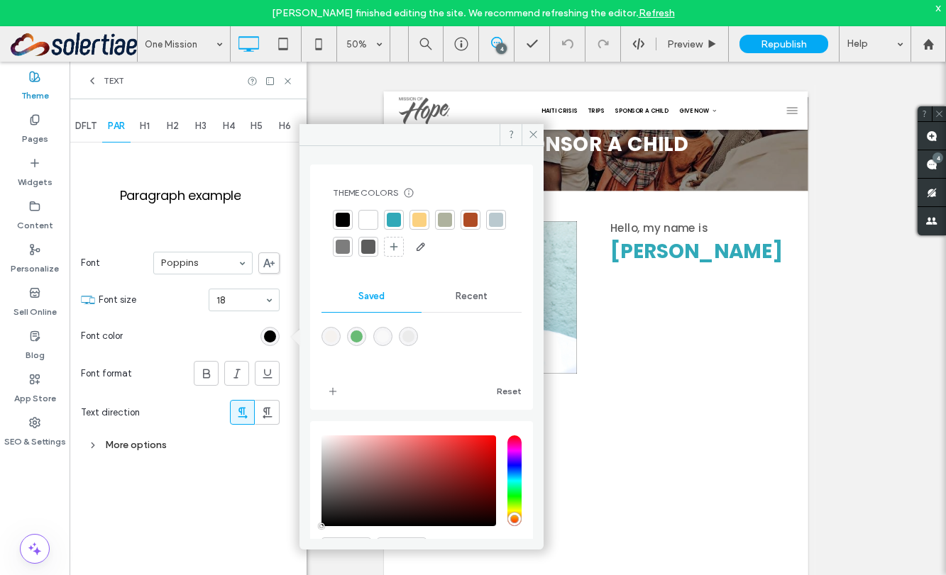
click at [489, 227] on div at bounding box center [496, 220] width 14 height 14
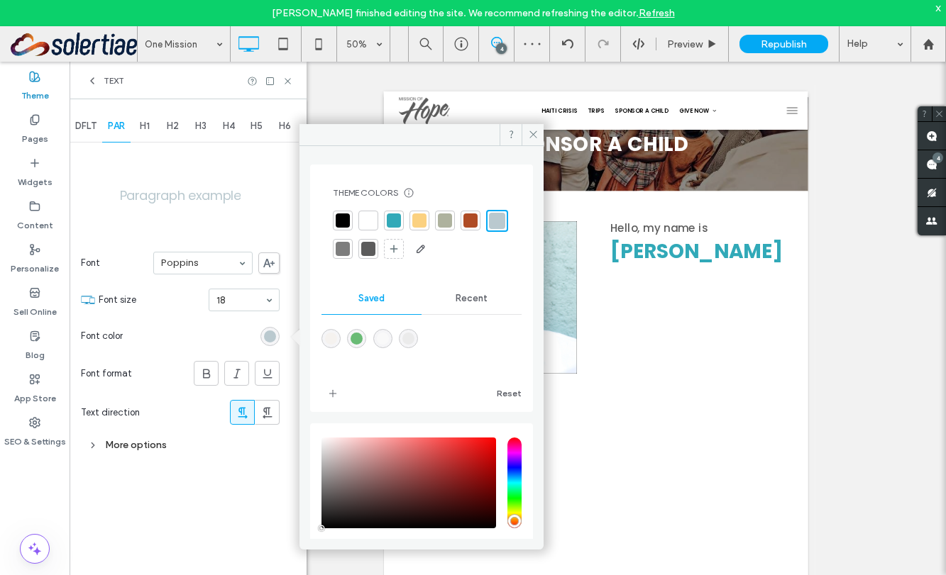
click at [341, 216] on div at bounding box center [343, 221] width 14 height 14
click at [88, 121] on span "DFLT" at bounding box center [85, 126] width 21 height 11
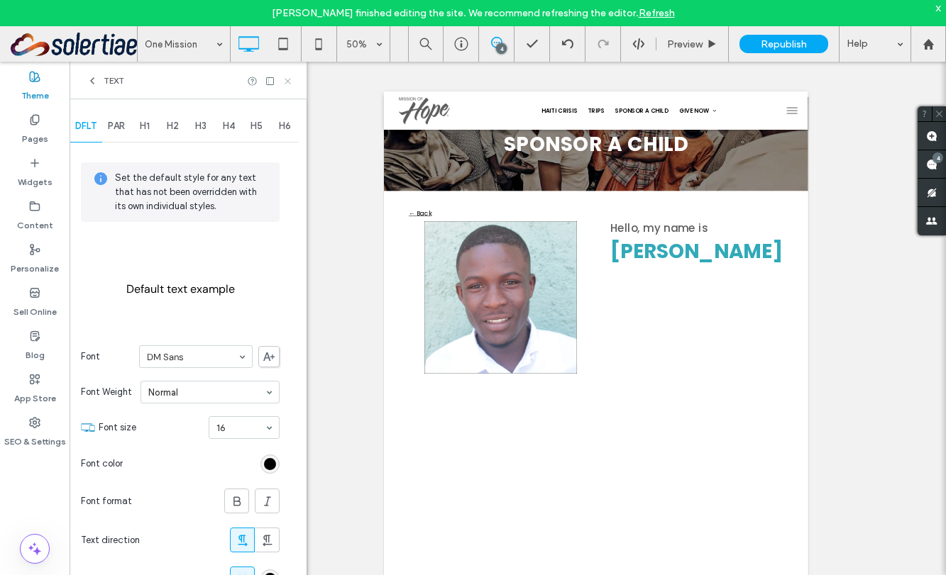
click at [286, 83] on icon at bounding box center [287, 81] width 11 height 11
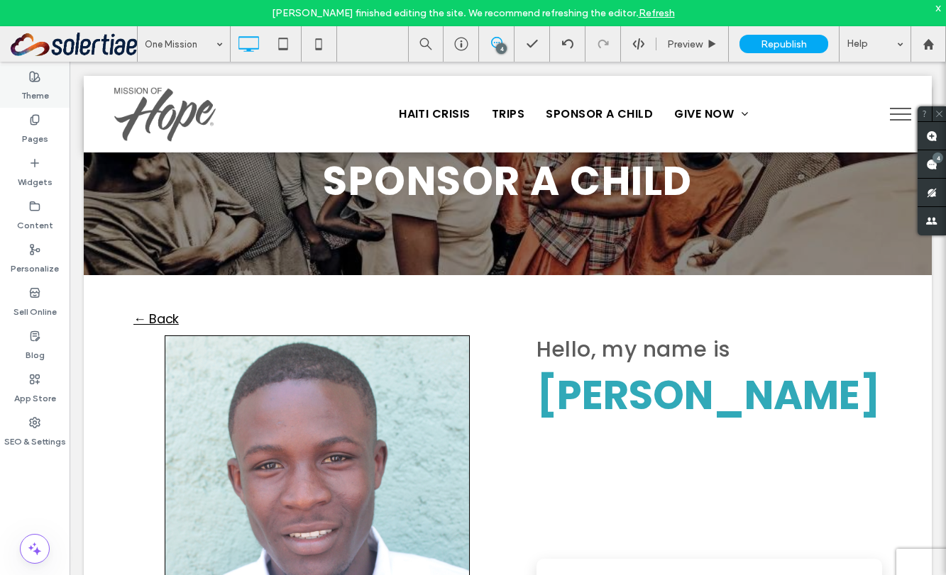
click at [39, 79] on use at bounding box center [35, 77] width 10 height 10
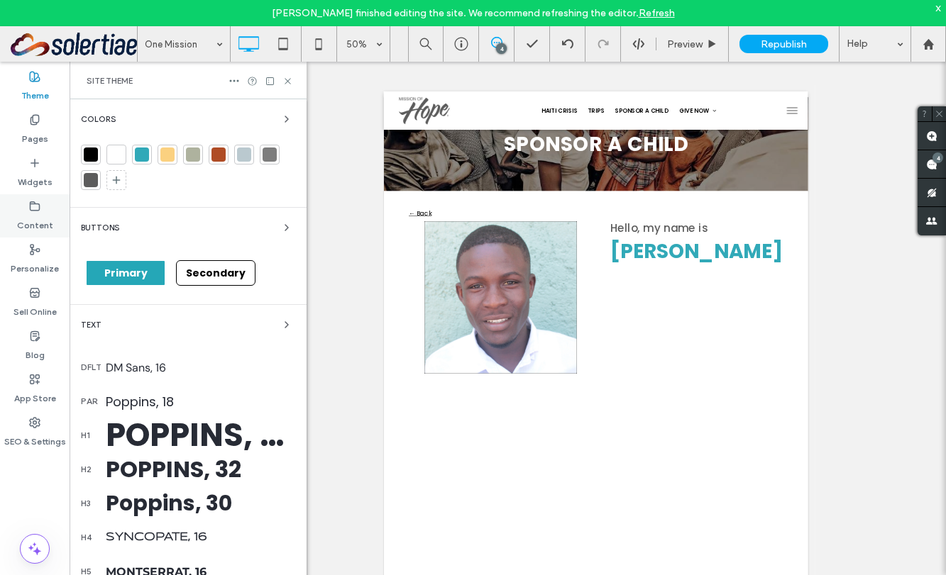
click at [37, 218] on label "Content" at bounding box center [35, 222] width 36 height 20
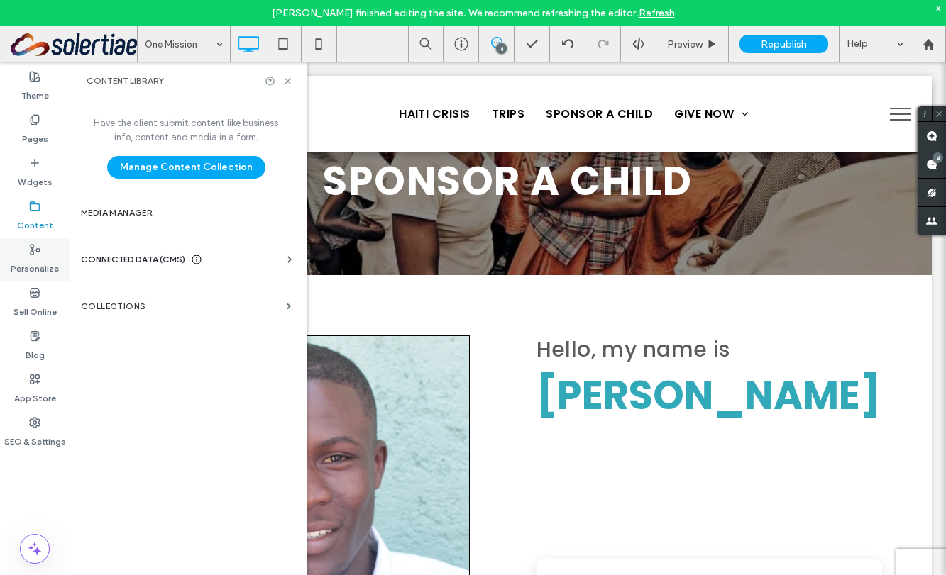
click at [48, 259] on label "Personalize" at bounding box center [35, 265] width 48 height 20
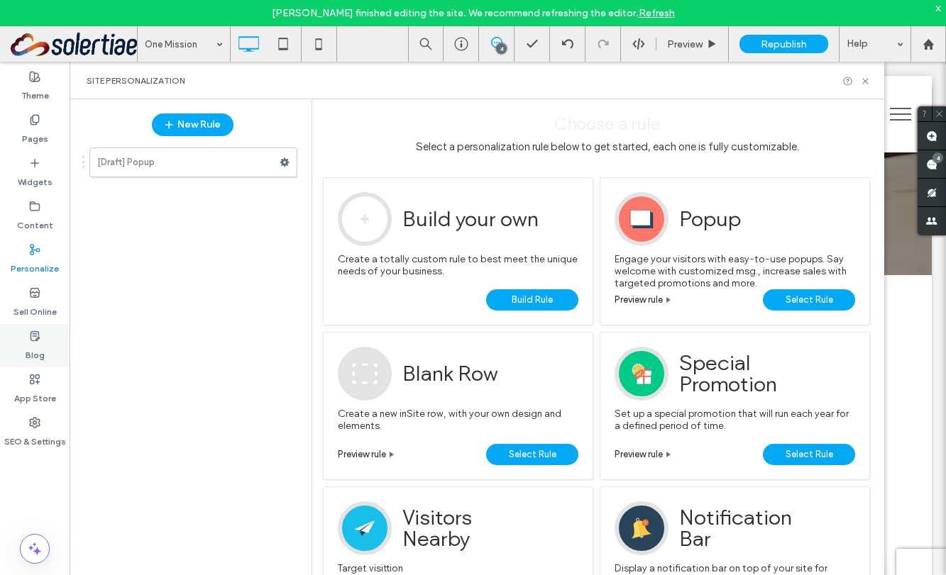
click at [40, 357] on label "Blog" at bounding box center [35, 352] width 19 height 20
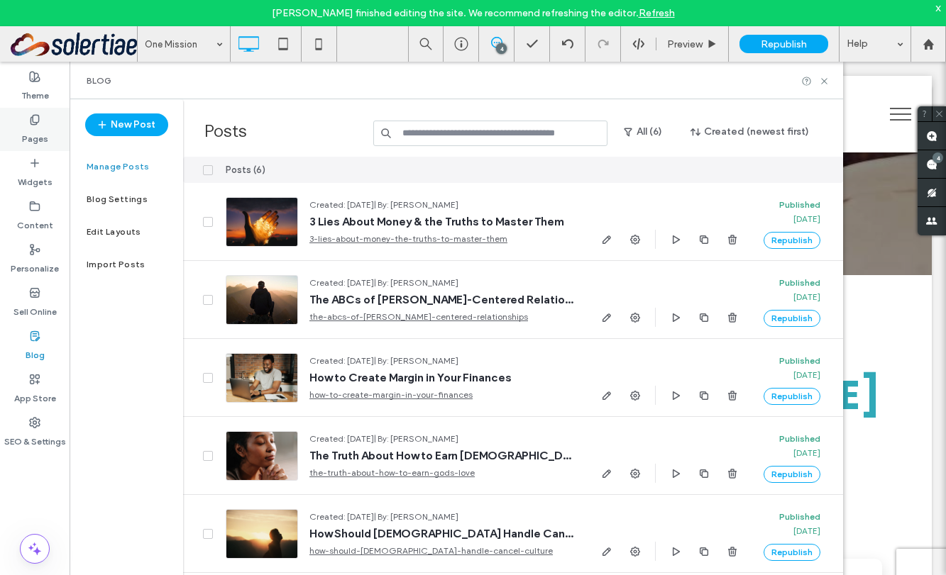
click at [40, 138] on label "Pages" at bounding box center [35, 136] width 26 height 20
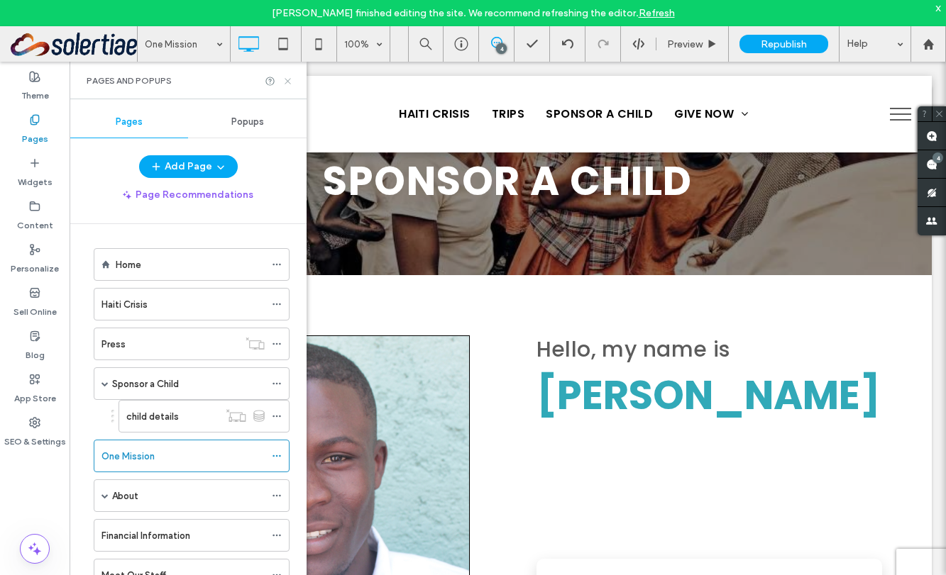
click at [288, 81] on use at bounding box center [288, 81] width 6 height 6
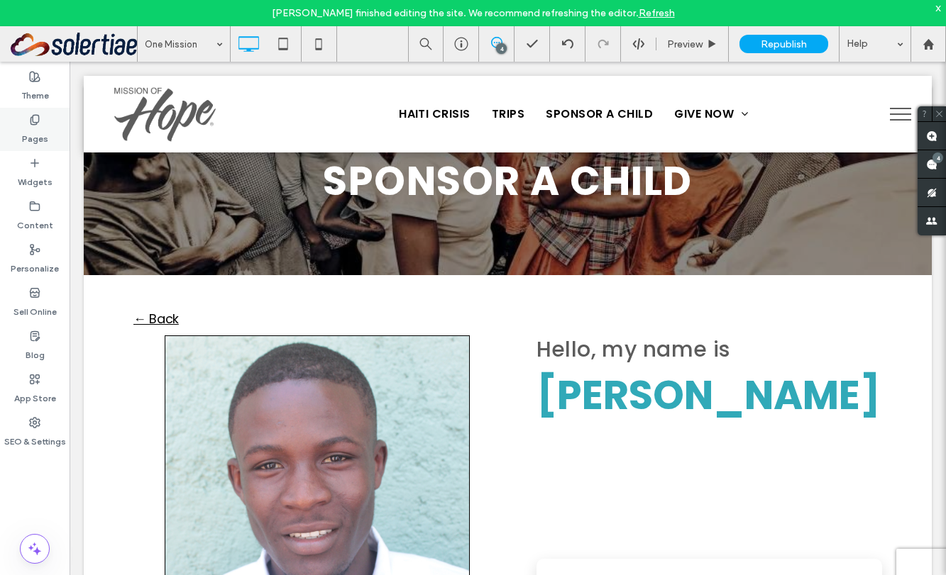
click at [33, 139] on label "Pages" at bounding box center [35, 136] width 26 height 20
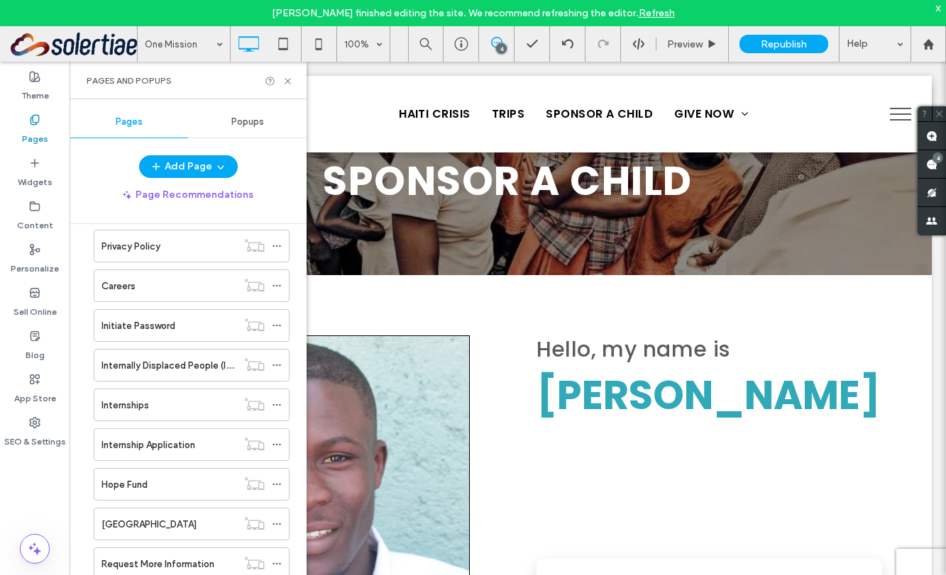
scroll to position [1409, 0]
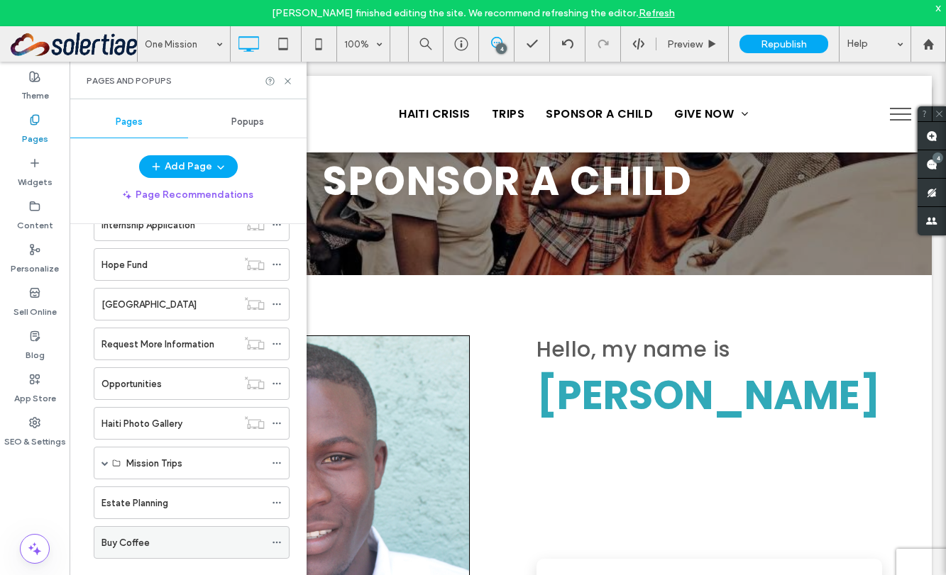
click at [277, 544] on icon at bounding box center [277, 543] width 10 height 10
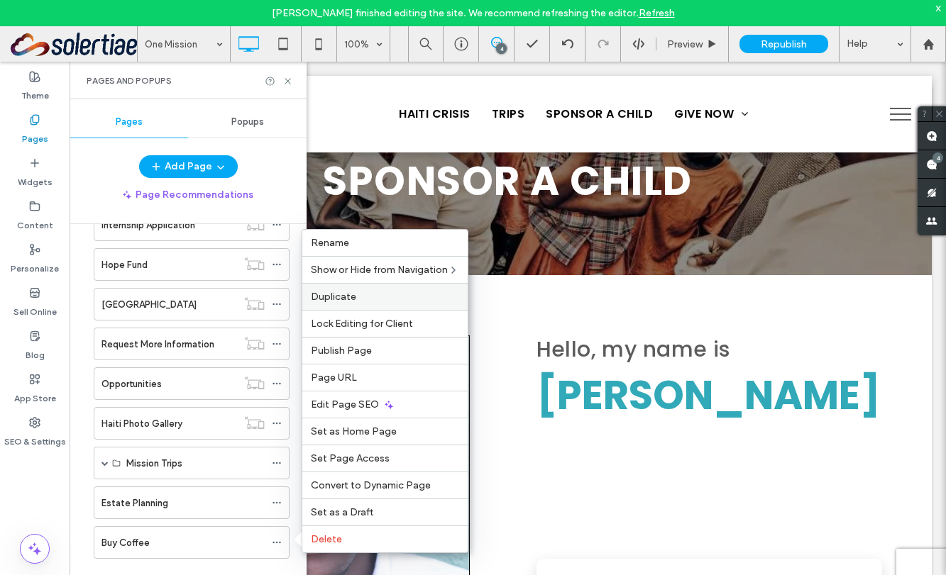
click at [344, 302] on span "Duplicate" at bounding box center [333, 297] width 45 height 12
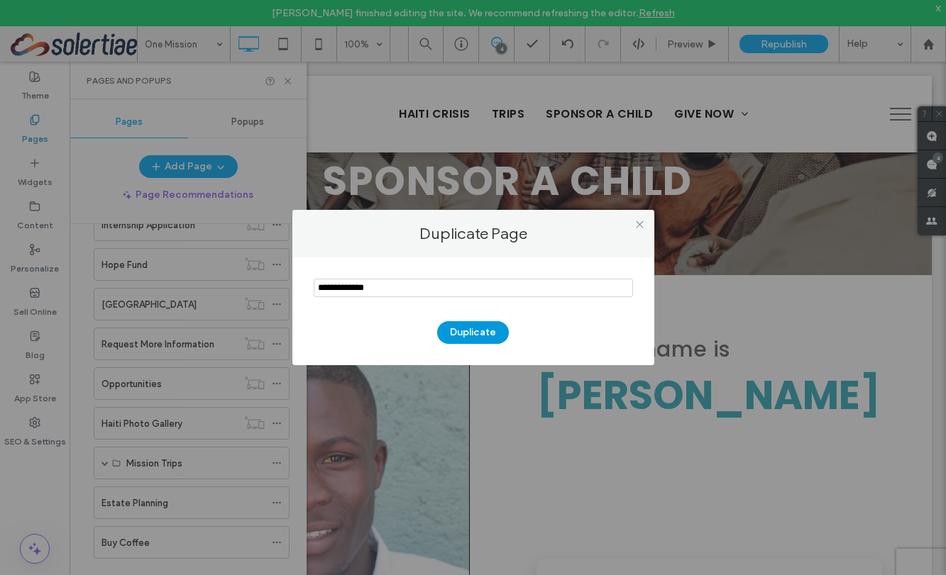
type input "**********"
click at [468, 331] on button "Duplicate" at bounding box center [473, 332] width 72 height 23
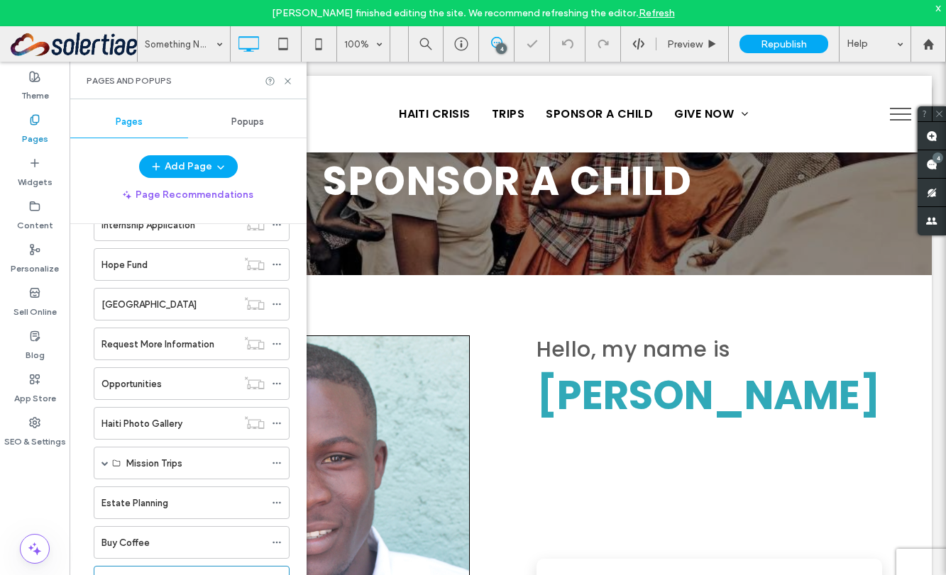
scroll to position [1449, 0]
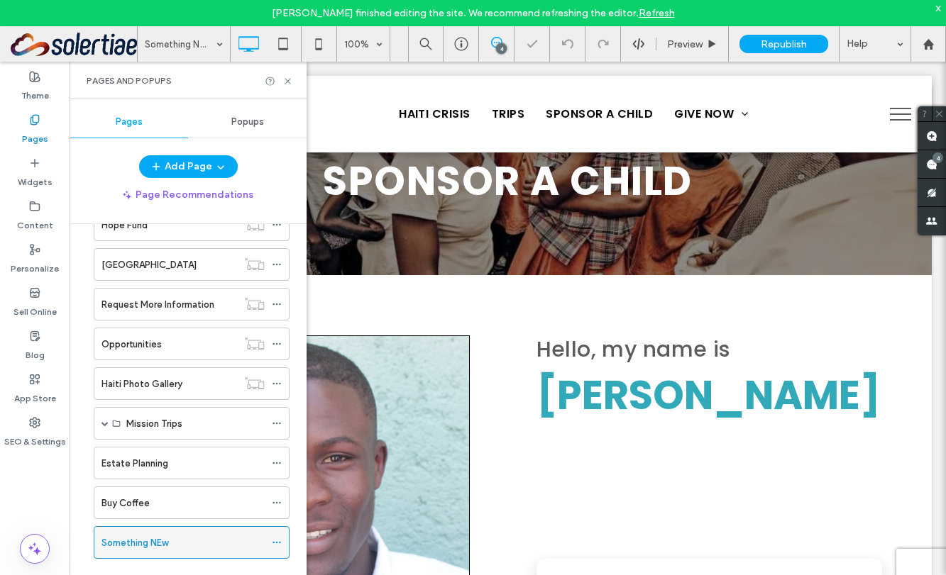
click at [276, 541] on icon at bounding box center [277, 543] width 10 height 10
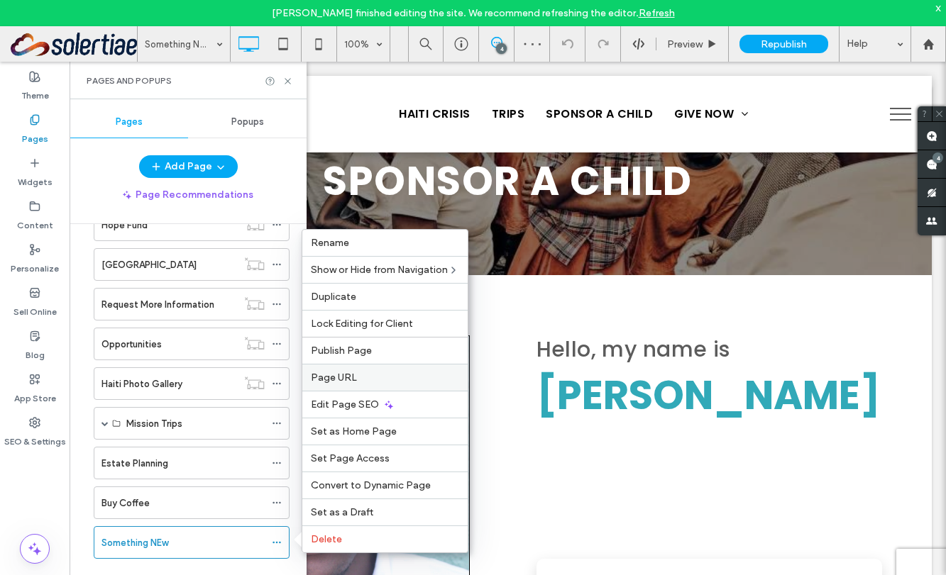
click at [345, 375] on span "Page URL" at bounding box center [334, 378] width 46 height 12
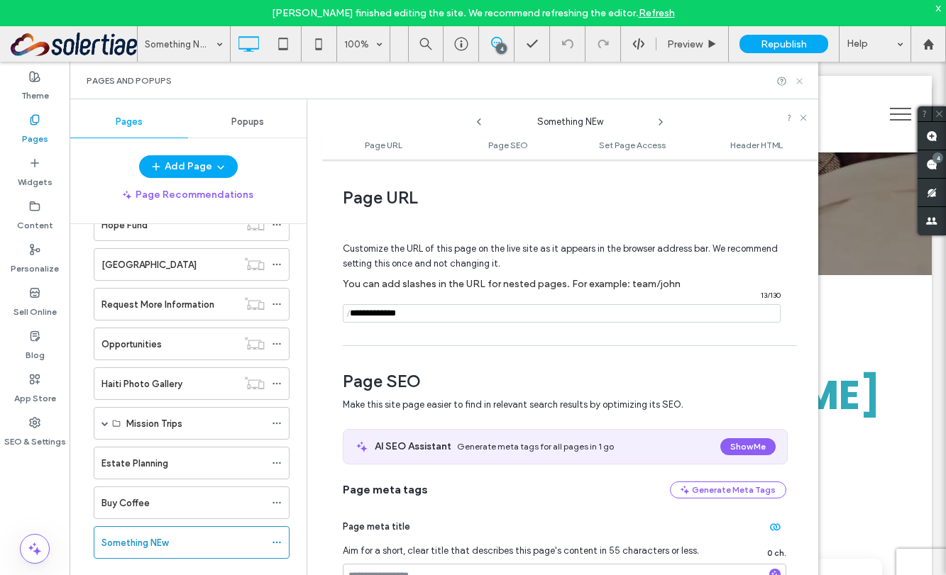
click at [802, 84] on icon at bounding box center [799, 81] width 11 height 11
